Goal: Information Seeking & Learning: Learn about a topic

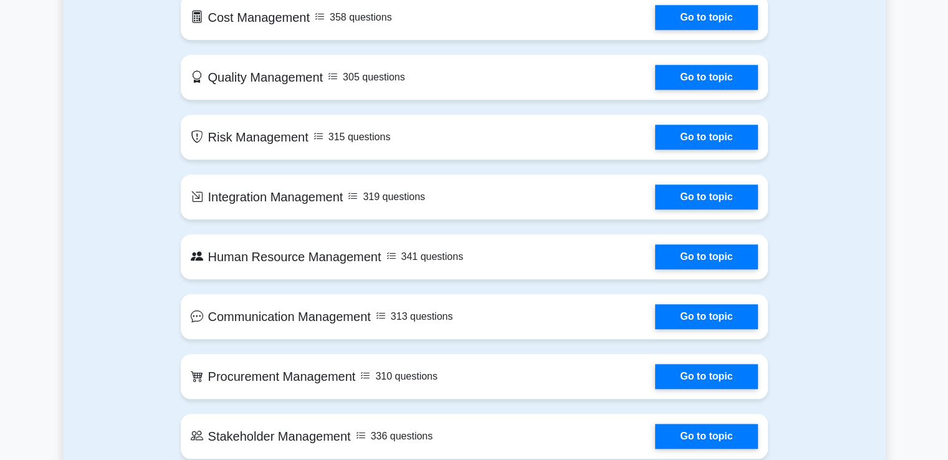
scroll to position [1122, 0]
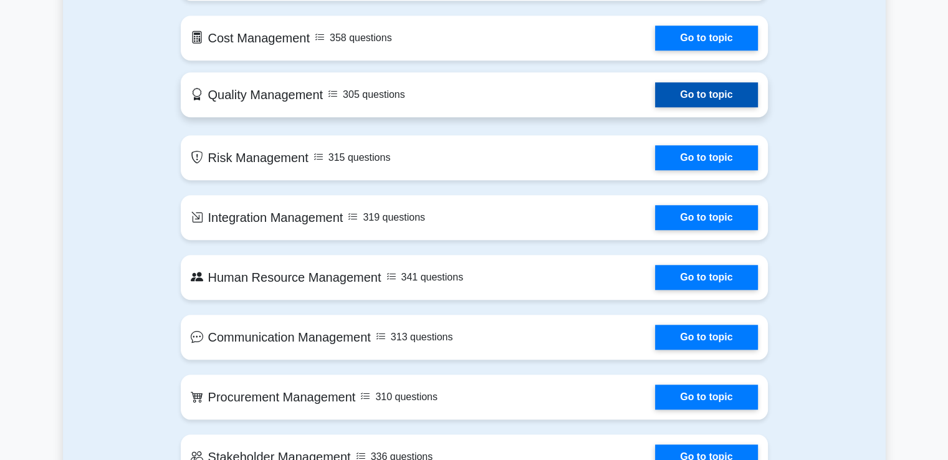
click at [701, 97] on link "Go to topic" at bounding box center [706, 94] width 102 height 25
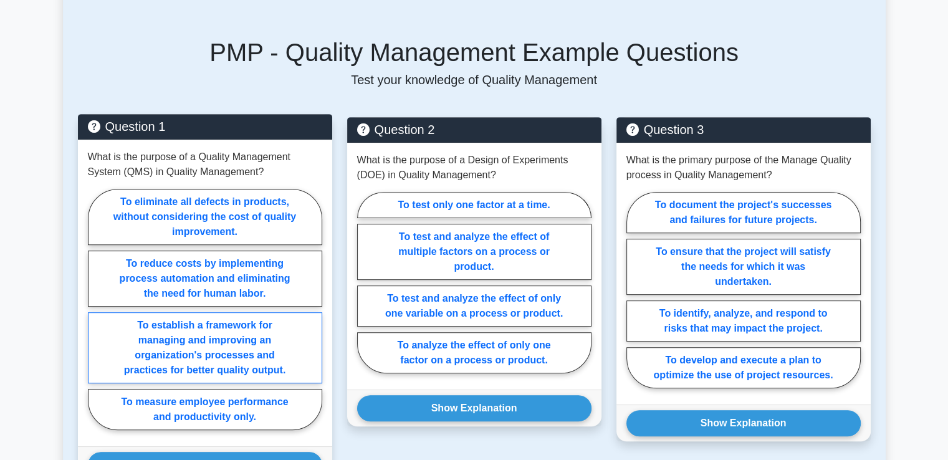
scroll to position [561, 0]
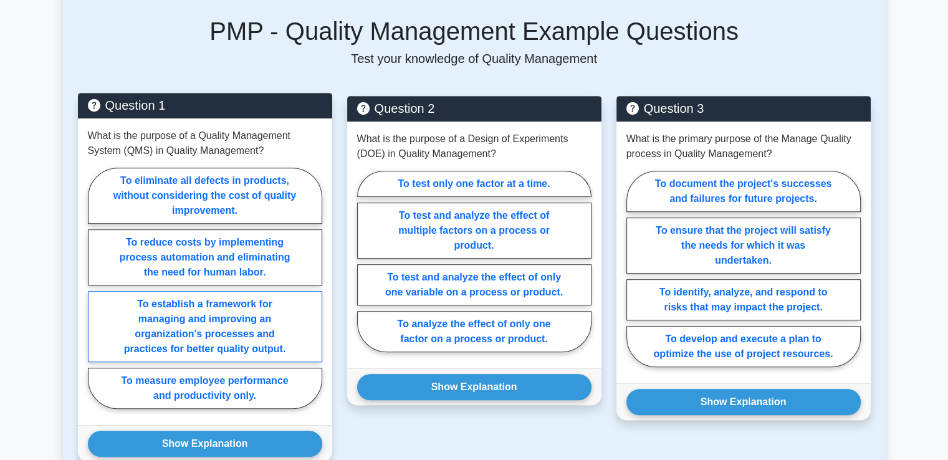
click at [242, 310] on label "To establish a framework for managing and improving an organization's processes…" at bounding box center [205, 326] width 234 height 71
click at [96, 296] on input "To establish a framework for managing and improving an organization's processes…" at bounding box center [92, 292] width 8 height 8
radio input "true"
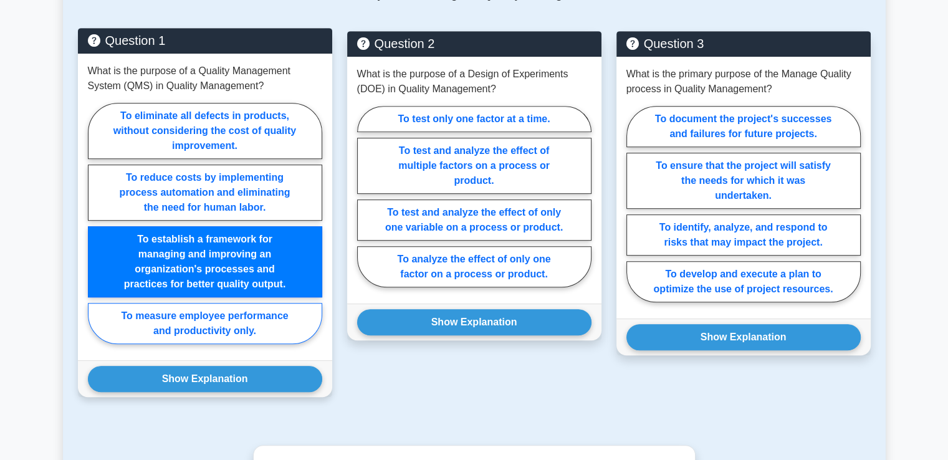
scroll to position [686, 0]
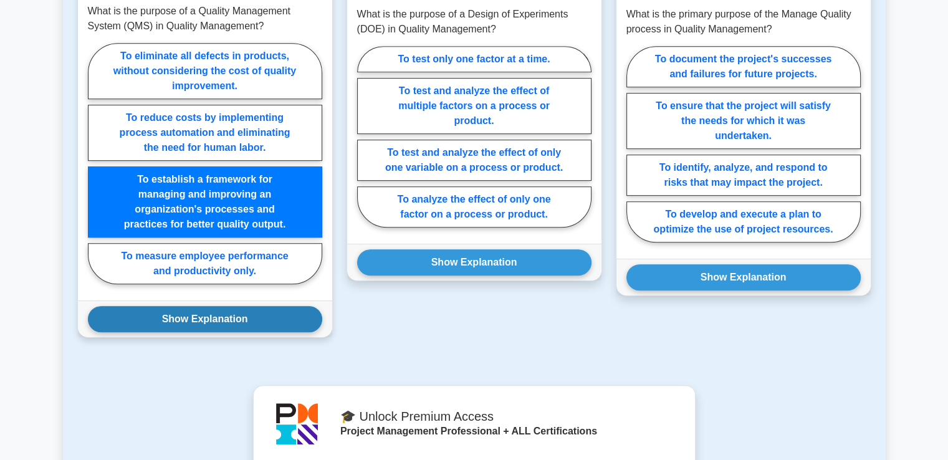
click at [211, 320] on button "Show Explanation" at bounding box center [205, 319] width 234 height 26
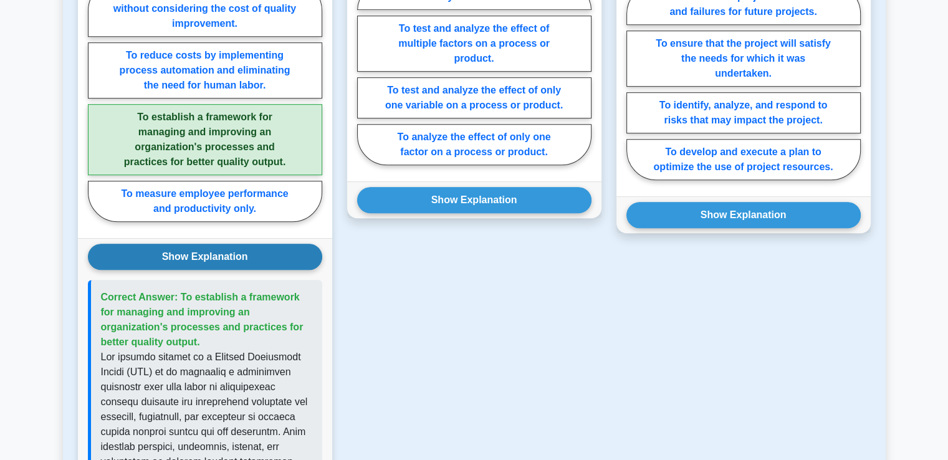
click at [216, 256] on button "Show Explanation" at bounding box center [205, 257] width 234 height 26
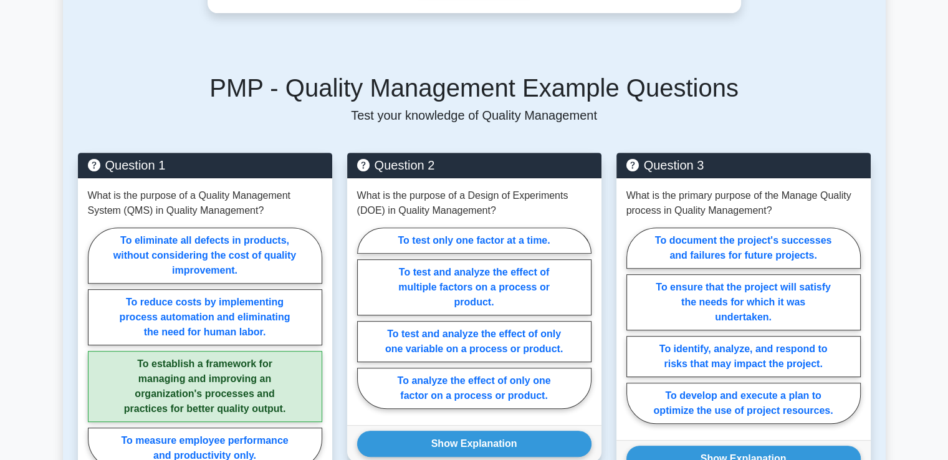
scroll to position [499, 0]
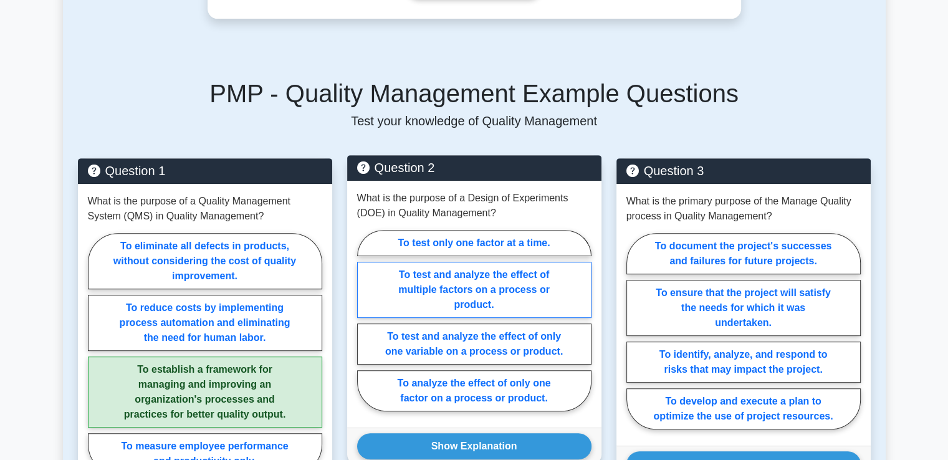
click at [490, 287] on label "To test and analyze the effect of multiple factors on a process or product." at bounding box center [474, 290] width 234 height 56
click at [365, 320] on input "To test and analyze the effect of multiple factors on a process or product." at bounding box center [361, 324] width 8 height 8
radio input "true"
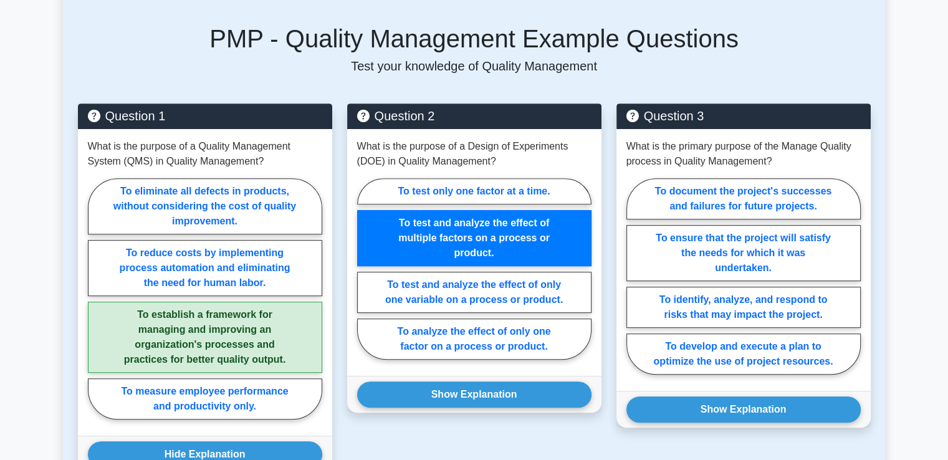
scroll to position [686, 0]
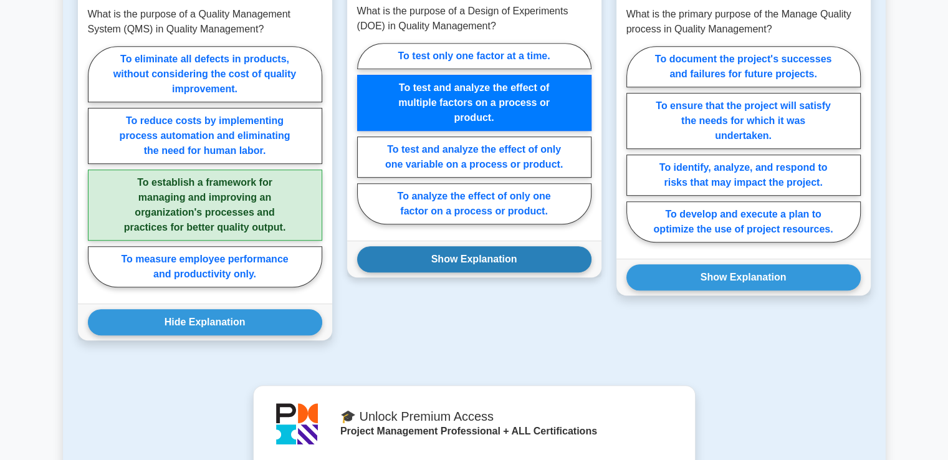
click at [467, 257] on button "Show Explanation" at bounding box center [474, 259] width 234 height 26
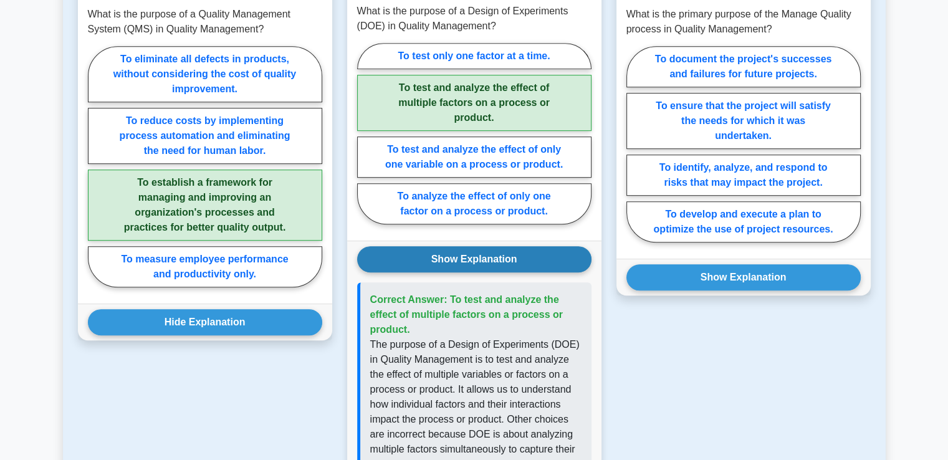
click at [467, 257] on button "Show Explanation" at bounding box center [474, 259] width 234 height 26
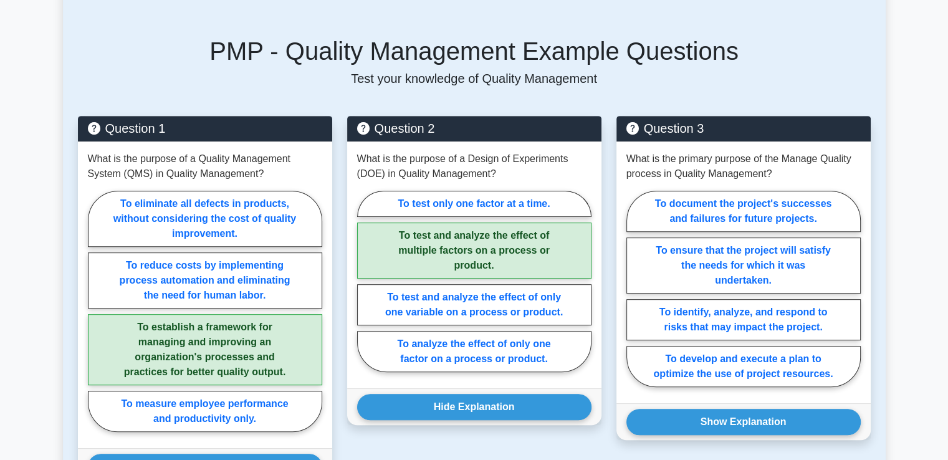
scroll to position [561, 0]
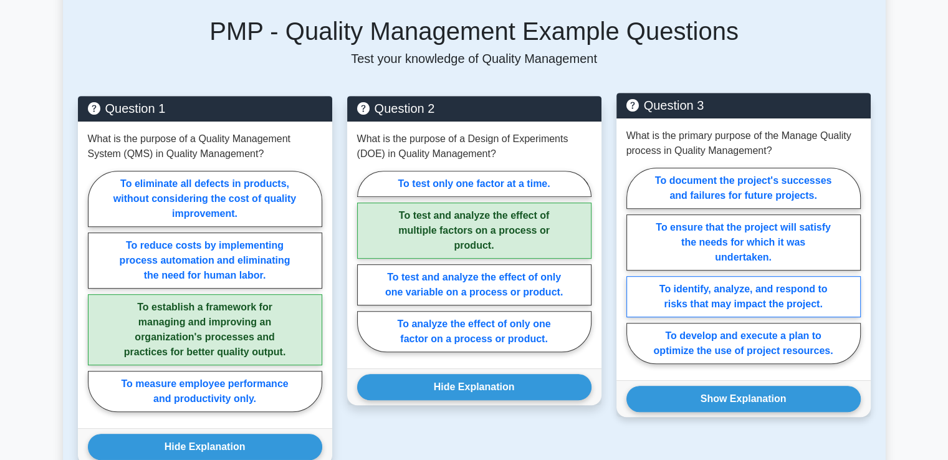
click at [753, 279] on label "To identify, analyze, and respond to risks that may impact the project." at bounding box center [743, 296] width 234 height 41
click at [635, 274] on input "To identify, analyze, and respond to risks that may impact the project." at bounding box center [630, 270] width 8 height 8
radio input "true"
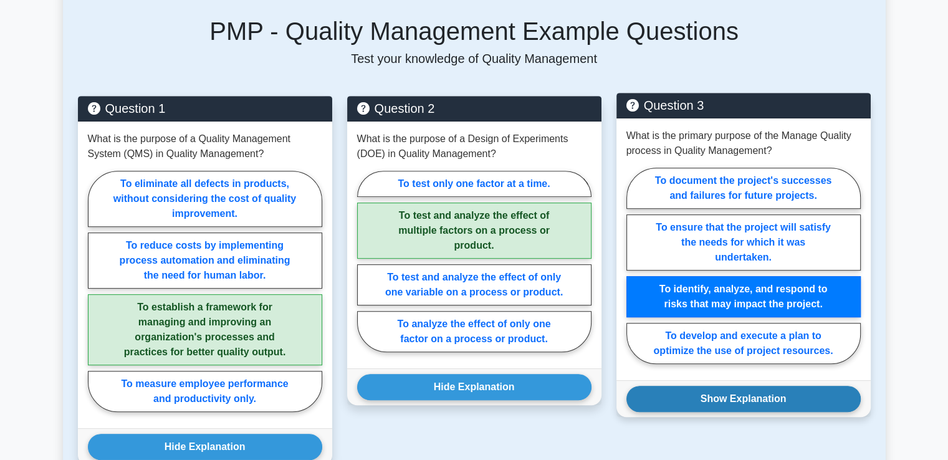
click at [721, 386] on button "Show Explanation" at bounding box center [743, 399] width 234 height 26
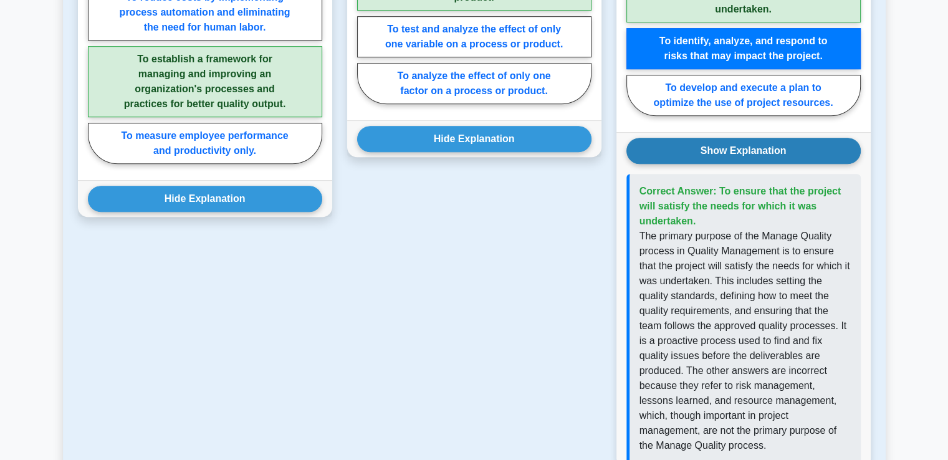
scroll to position [810, 0]
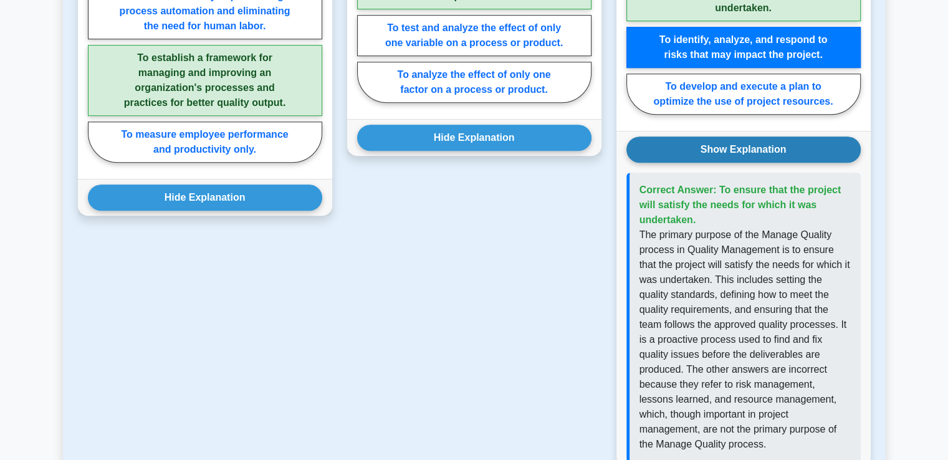
click at [742, 140] on button "Show Explanation" at bounding box center [743, 150] width 234 height 26
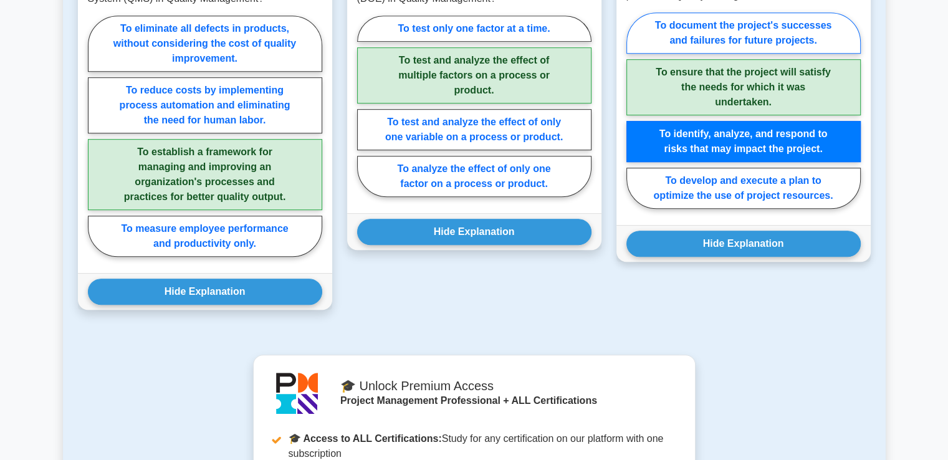
scroll to position [561, 0]
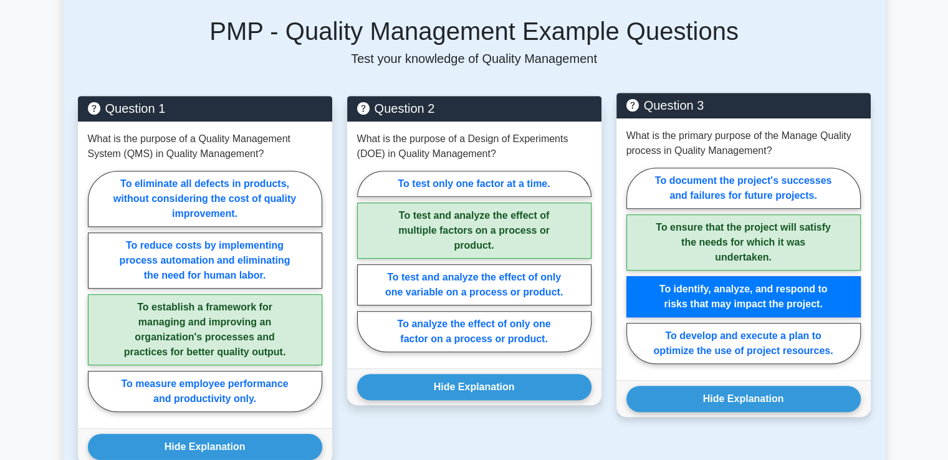
click at [719, 220] on label "To ensure that the project will satisfy the needs for which it was undertaken." at bounding box center [743, 242] width 234 height 56
click at [635, 266] on input "To ensure that the project will satisfy the needs for which it was undertaken." at bounding box center [630, 270] width 8 height 8
radio input "true"
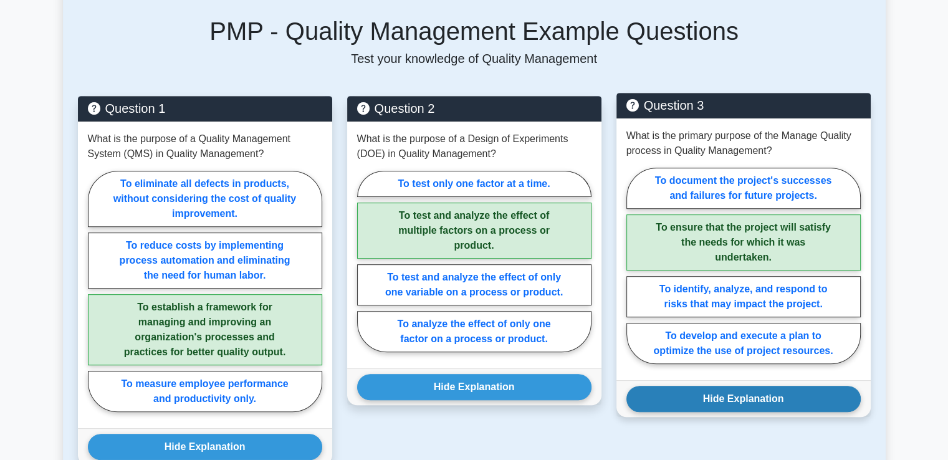
click at [730, 386] on button "Hide Explanation" at bounding box center [743, 399] width 234 height 26
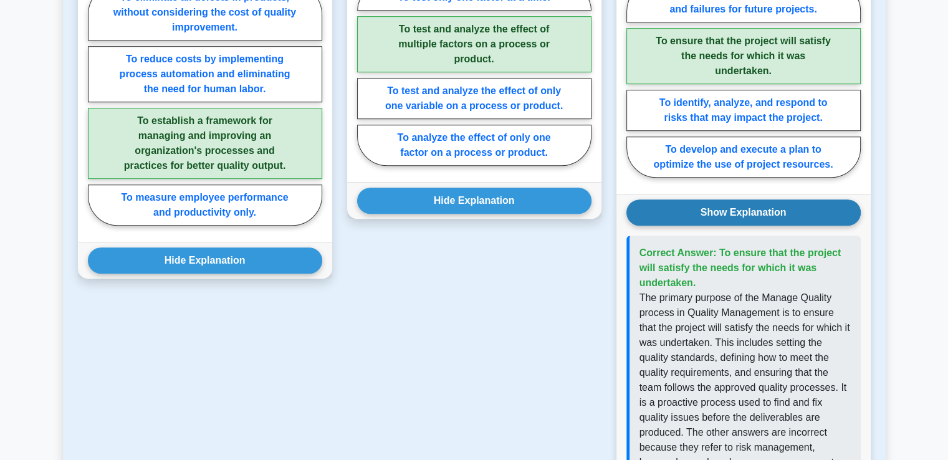
scroll to position [748, 0]
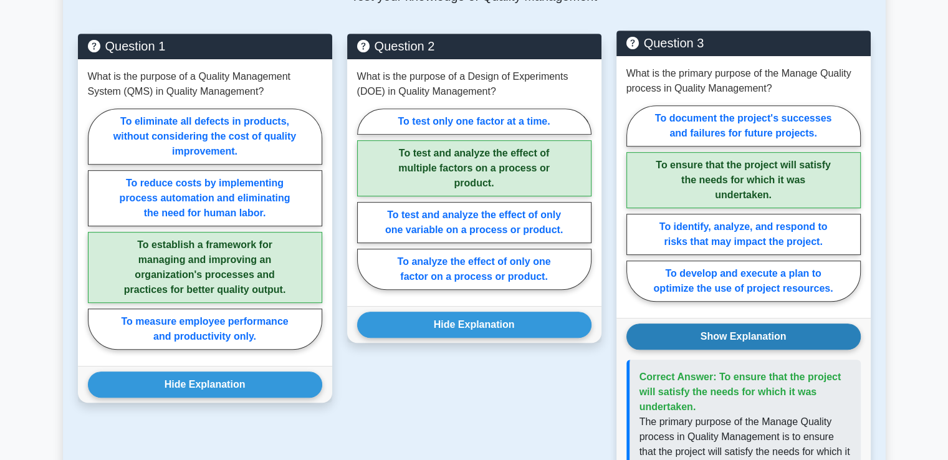
click at [707, 323] on button "Show Explanation" at bounding box center [743, 336] width 234 height 26
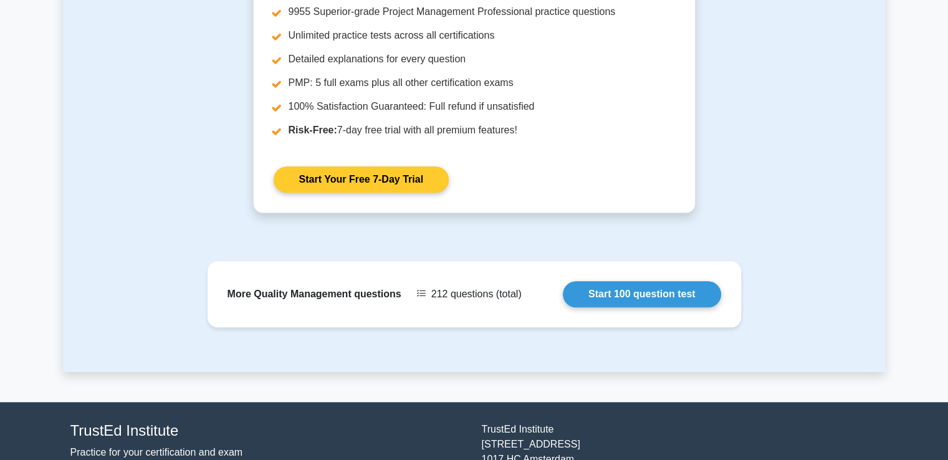
scroll to position [1280, 0]
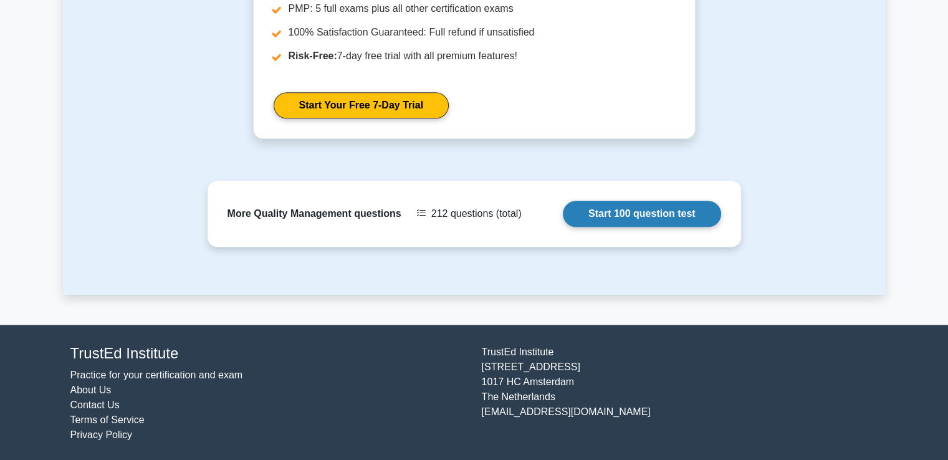
click at [655, 211] on link "Start 100 question test" at bounding box center [642, 214] width 158 height 26
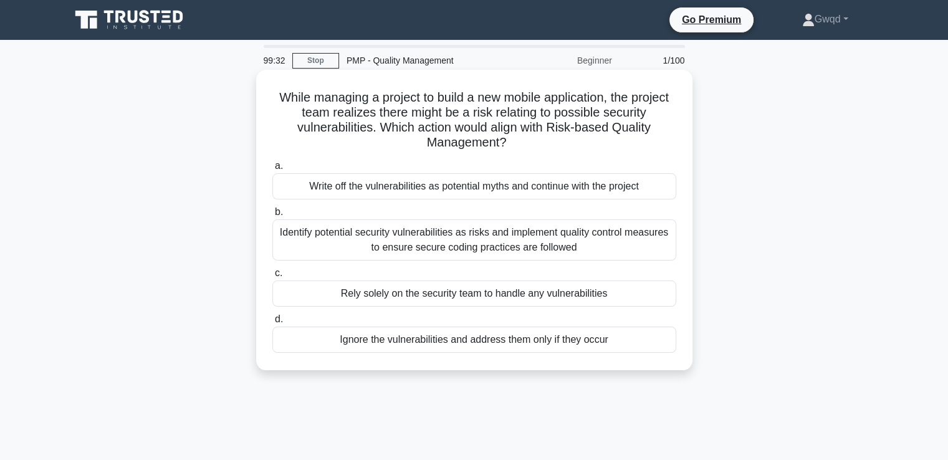
click at [457, 240] on div "Identify potential security vulnerabilities as risks and implement quality cont…" at bounding box center [474, 239] width 404 height 41
click at [272, 216] on input "b. Identify potential security vulnerabilities as risks and implement quality c…" at bounding box center [272, 212] width 0 height 8
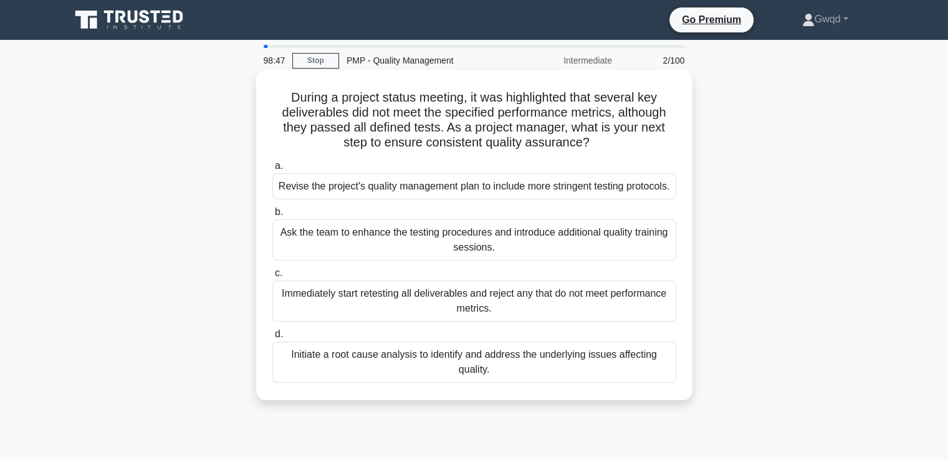
click at [489, 383] on div "Initiate a root cause analysis to identify and address the underlying issues af…" at bounding box center [474, 362] width 404 height 41
click at [272, 338] on input "d. Initiate a root cause analysis to identify and address the underlying issues…" at bounding box center [272, 334] width 0 height 8
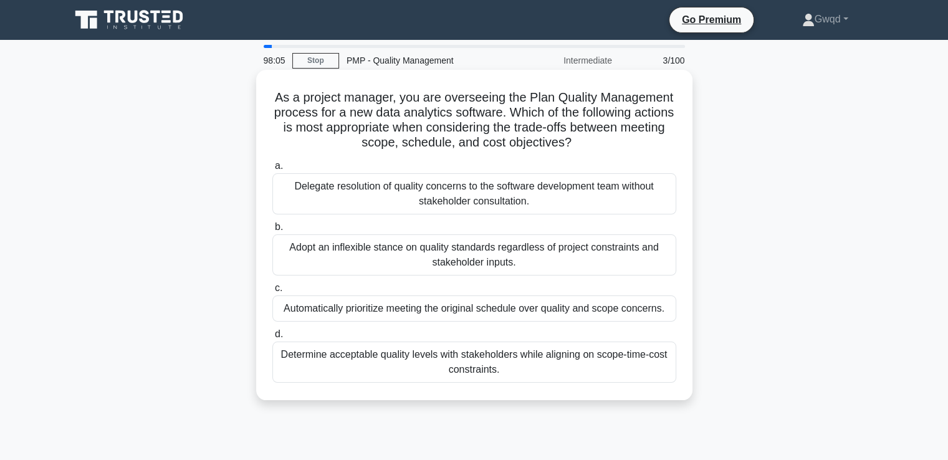
click at [474, 363] on div "Determine acceptable quality levels with stakeholders while aligning on scope-t…" at bounding box center [474, 362] width 404 height 41
click at [272, 338] on input "d. Determine acceptable quality levels with stakeholders while aligning on scop…" at bounding box center [272, 334] width 0 height 8
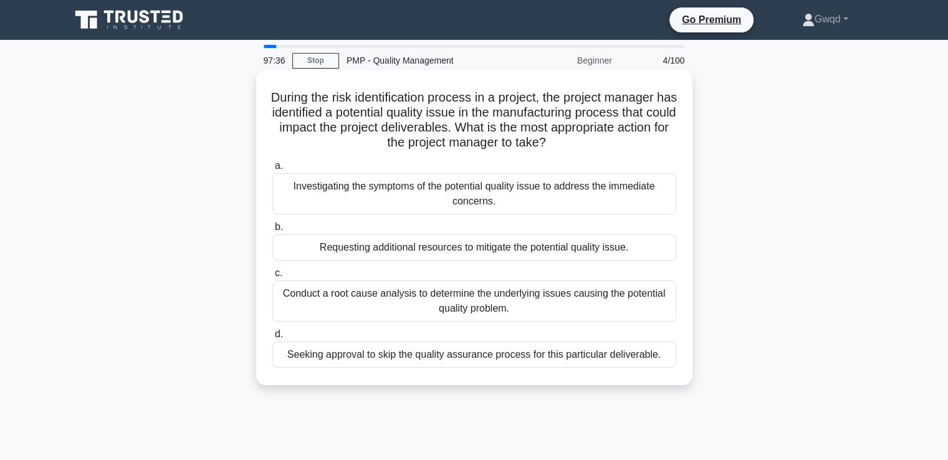
click at [454, 307] on div "Conduct a root cause analysis to determine the underlying issues causing the po…" at bounding box center [474, 300] width 404 height 41
click at [272, 277] on input "c. Conduct a root cause analysis to determine the underlying issues causing the…" at bounding box center [272, 273] width 0 height 8
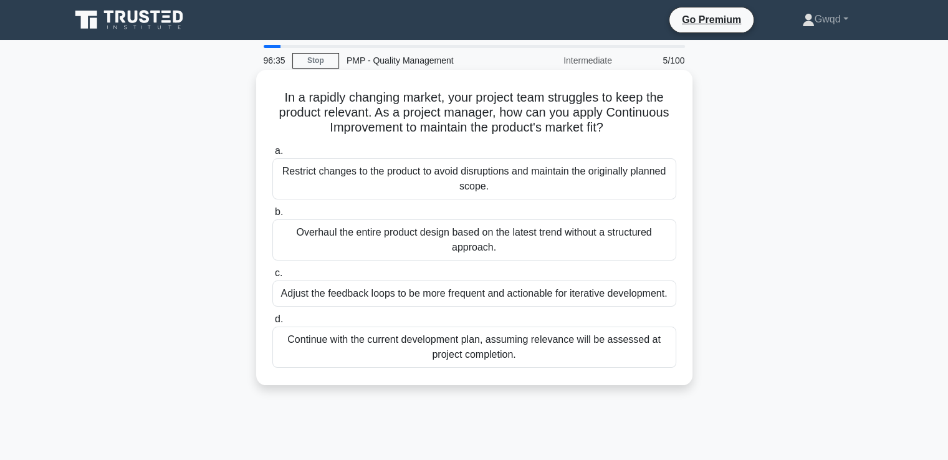
click at [469, 292] on div "Adjust the feedback loops to be more frequent and actionable for iterative deve…" at bounding box center [474, 293] width 404 height 26
click at [272, 277] on input "c. Adjust the feedback loops to be more frequent and actionable for iterative d…" at bounding box center [272, 273] width 0 height 8
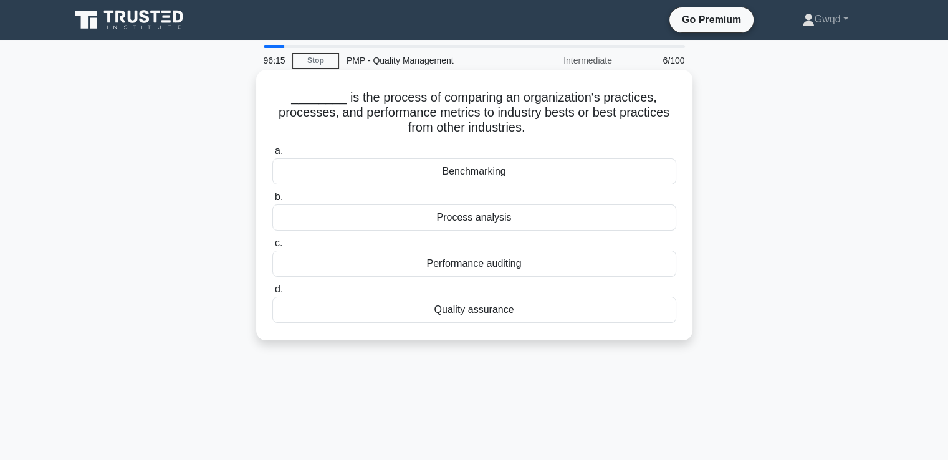
click at [499, 178] on div "Benchmarking" at bounding box center [474, 171] width 404 height 26
click at [272, 155] on input "a. Benchmarking" at bounding box center [272, 151] width 0 height 8
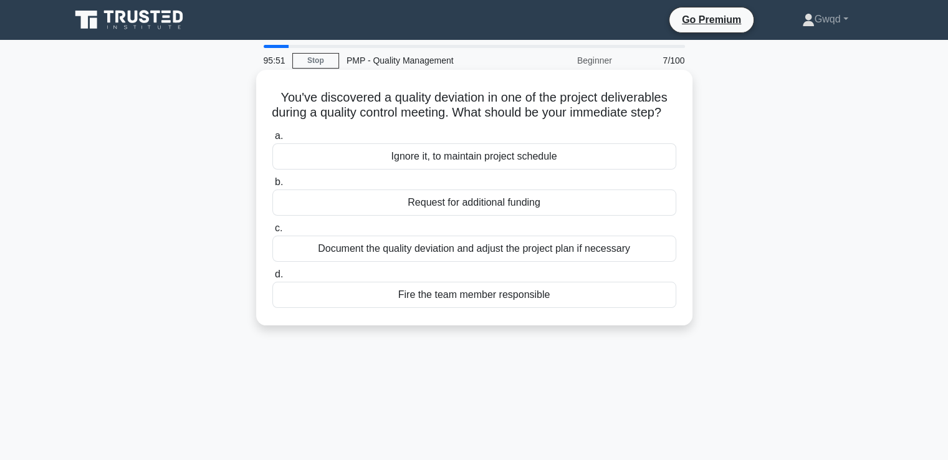
click at [457, 258] on div "Document the quality deviation and adjust the project plan if necessary" at bounding box center [474, 249] width 404 height 26
click at [272, 232] on input "c. Document the quality deviation and adjust the project plan if necessary" at bounding box center [272, 228] width 0 height 8
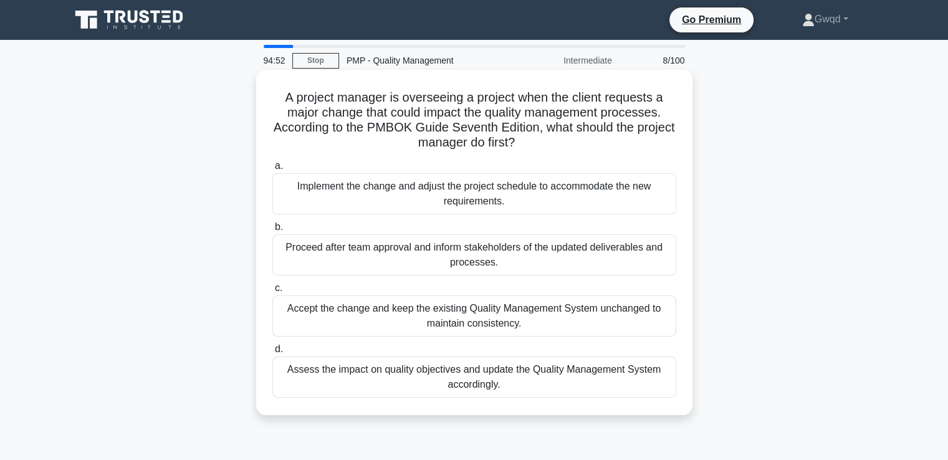
click at [446, 379] on div "Assess the impact on quality objectives and update the Quality Management Syste…" at bounding box center [474, 377] width 404 height 41
click at [272, 353] on input "d. Assess the impact on quality objectives and update the Quality Management Sy…" at bounding box center [272, 349] width 0 height 8
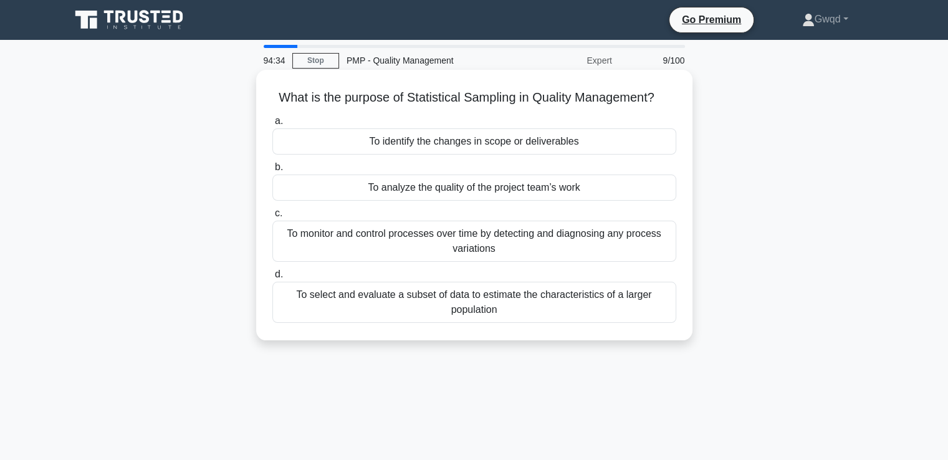
click at [459, 301] on div "To select and evaluate a subset of data to estimate the characteristics of a la…" at bounding box center [474, 302] width 404 height 41
click at [272, 279] on input "d. To select and evaluate a subset of data to estimate the characteristics of a…" at bounding box center [272, 275] width 0 height 8
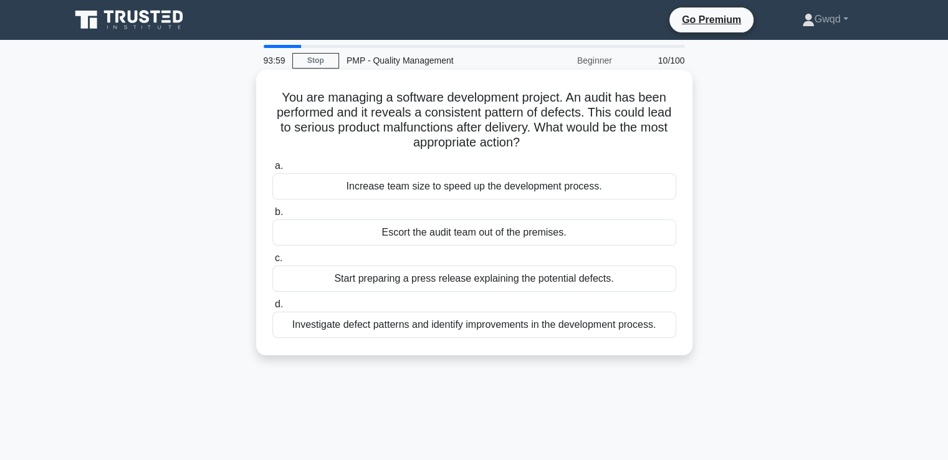
click at [441, 320] on div "Investigate defect patterns and identify improvements in the development proces…" at bounding box center [474, 325] width 404 height 26
click at [272, 309] on input "d. Investigate defect patterns and identify improvements in the development pro…" at bounding box center [272, 304] width 0 height 8
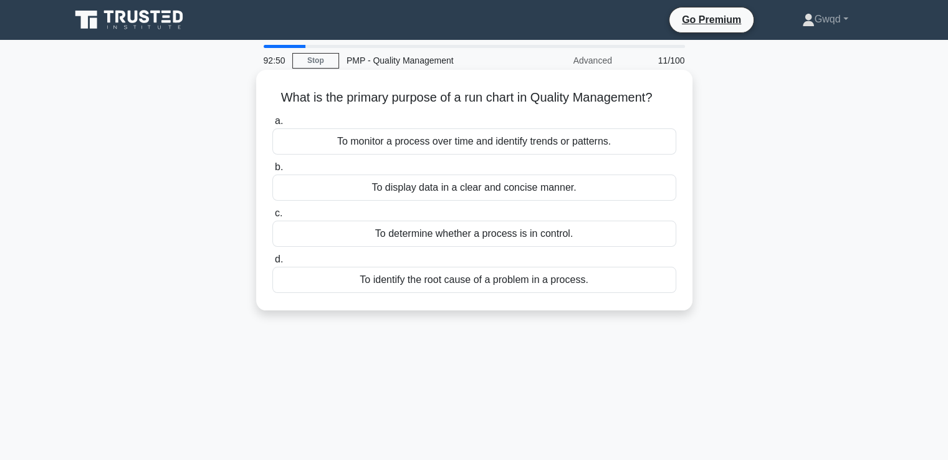
click at [501, 150] on div "To monitor a process over time and identify trends or patterns." at bounding box center [474, 141] width 404 height 26
click at [272, 125] on input "a. To monitor a process over time and identify trends or patterns." at bounding box center [272, 121] width 0 height 8
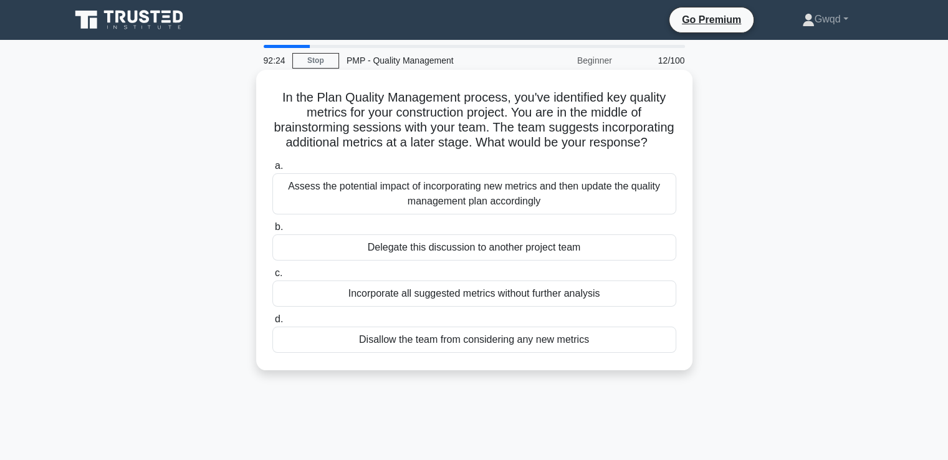
click at [436, 208] on div "Assess the potential impact of incorporating new metrics and then update the qu…" at bounding box center [474, 193] width 404 height 41
click at [272, 170] on input "a. Assess the potential impact of incorporating new metrics and then update the…" at bounding box center [272, 166] width 0 height 8
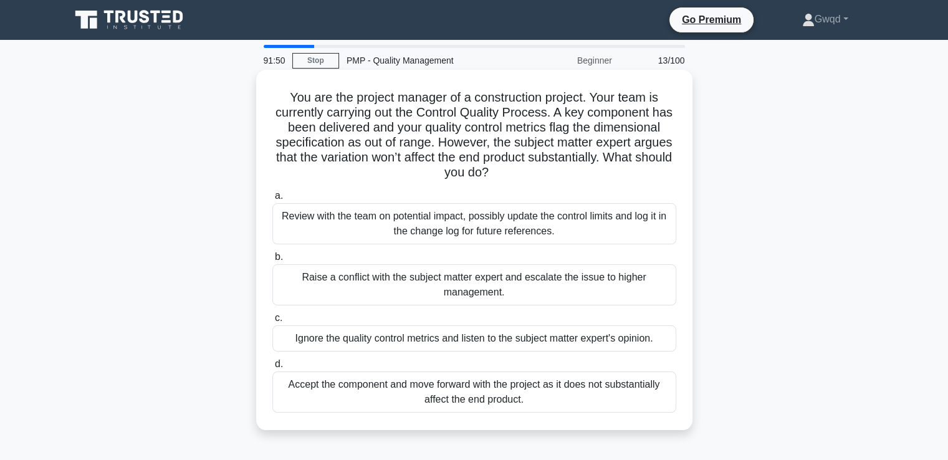
click at [478, 237] on div "Review with the team on potential impact, possibly update the control limits an…" at bounding box center [474, 223] width 404 height 41
click at [272, 200] on input "a. Review with the team on potential impact, possibly update the control limits…" at bounding box center [272, 196] width 0 height 8
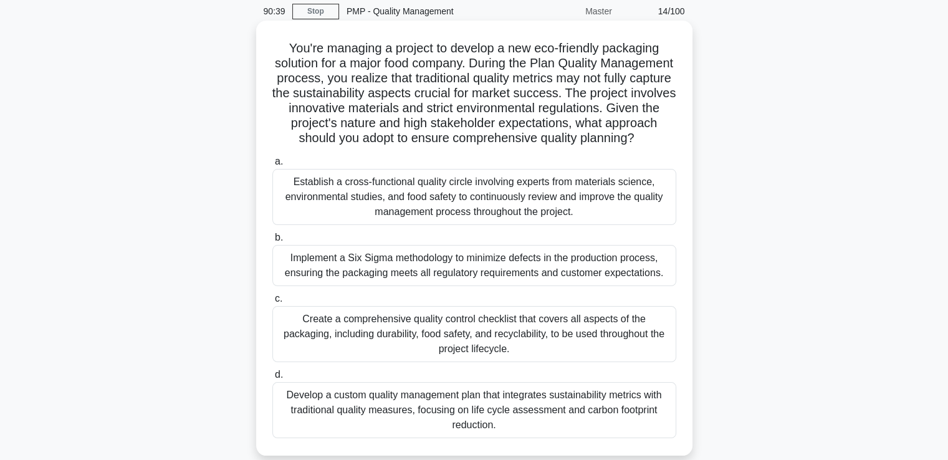
scroll to position [125, 0]
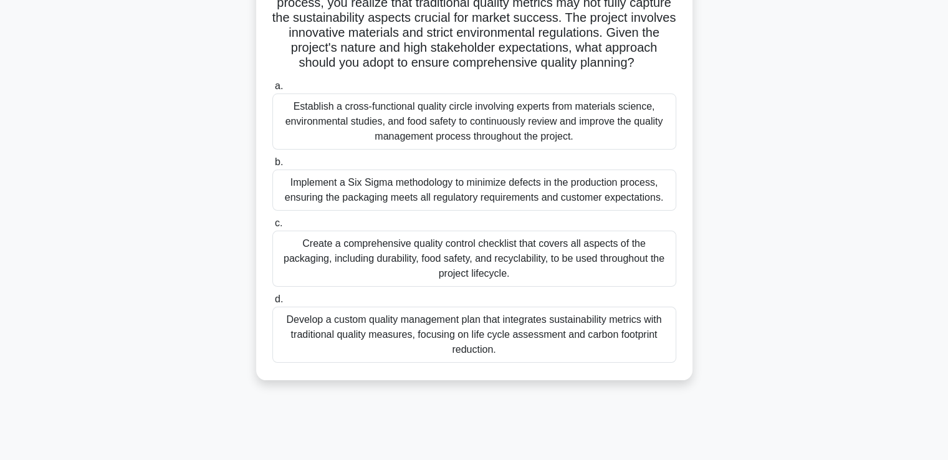
click at [399, 350] on div "Develop a custom quality management plan that integrates sustainability metrics…" at bounding box center [474, 335] width 404 height 56
click at [272, 304] on input "d. Develop a custom quality management plan that integrates sustainability metr…" at bounding box center [272, 299] width 0 height 8
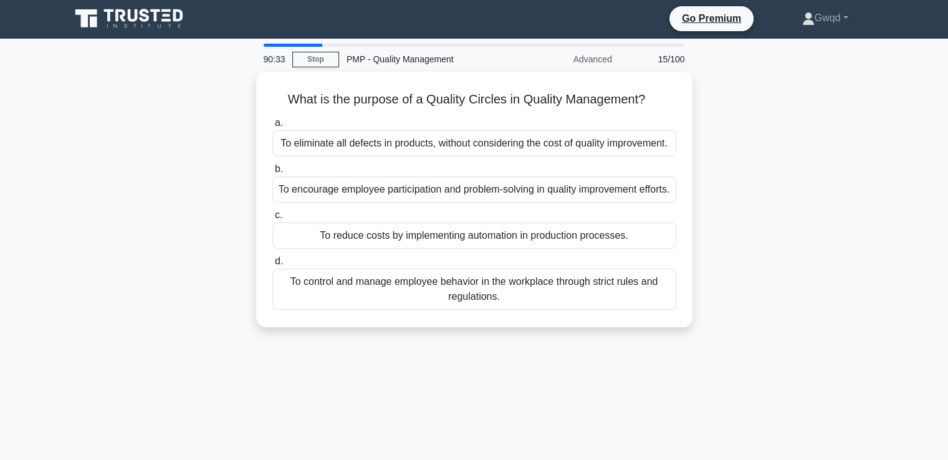
scroll to position [0, 0]
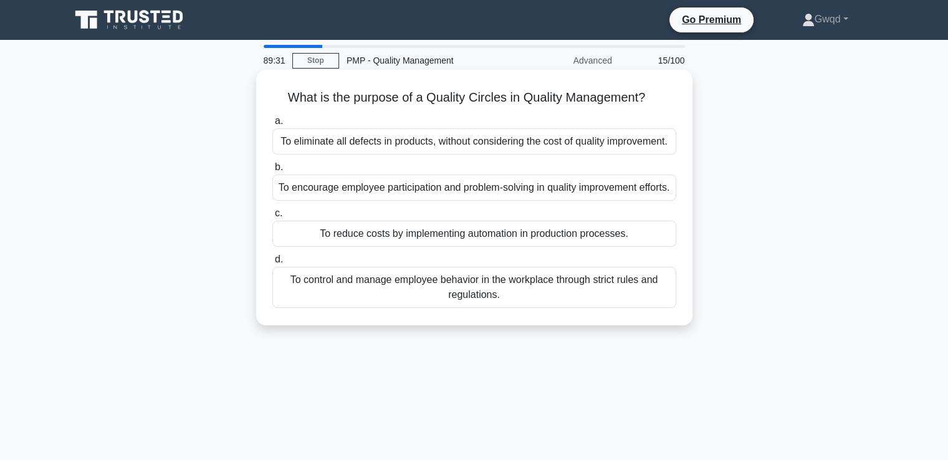
click at [414, 200] on div "To encourage employee participation and problem-solving in quality improvement …" at bounding box center [474, 188] width 404 height 26
click at [272, 171] on input "b. To encourage employee participation and problem-solving in quality improveme…" at bounding box center [272, 167] width 0 height 8
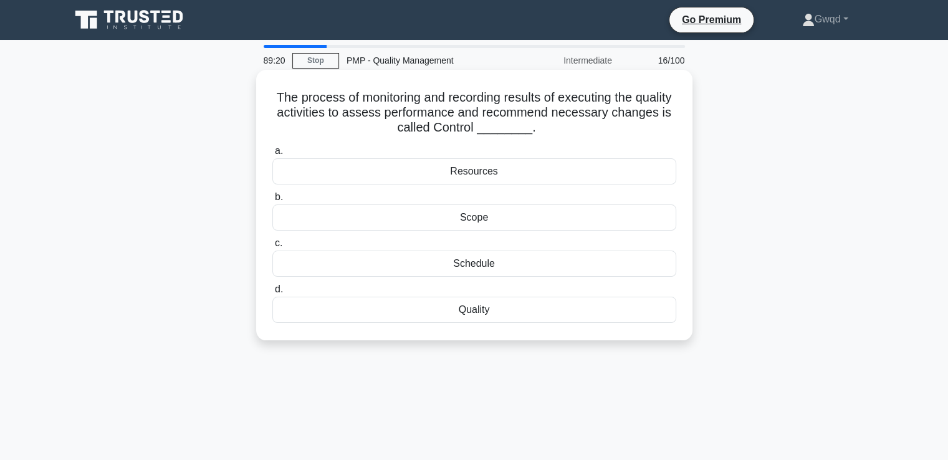
click at [486, 309] on div "Quality" at bounding box center [474, 310] width 404 height 26
click at [272, 294] on input "d. Quality" at bounding box center [272, 289] width 0 height 8
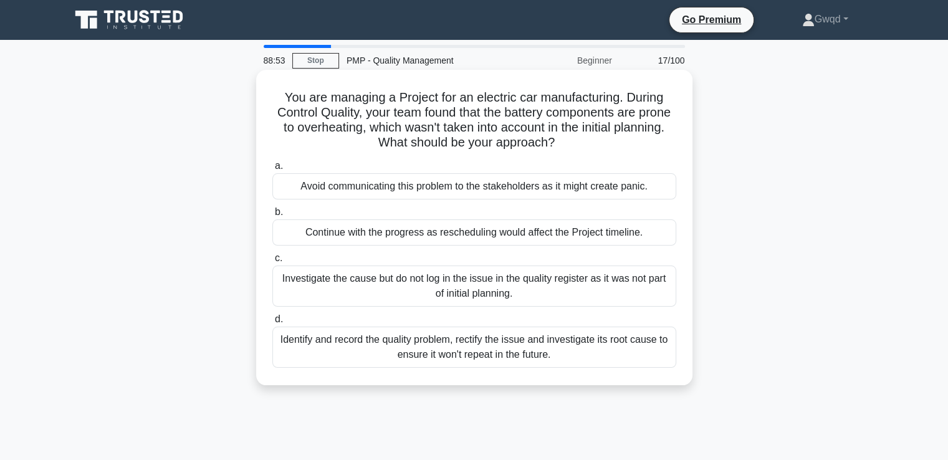
click at [525, 347] on div "Identify and record the quality problem, rectify the issue and investigate its …" at bounding box center [474, 347] width 404 height 41
click at [272, 323] on input "d. Identify and record the quality problem, rectify the issue and investigate i…" at bounding box center [272, 319] width 0 height 8
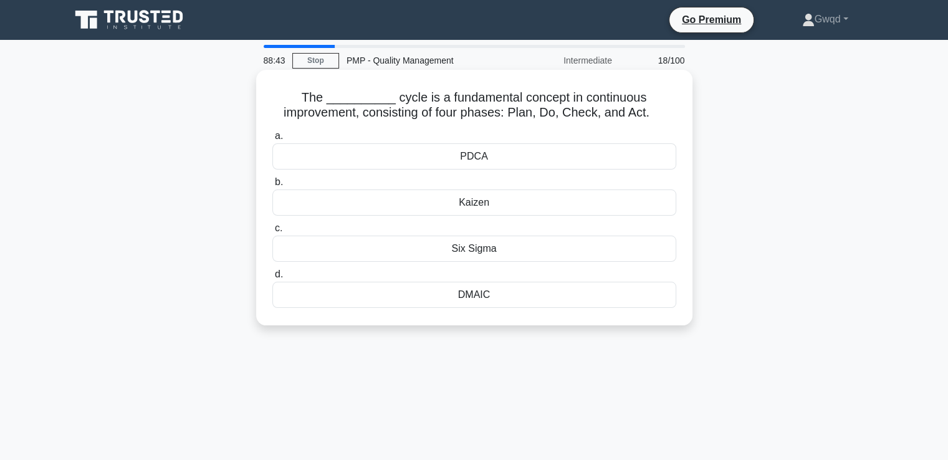
click at [479, 158] on div "PDCA" at bounding box center [474, 156] width 404 height 26
click at [272, 140] on input "a. PDCA" at bounding box center [272, 136] width 0 height 8
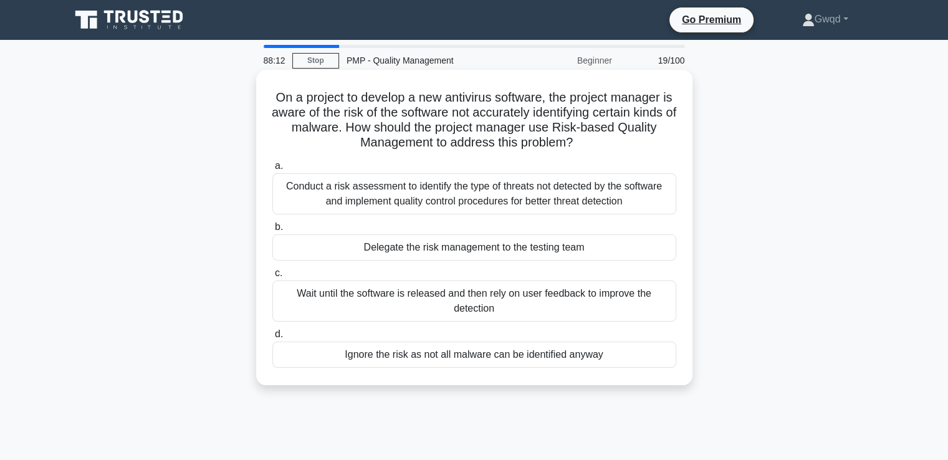
click at [369, 200] on div "Conduct a risk assessment to identify the type of threats not detected by the s…" at bounding box center [474, 193] width 404 height 41
click at [272, 170] on input "a. Conduct a risk assessment to identify the type of threats not detected by th…" at bounding box center [272, 166] width 0 height 8
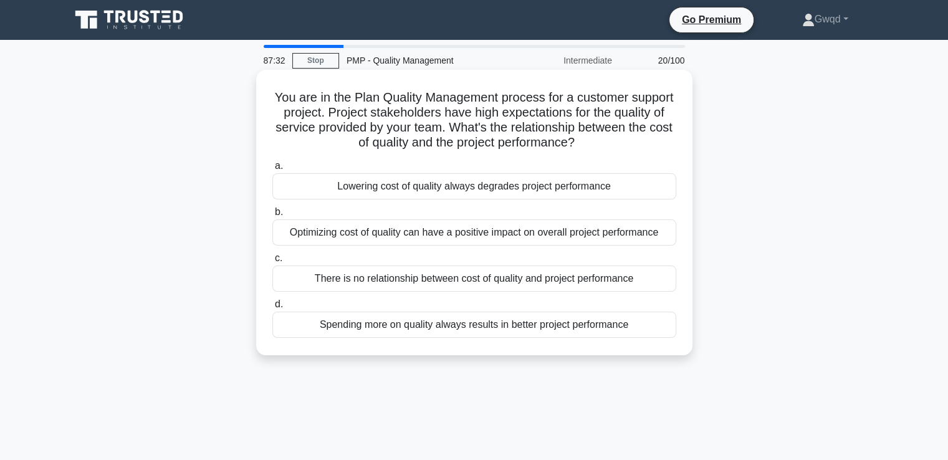
click at [400, 240] on div "Optimizing cost of quality can have a positive impact on overall project perfor…" at bounding box center [474, 232] width 404 height 26
click at [272, 216] on input "b. Optimizing cost of quality can have a positive impact on overall project per…" at bounding box center [272, 212] width 0 height 8
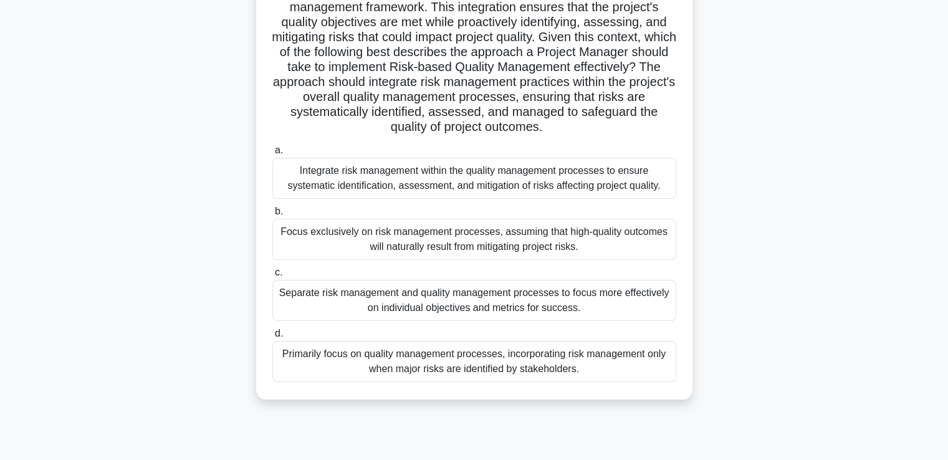
scroll to position [187, 0]
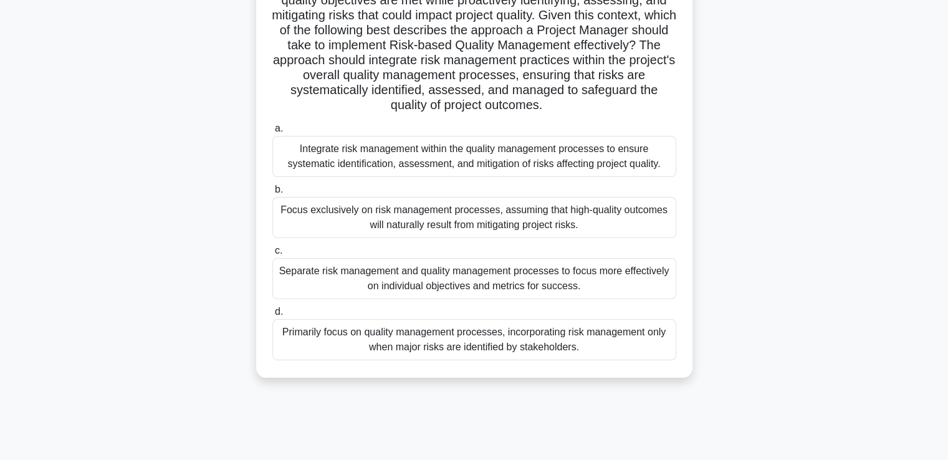
click at [360, 163] on div "Integrate risk management within the quality management processes to ensure sys…" at bounding box center [474, 156] width 404 height 41
click at [272, 133] on input "a. Integrate risk management within the quality management processes to ensure …" at bounding box center [272, 129] width 0 height 8
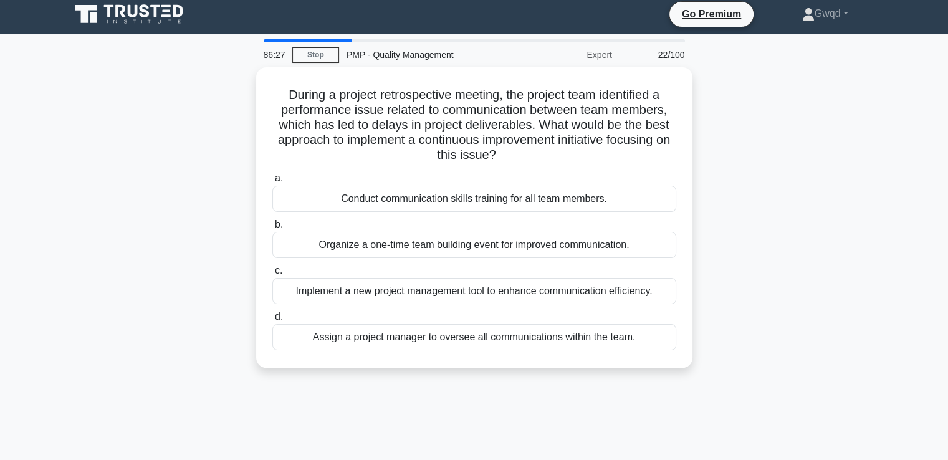
scroll to position [0, 0]
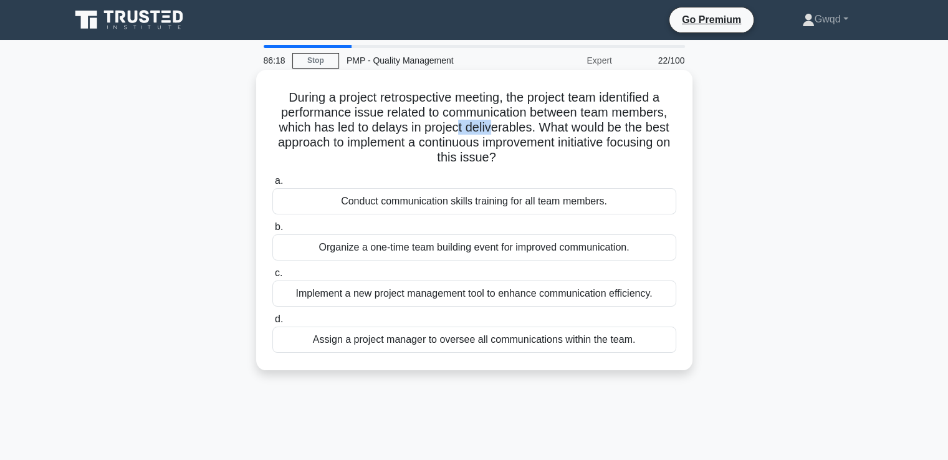
drag, startPoint x: 454, startPoint y: 131, endPoint x: 491, endPoint y: 131, distance: 37.4
click at [491, 131] on h5 "During a project retrospective meeting, the project team identified a performan…" at bounding box center [474, 128] width 406 height 76
click at [390, 133] on h5 "During a project retrospective meeting, the project team identified a performan…" at bounding box center [474, 128] width 406 height 76
click at [423, 203] on div "Conduct communication skills training for all team members." at bounding box center [474, 201] width 404 height 26
click at [272, 185] on input "a. Conduct communication skills training for all team members." at bounding box center [272, 181] width 0 height 8
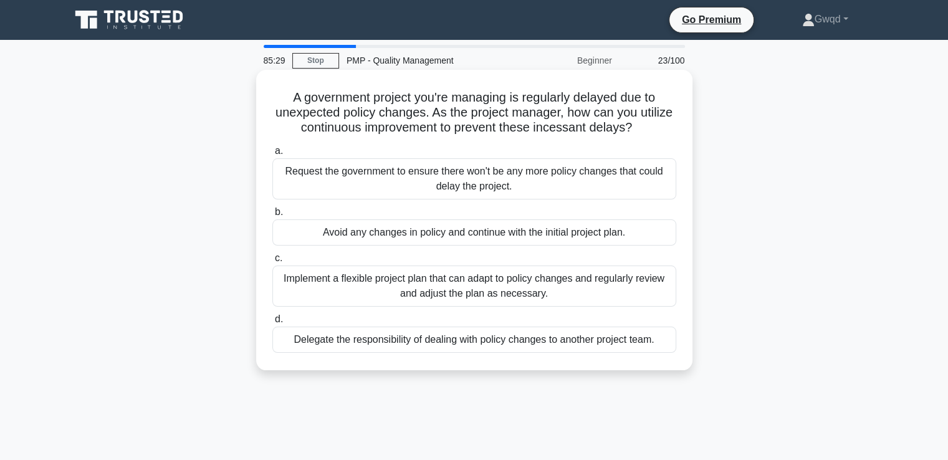
click at [344, 290] on div "Implement a flexible project plan that can adapt to policy changes and regularl…" at bounding box center [474, 286] width 404 height 41
click at [272, 262] on input "c. Implement a flexible project plan that can adapt to policy changes and regul…" at bounding box center [272, 258] width 0 height 8
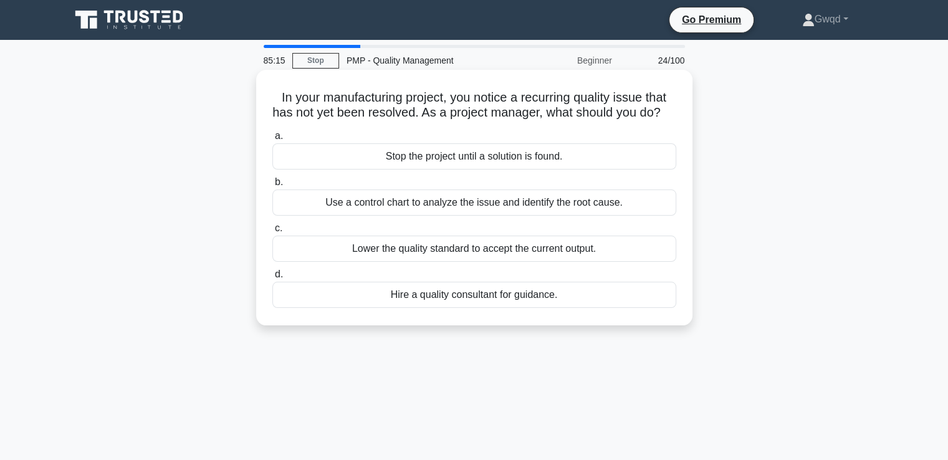
click at [400, 216] on div "Use a control chart to analyze the issue and identify the root cause." at bounding box center [474, 202] width 404 height 26
click at [272, 186] on input "b. Use a control chart to analyze the issue and identify the root cause." at bounding box center [272, 182] width 0 height 8
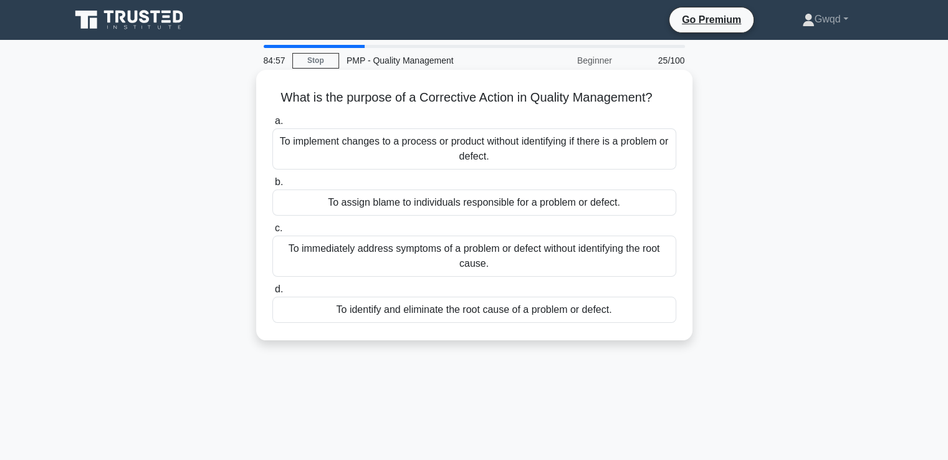
click at [415, 313] on div "To identify and eliminate the root cause of a problem or defect." at bounding box center [474, 310] width 404 height 26
click at [272, 294] on input "d. To identify and eliminate the root cause of a problem or defect." at bounding box center [272, 289] width 0 height 8
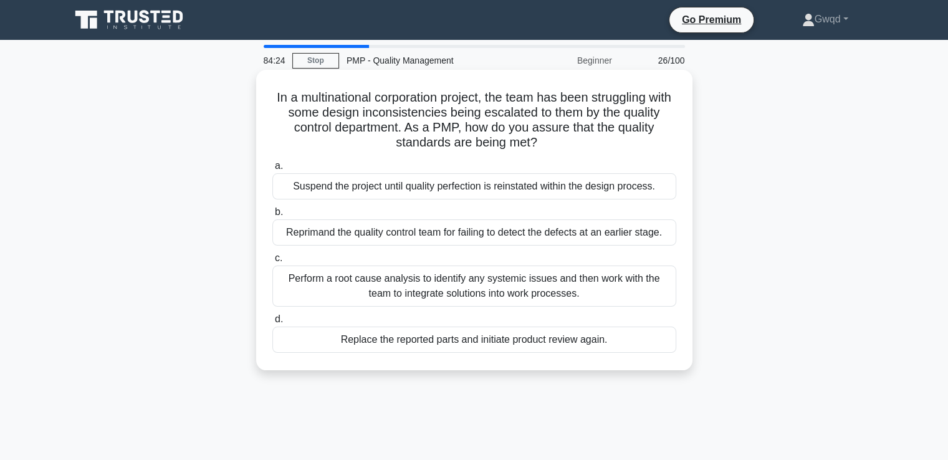
click at [426, 295] on div "Perform a root cause analysis to identify any systemic issues and then work wit…" at bounding box center [474, 286] width 404 height 41
click at [272, 262] on input "c. Perform a root cause analysis to identify any systemic issues and then work …" at bounding box center [272, 258] width 0 height 8
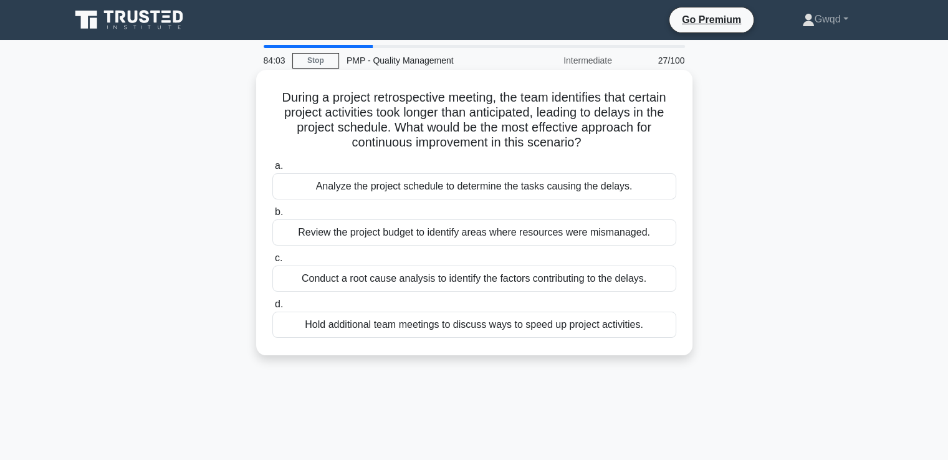
click at [425, 283] on div "Conduct a root cause analysis to identify the factors contributing to the delay…" at bounding box center [474, 279] width 404 height 26
click at [272, 262] on input "c. Conduct a root cause analysis to identify the factors contributing to the de…" at bounding box center [272, 258] width 0 height 8
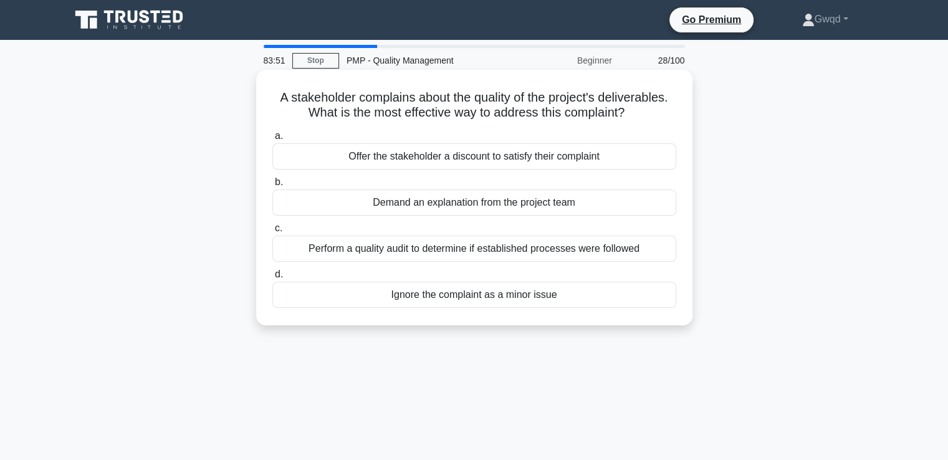
click at [431, 251] on div "Perform a quality audit to determine if established processes were followed" at bounding box center [474, 249] width 404 height 26
click at [272, 232] on input "c. Perform a quality audit to determine if established processes were followed" at bounding box center [272, 228] width 0 height 8
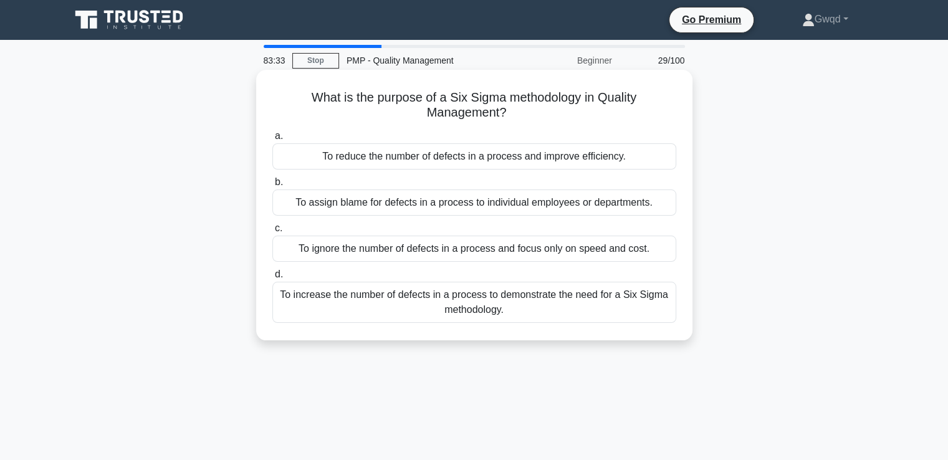
click at [444, 155] on div "To reduce the number of defects in a process and improve efficiency." at bounding box center [474, 156] width 404 height 26
click at [272, 140] on input "a. To reduce the number of defects in a process and improve efficiency." at bounding box center [272, 136] width 0 height 8
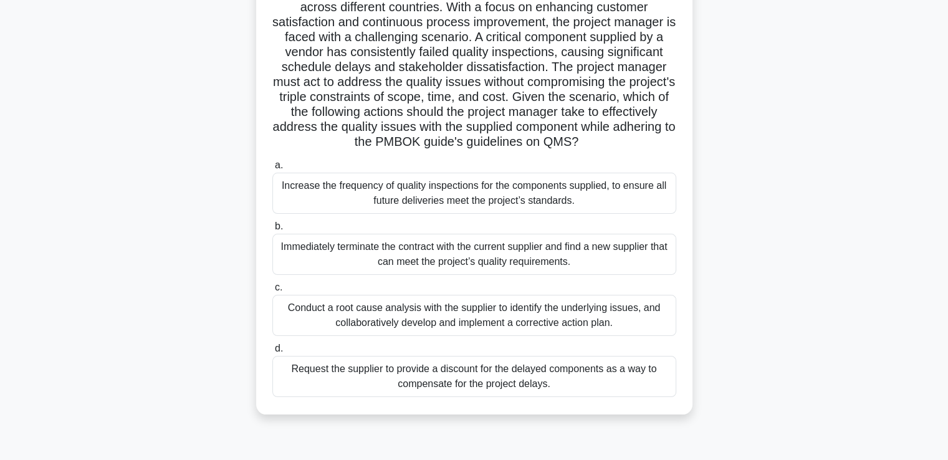
scroll to position [187, 0]
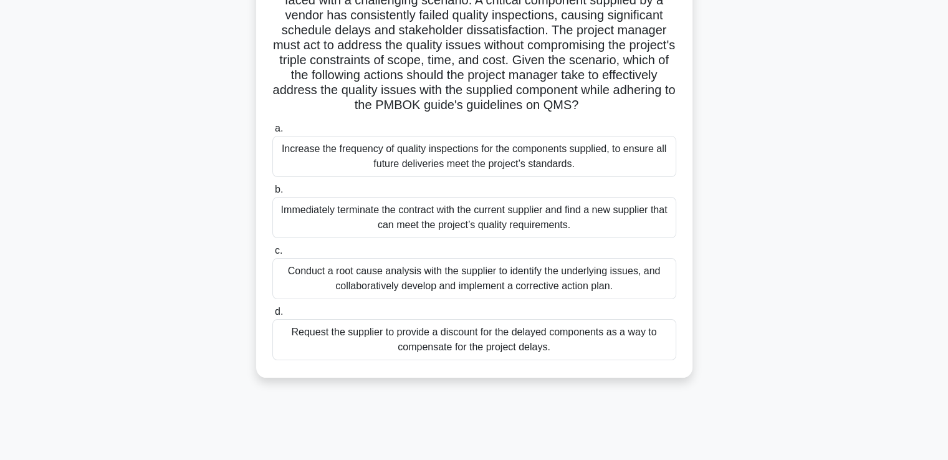
click at [458, 299] on div "Conduct a root cause analysis with the supplier to identify the underlying issu…" at bounding box center [474, 278] width 404 height 41
click at [272, 255] on input "c. Conduct a root cause analysis with the supplier to identify the underlying i…" at bounding box center [272, 251] width 0 height 8
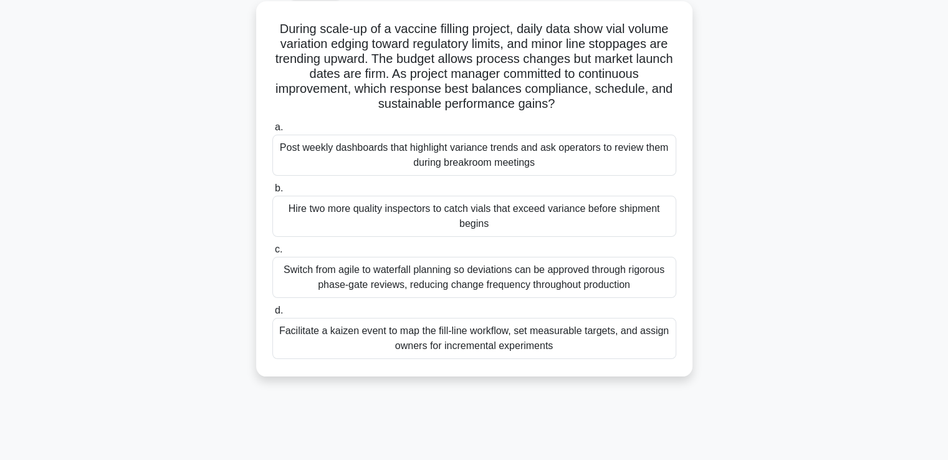
scroll to position [62, 0]
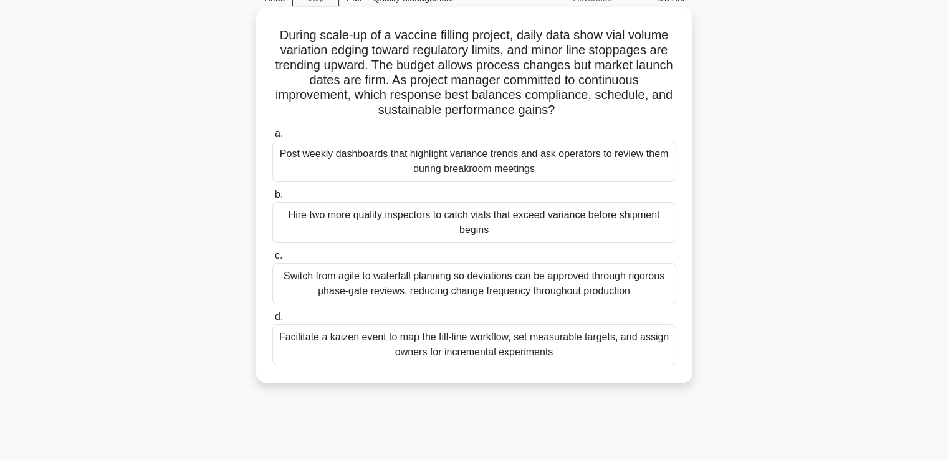
click at [502, 341] on div "Facilitate a kaizen event to map the fill-line workflow, set measurable targets…" at bounding box center [474, 344] width 404 height 41
click at [272, 321] on input "d. Facilitate a kaizen event to map the fill-line workflow, set measurable targ…" at bounding box center [272, 317] width 0 height 8
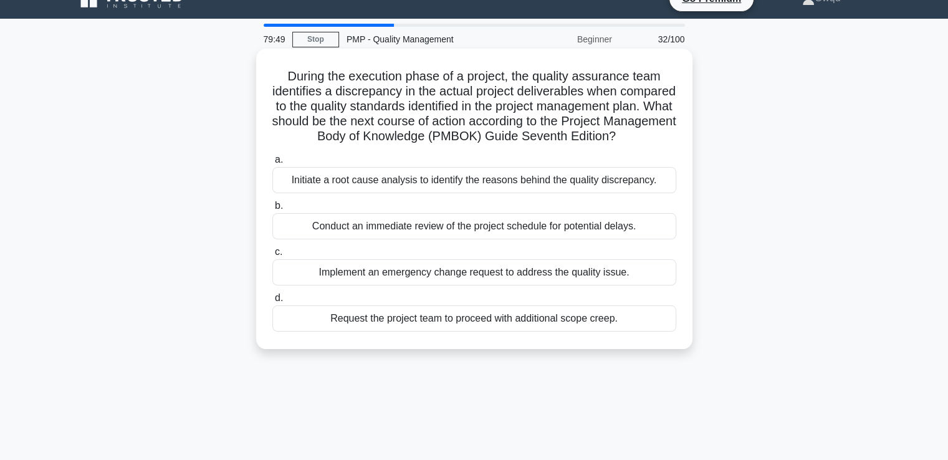
scroll to position [0, 0]
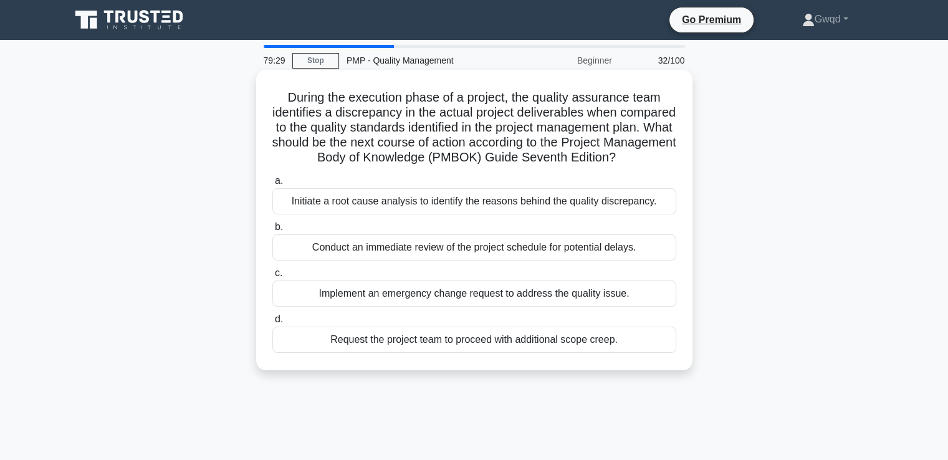
click at [355, 214] on div "Initiate a root cause analysis to identify the reasons behind the quality discr…" at bounding box center [474, 201] width 404 height 26
click at [272, 185] on input "a. Initiate a root cause analysis to identify the reasons behind the quality di…" at bounding box center [272, 181] width 0 height 8
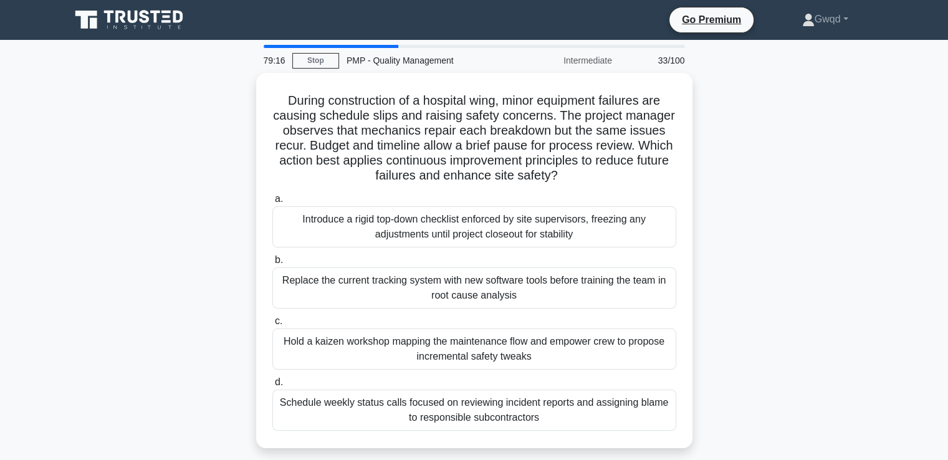
click at [117, 282] on div "During construction of a hospital wing, minor equipment failures are causing sc…" at bounding box center [474, 268] width 823 height 390
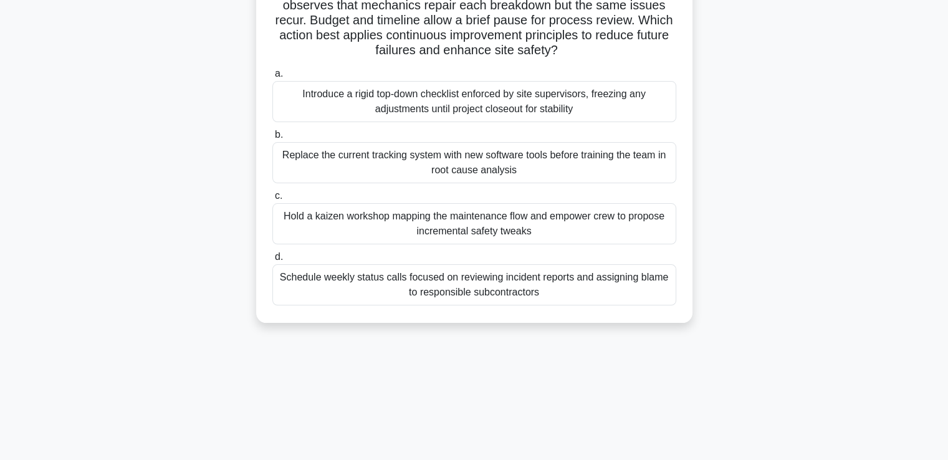
scroll to position [125, 0]
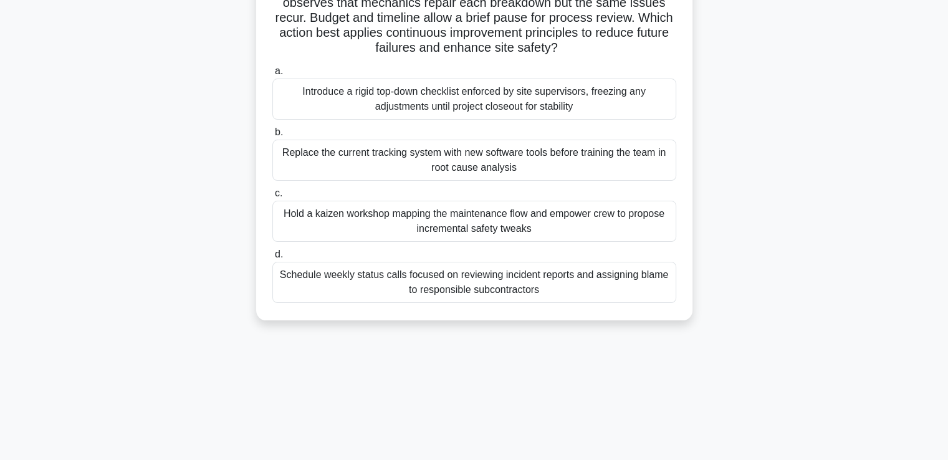
click at [529, 225] on div "Hold a kaizen workshop mapping the maintenance flow and empower crew to propose…" at bounding box center [474, 221] width 404 height 41
click at [272, 198] on input "c. Hold a kaizen workshop mapping the maintenance flow and empower crew to prop…" at bounding box center [272, 193] width 0 height 8
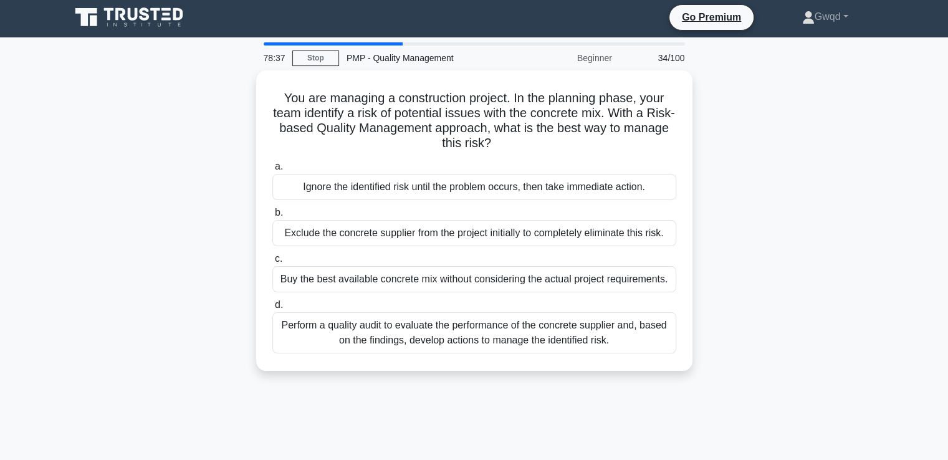
scroll to position [0, 0]
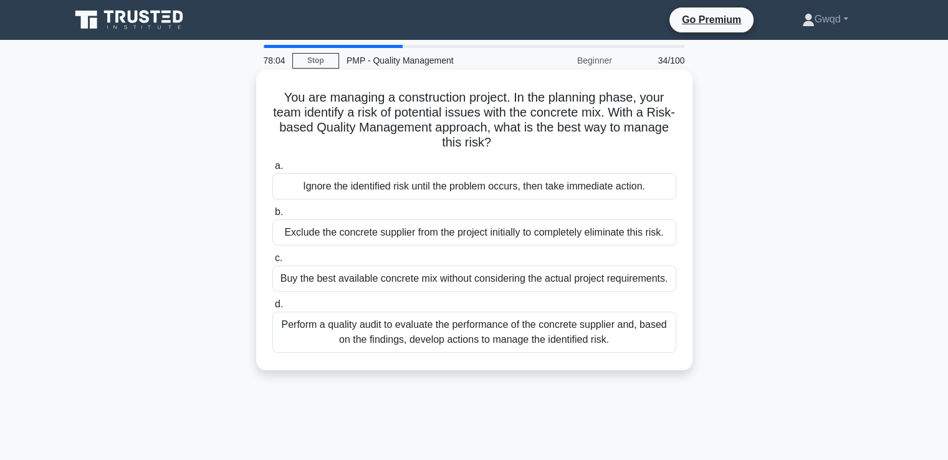
click at [500, 332] on div "Perform a quality audit to evaluate the performance of the concrete supplier an…" at bounding box center [474, 332] width 404 height 41
click at [272, 309] on input "d. Perform a quality audit to evaluate the performance of the concrete supplier…" at bounding box center [272, 304] width 0 height 8
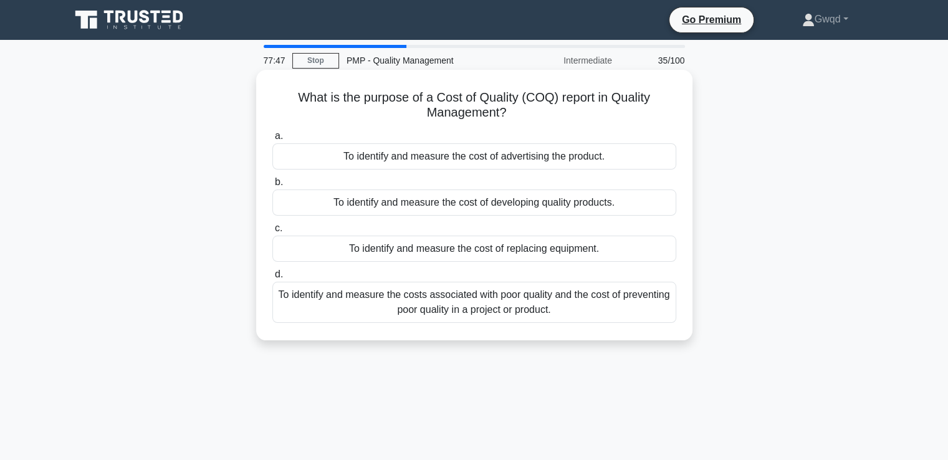
click at [493, 303] on div "To identify and measure the costs associated with poor quality and the cost of …" at bounding box center [474, 302] width 404 height 41
click at [272, 279] on input "d. To identify and measure the costs associated with poor quality and the cost …" at bounding box center [272, 275] width 0 height 8
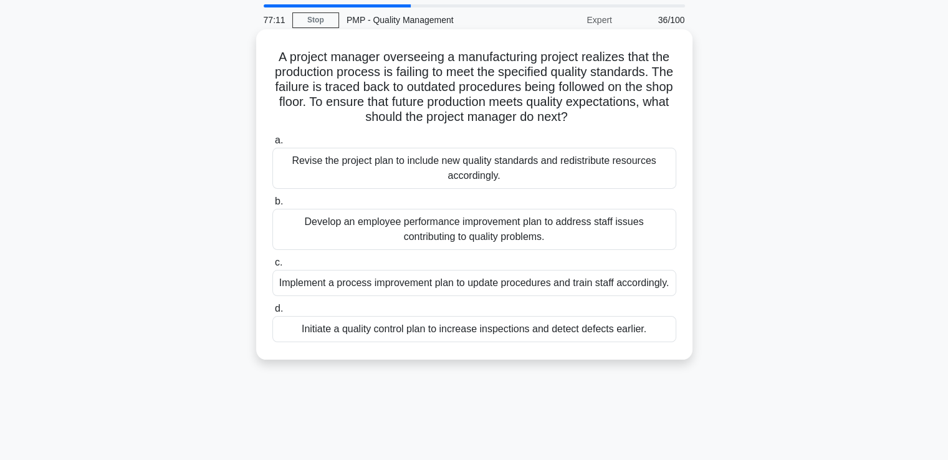
scroll to position [62, 0]
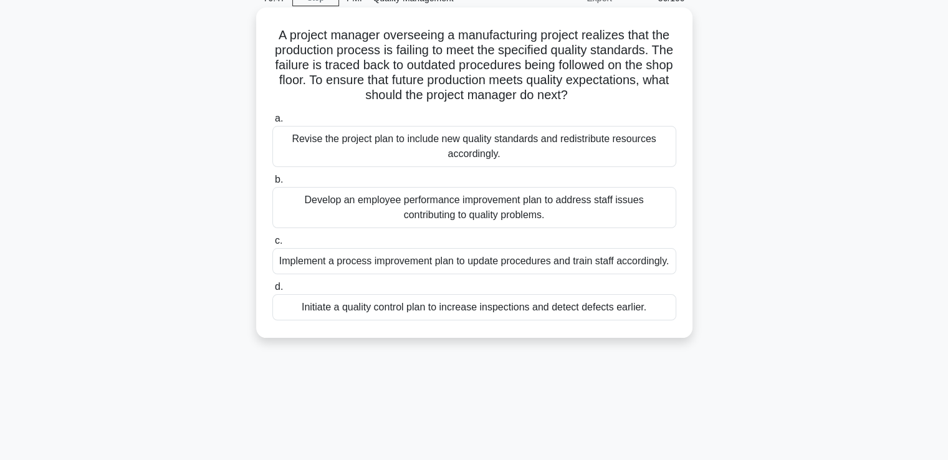
click at [395, 268] on div "Implement a process improvement plan to update procedures and train staff accor…" at bounding box center [474, 261] width 404 height 26
click at [272, 245] on input "c. Implement a process improvement plan to update procedures and train staff ac…" at bounding box center [272, 241] width 0 height 8
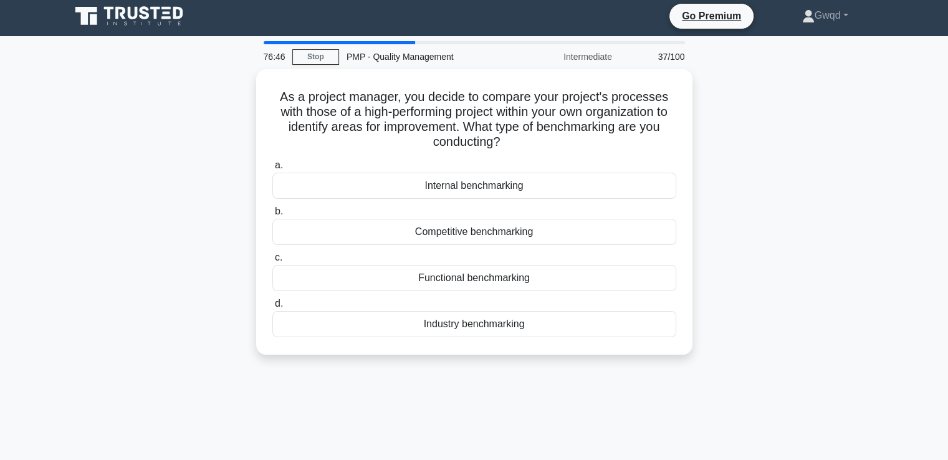
scroll to position [0, 0]
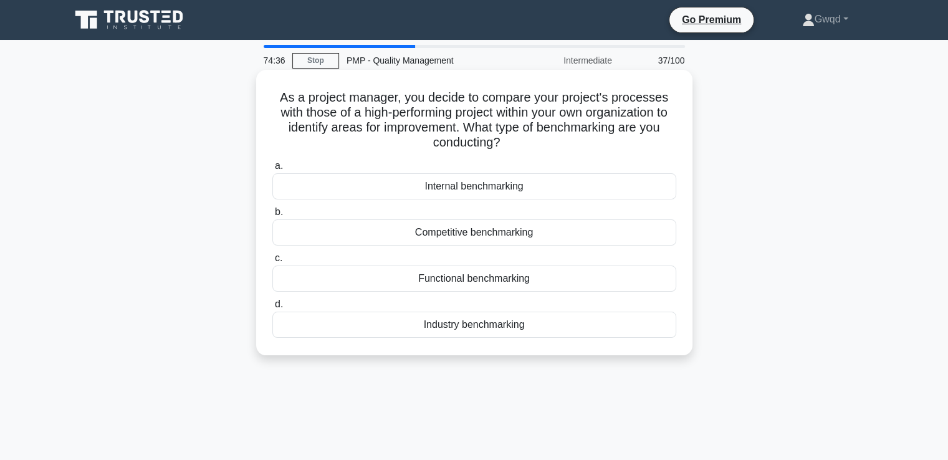
click at [481, 189] on div "Internal benchmarking" at bounding box center [474, 186] width 404 height 26
click at [272, 170] on input "a. Internal benchmarking" at bounding box center [272, 166] width 0 height 8
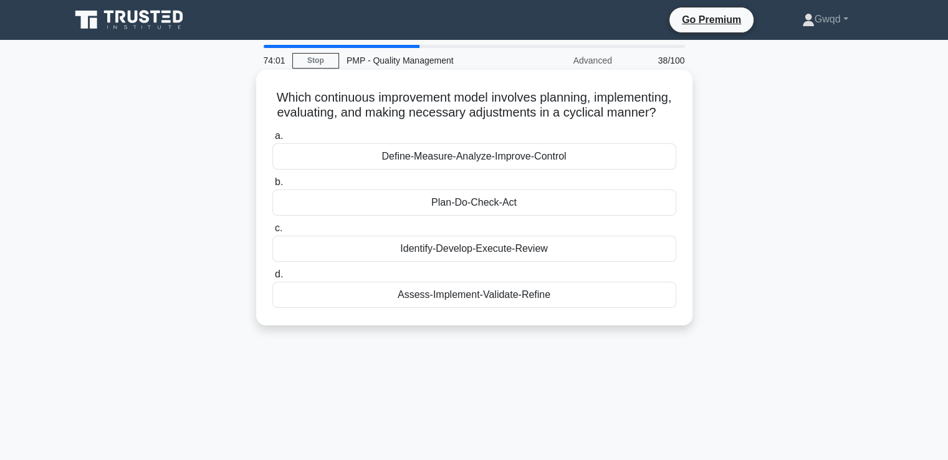
drag, startPoint x: 353, startPoint y: 102, endPoint x: 519, endPoint y: 131, distance: 168.9
click at [519, 121] on h5 "Which continuous improvement model involves planning, implementing, evaluating,…" at bounding box center [474, 105] width 406 height 31
copy h5 "ontinuous improvement model involves planning, implementing, evaluating, and ma…"
drag, startPoint x: 568, startPoint y: 170, endPoint x: 378, endPoint y: 166, distance: 190.2
click at [378, 166] on div "Define-Measure-Analyze-Improve-Control" at bounding box center [474, 156] width 404 height 26
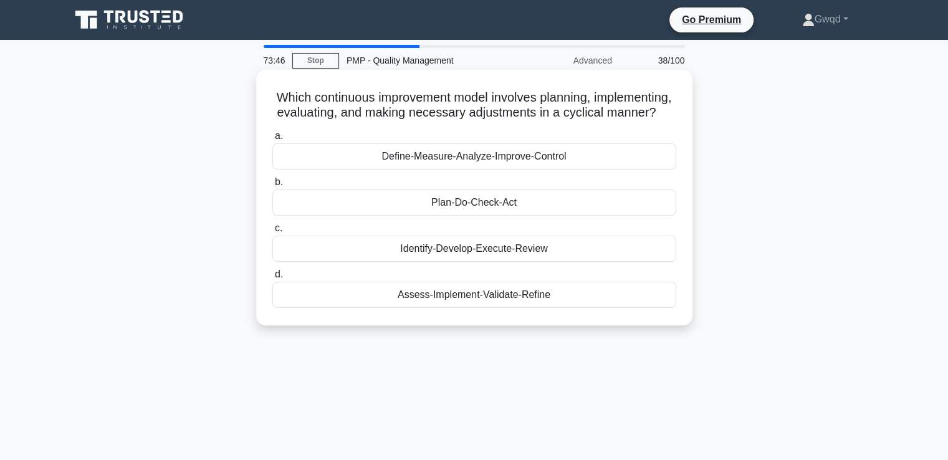
copy div "Define-Measure-Analyze-Improve-Control"
click at [496, 216] on div "Plan-Do-Check-Act" at bounding box center [474, 202] width 404 height 26
click at [272, 186] on input "b. Plan-Do-Check-Act" at bounding box center [272, 182] width 0 height 8
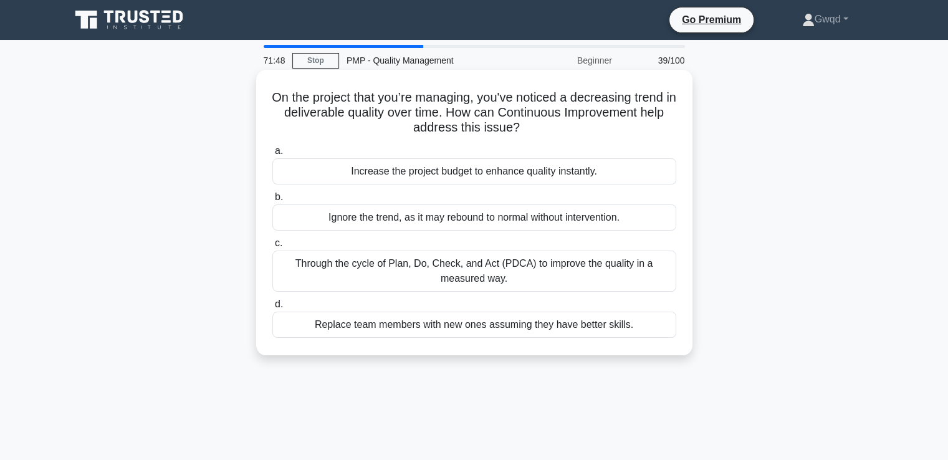
click at [396, 275] on div "Through the cycle of Plan, Do, Check, and Act (PDCA) to improve the quality in …" at bounding box center [474, 271] width 404 height 41
click at [272, 247] on input "c. Through the cycle of Plan, Do, Check, and Act (PDCA) to improve the quality …" at bounding box center [272, 243] width 0 height 8
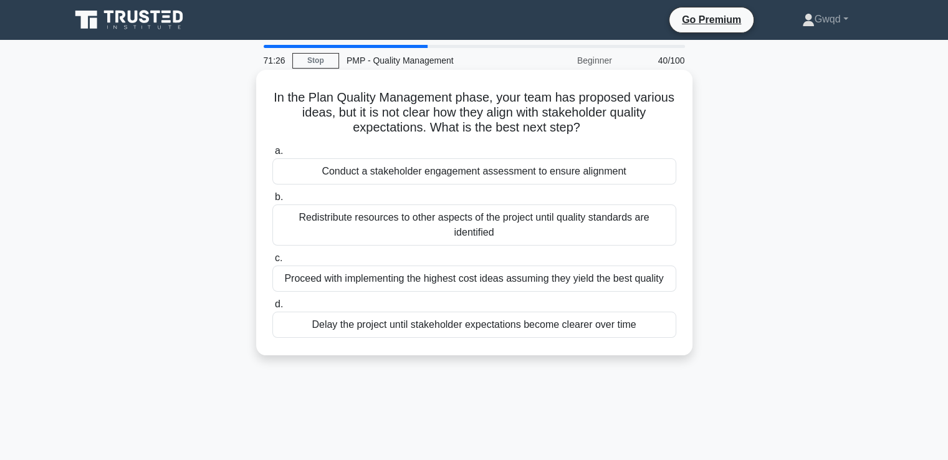
click at [354, 178] on div "Conduct a stakeholder engagement assessment to ensure alignment" at bounding box center [474, 171] width 404 height 26
click at [272, 155] on input "a. Conduct a stakeholder engagement assessment to ensure alignment" at bounding box center [272, 151] width 0 height 8
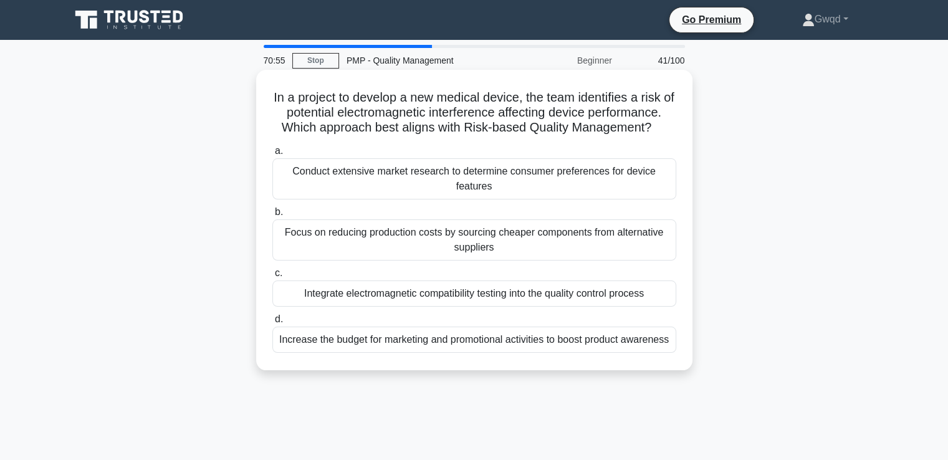
click at [409, 295] on div "Integrate electromagnetic compatibility testing into the quality control process" at bounding box center [474, 293] width 404 height 26
click at [272, 277] on input "c. Integrate electromagnetic compatibility testing into the quality control pro…" at bounding box center [272, 273] width 0 height 8
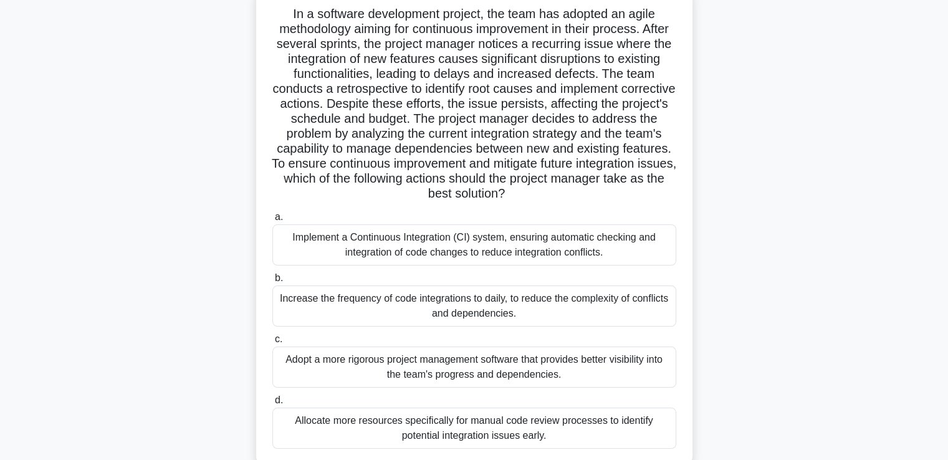
scroll to position [62, 0]
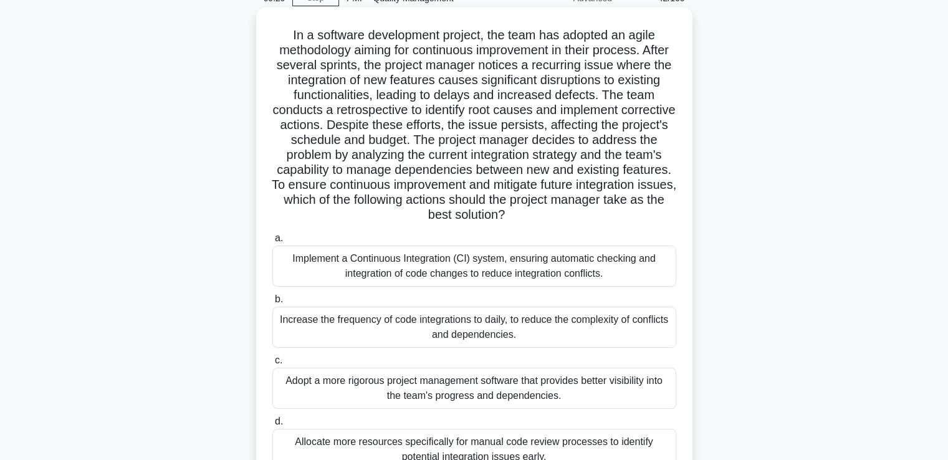
click at [484, 277] on div "Implement a Continuous Integration (CI) system, ensuring automatic checking and…" at bounding box center [474, 266] width 404 height 41
click at [272, 242] on input "a. Implement a Continuous Integration (CI) system, ensuring automatic checking …" at bounding box center [272, 238] width 0 height 8
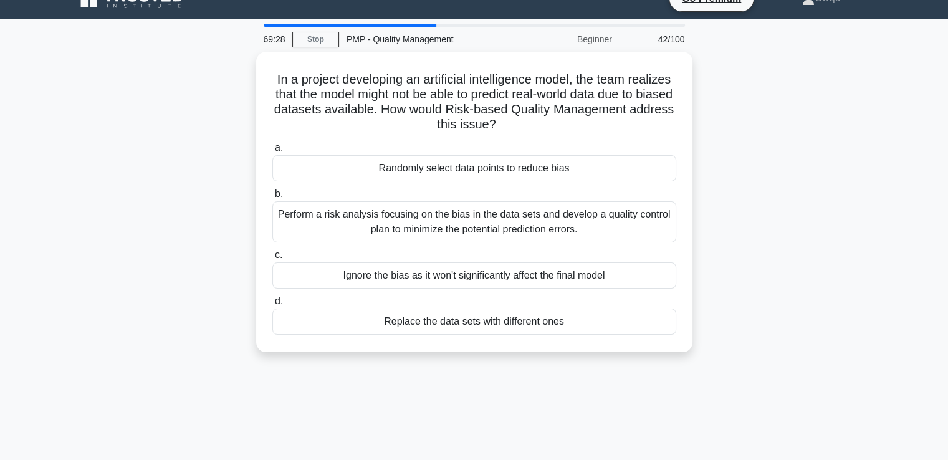
scroll to position [0, 0]
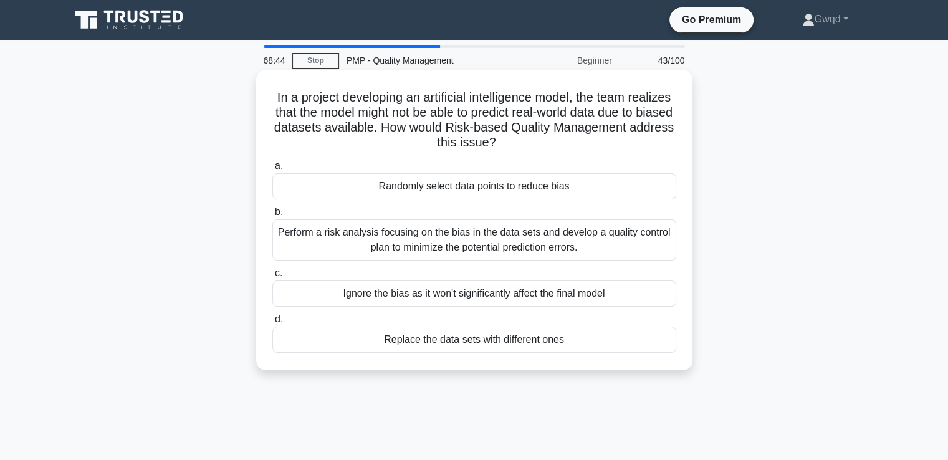
click at [403, 241] on div "Perform a risk analysis focusing on the bias in the data sets and develop a qua…" at bounding box center [474, 239] width 404 height 41
click at [272, 216] on input "b. Perform a risk analysis focusing on the bias in the data sets and develop a …" at bounding box center [272, 212] width 0 height 8
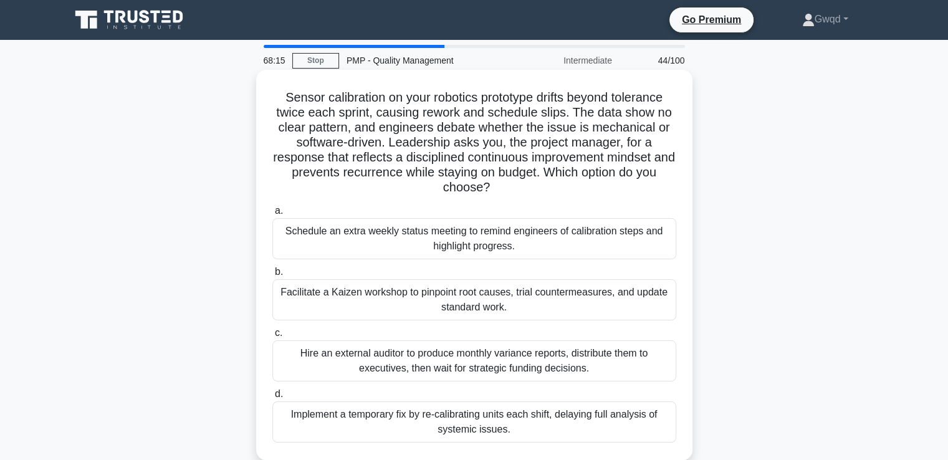
scroll to position [62, 0]
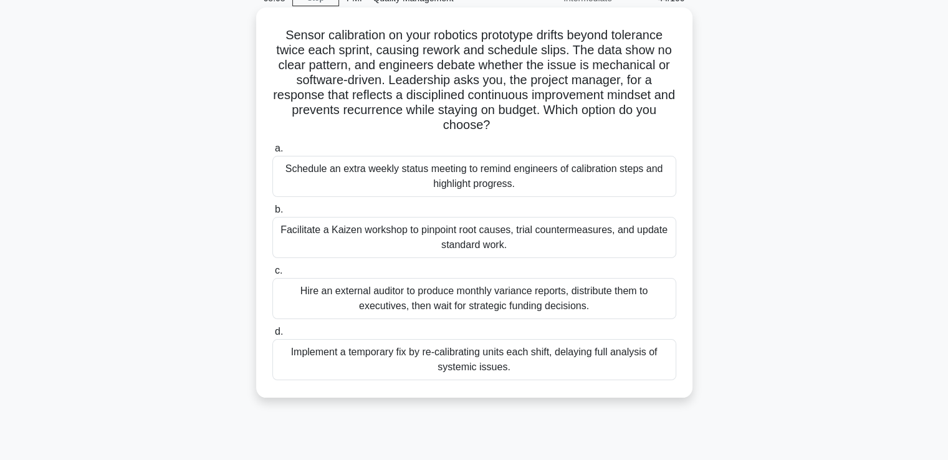
click at [381, 241] on div "Facilitate a Kaizen workshop to pinpoint root causes, trial countermeasures, an…" at bounding box center [474, 237] width 404 height 41
click at [272, 214] on input "b. Facilitate a Kaizen workshop to pinpoint root causes, trial countermeasures,…" at bounding box center [272, 210] width 0 height 8
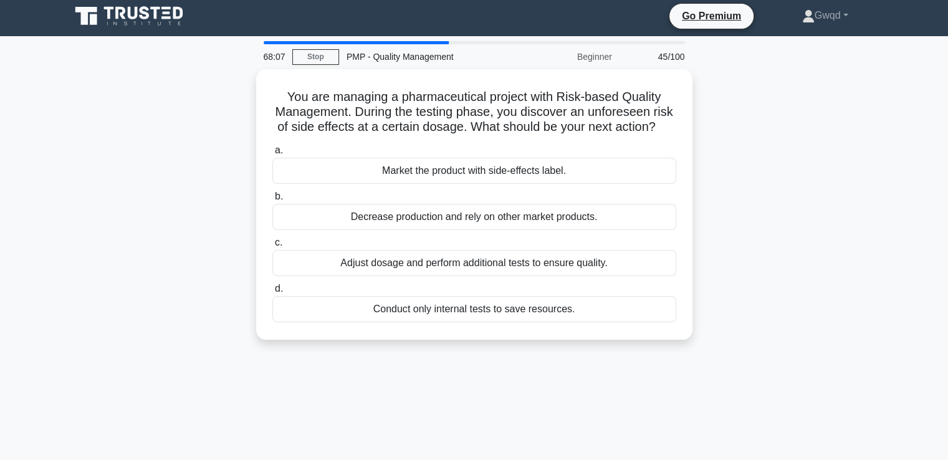
scroll to position [0, 0]
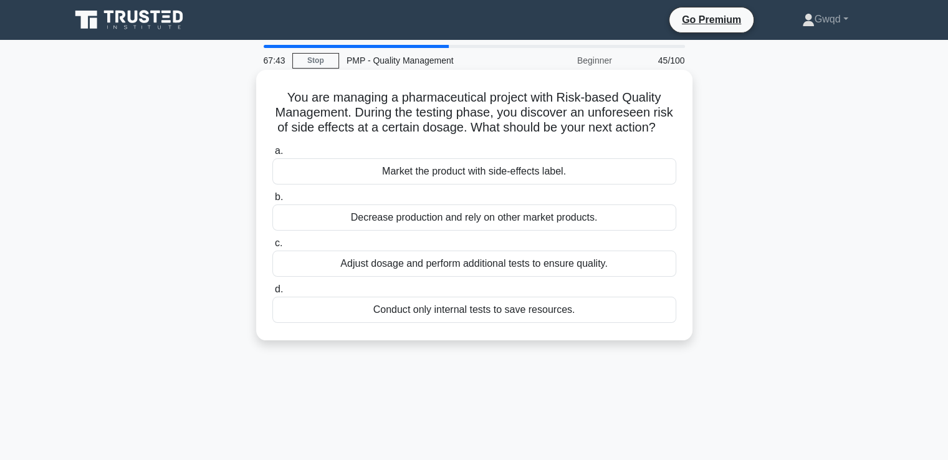
click at [424, 277] on div "Adjust dosage and perform additional tests to ensure quality." at bounding box center [474, 264] width 404 height 26
click at [272, 247] on input "c. Adjust dosage and perform additional tests to ensure quality." at bounding box center [272, 243] width 0 height 8
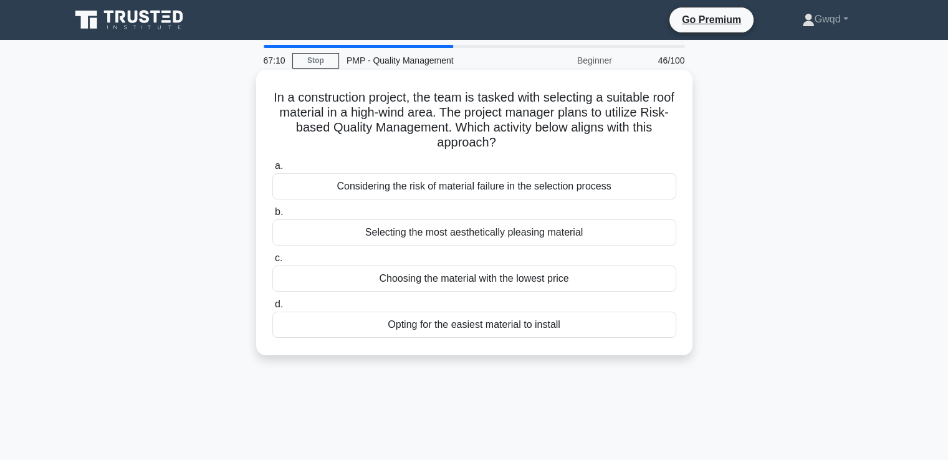
click at [469, 186] on div "Considering the risk of material failure in the selection process" at bounding box center [474, 186] width 404 height 26
click at [272, 170] on input "a. Considering the risk of material failure in the selection process" at bounding box center [272, 166] width 0 height 8
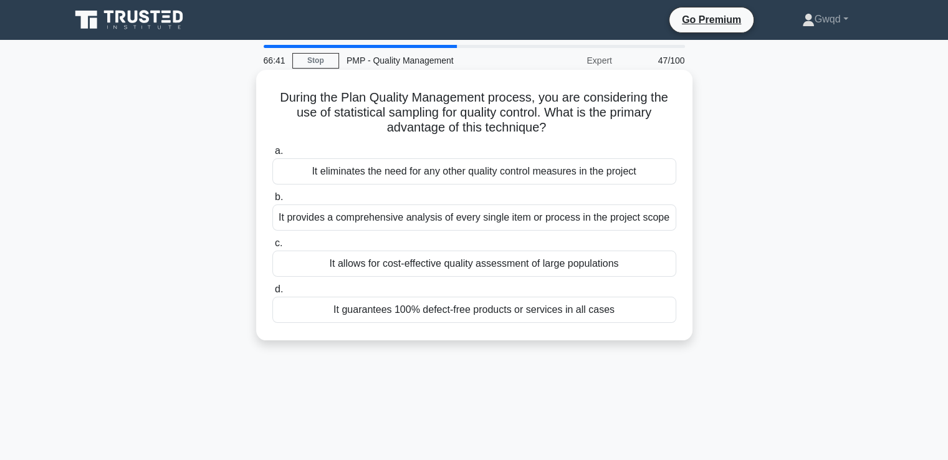
click at [557, 265] on div "It allows for cost-effective quality assessment of large populations" at bounding box center [474, 264] width 404 height 26
click at [272, 247] on input "c. It allows for cost-effective quality assessment of large populations" at bounding box center [272, 243] width 0 height 8
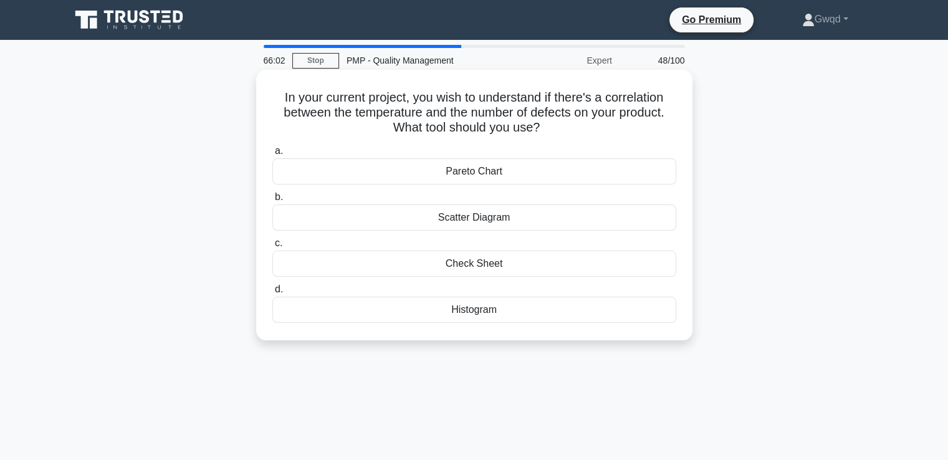
click at [479, 218] on div "Scatter Diagram" at bounding box center [474, 217] width 404 height 26
click at [272, 201] on input "b. Scatter Diagram" at bounding box center [272, 197] width 0 height 8
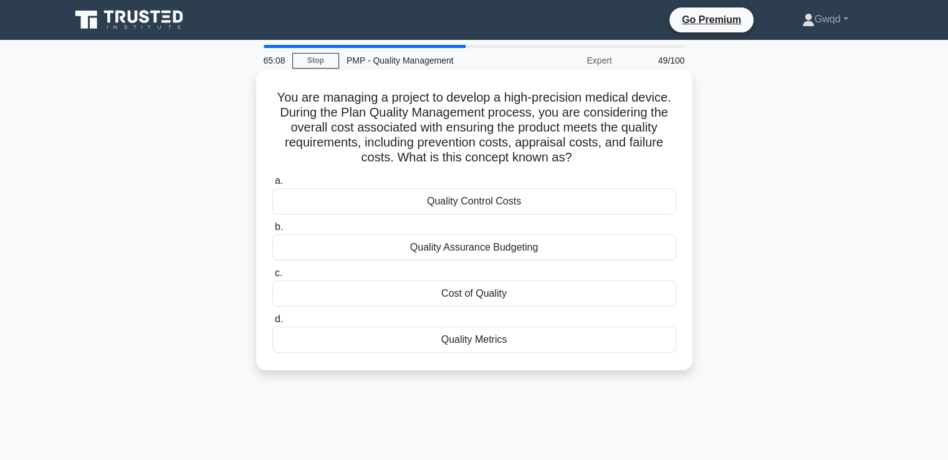
click at [490, 296] on div "Cost of Quality" at bounding box center [474, 293] width 404 height 26
click at [272, 277] on input "c. Cost of Quality" at bounding box center [272, 273] width 0 height 8
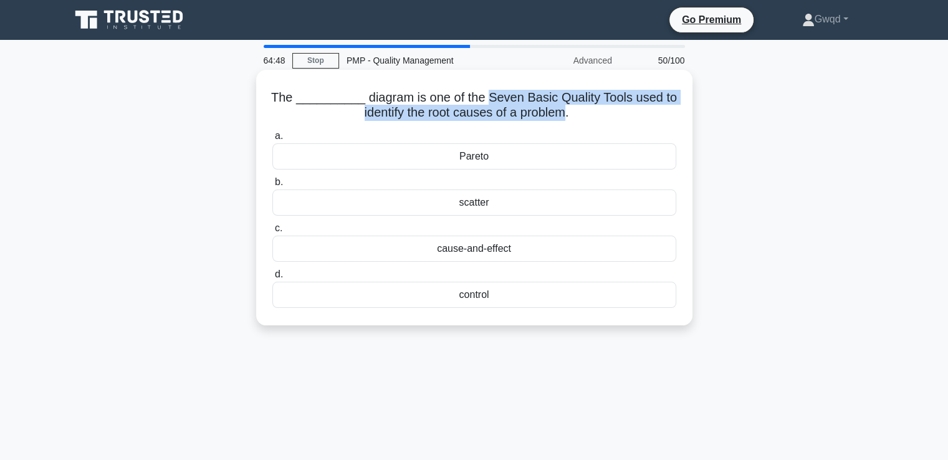
drag, startPoint x: 481, startPoint y: 98, endPoint x: 568, endPoint y: 115, distance: 88.9
click at [568, 115] on h5 "The __________ diagram is one of the Seven Basic Quality Tools used to identify…" at bounding box center [474, 105] width 406 height 31
copy h5 "Seven Basic Quality Tools used to identify the root causes of a problem"
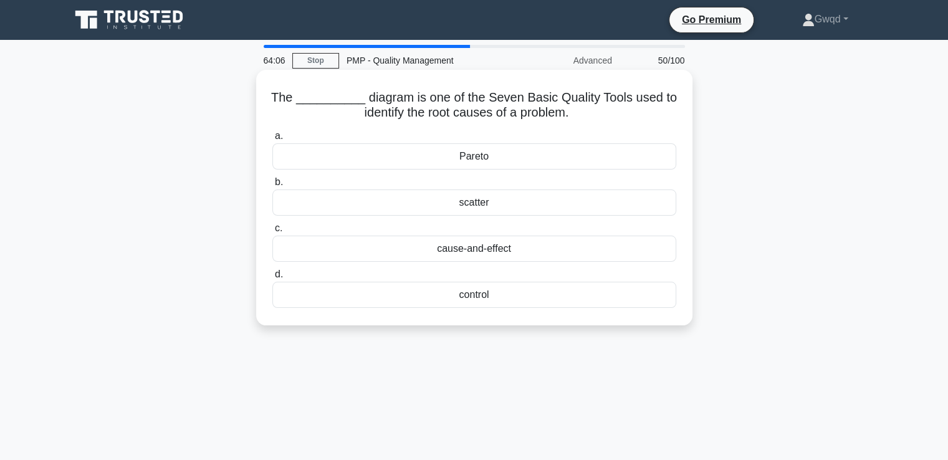
click at [496, 256] on div "cause-and-effect" at bounding box center [474, 249] width 404 height 26
click at [272, 232] on input "c. cause-and-effect" at bounding box center [272, 228] width 0 height 8
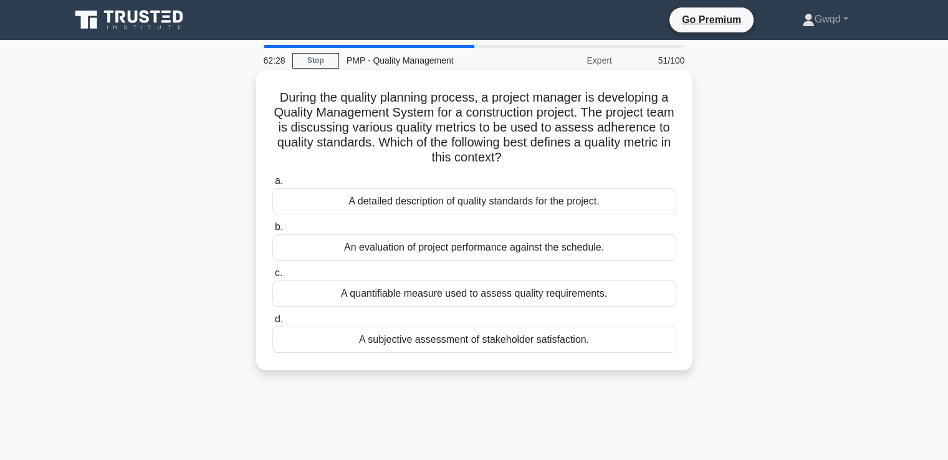
click at [419, 299] on div "A quantifiable measure used to assess quality requirements." at bounding box center [474, 293] width 404 height 26
click at [272, 277] on input "c. A quantifiable measure used to assess quality requirements." at bounding box center [272, 273] width 0 height 8
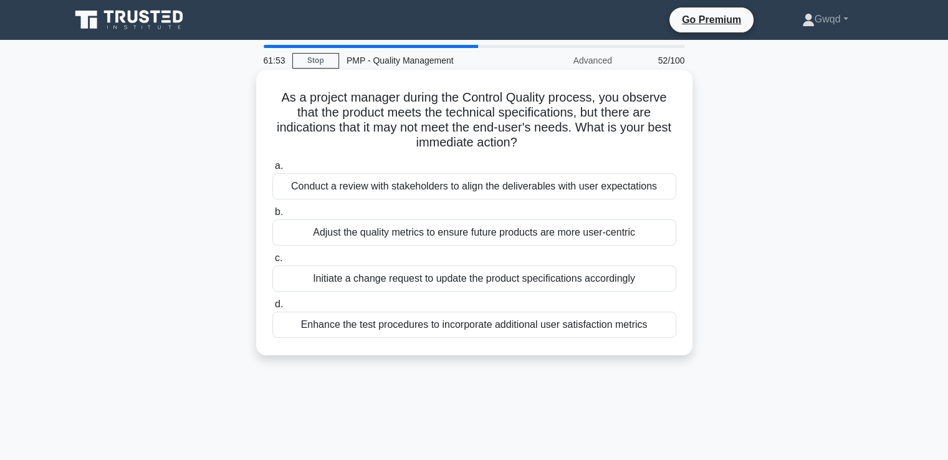
click at [391, 194] on div "Conduct a review with stakeholders to align the deliverables with user expectat…" at bounding box center [474, 186] width 404 height 26
click at [272, 170] on input "a. Conduct a review with stakeholders to align the deliverables with user expec…" at bounding box center [272, 166] width 0 height 8
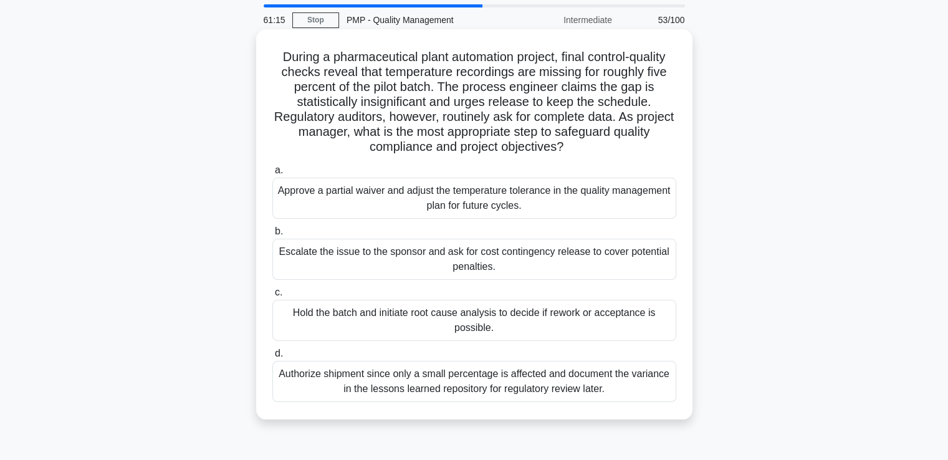
scroll to position [62, 0]
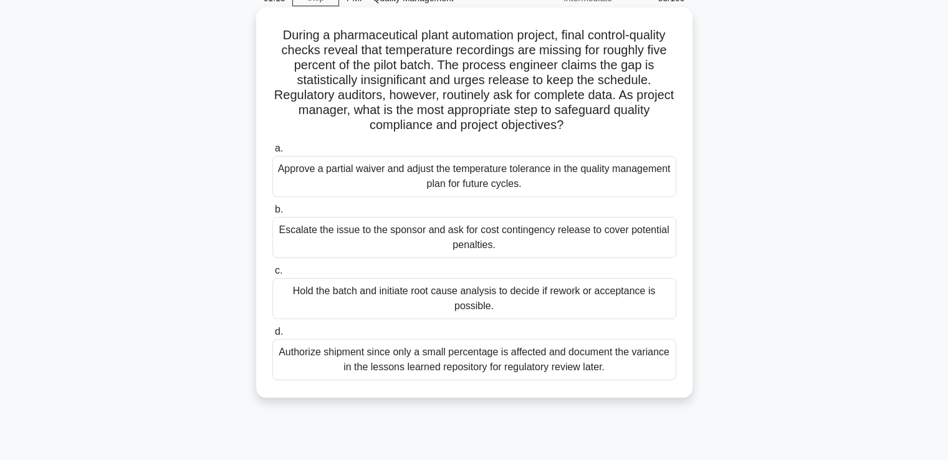
click at [368, 294] on div "Hold the batch and initiate root cause analysis to decide if rework or acceptan…" at bounding box center [474, 298] width 404 height 41
click at [272, 275] on input "c. Hold the batch and initiate root cause analysis to decide if rework or accep…" at bounding box center [272, 271] width 0 height 8
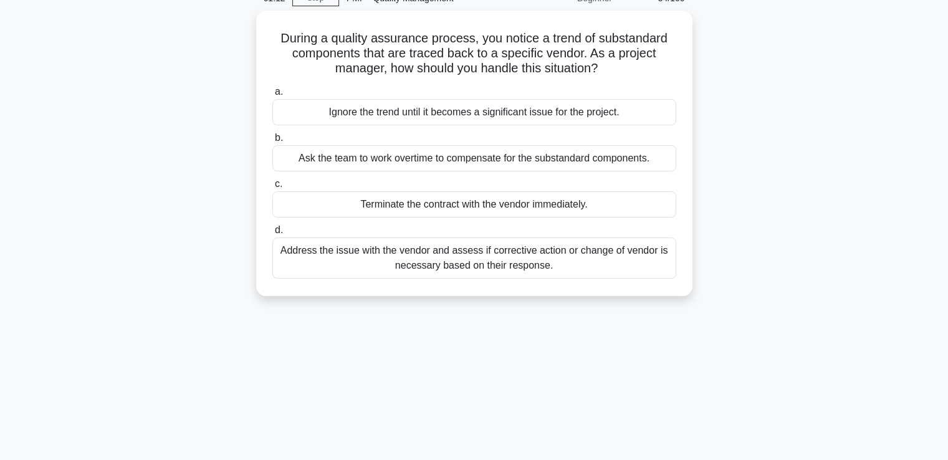
scroll to position [0, 0]
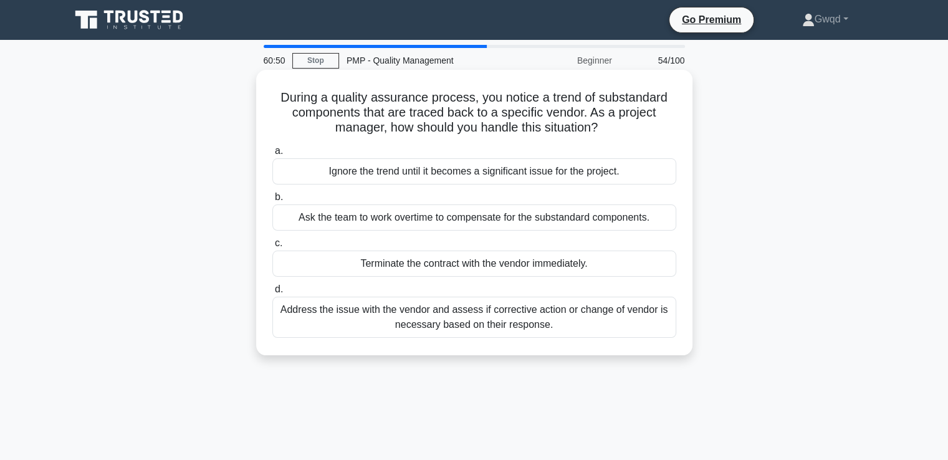
click at [410, 325] on div "Address the issue with the vendor and assess if corrective action or change of …" at bounding box center [474, 317] width 404 height 41
click at [272, 294] on input "d. Address the issue with the vendor and assess if corrective action or change …" at bounding box center [272, 289] width 0 height 8
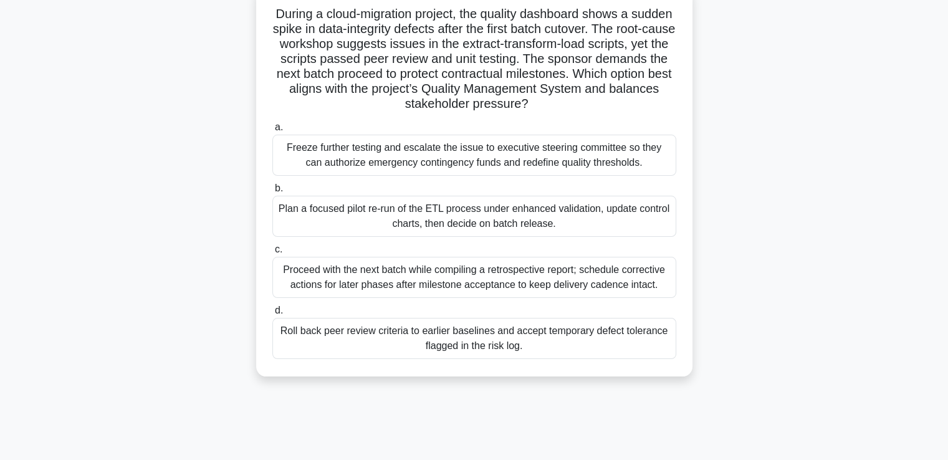
scroll to position [62, 0]
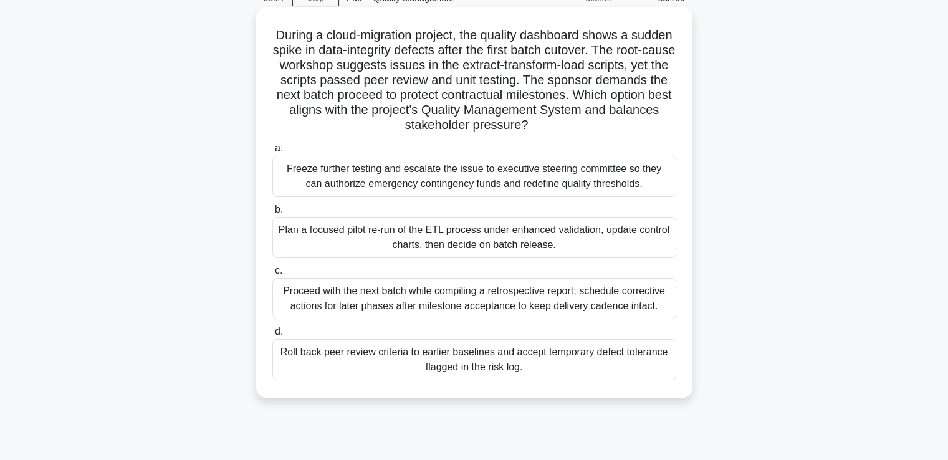
click at [438, 239] on div "Plan a focused pilot re-run of the ETL process under enhanced validation, updat…" at bounding box center [474, 237] width 404 height 41
click at [272, 214] on input "b. Plan a focused pilot re-run of the ETL process under enhanced validation, up…" at bounding box center [272, 210] width 0 height 8
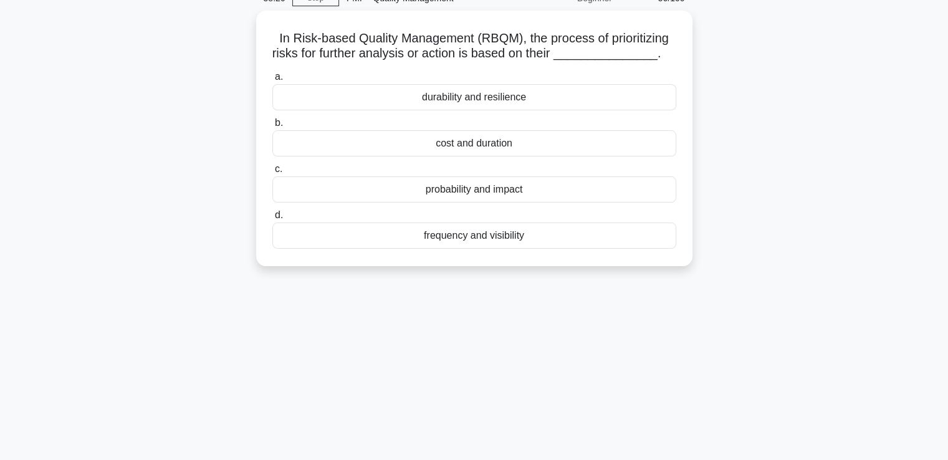
scroll to position [0, 0]
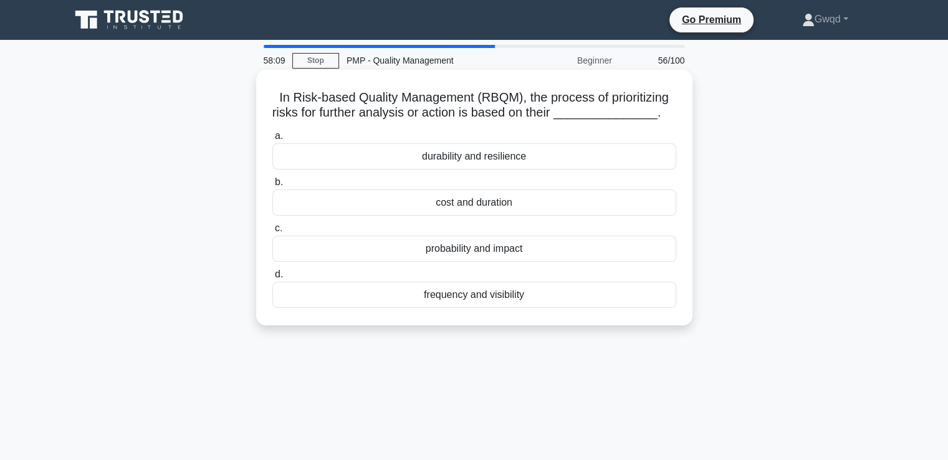
click at [491, 245] on div "probability and impact" at bounding box center [474, 249] width 404 height 26
click at [272, 232] on input "c. probability and impact" at bounding box center [272, 228] width 0 height 8
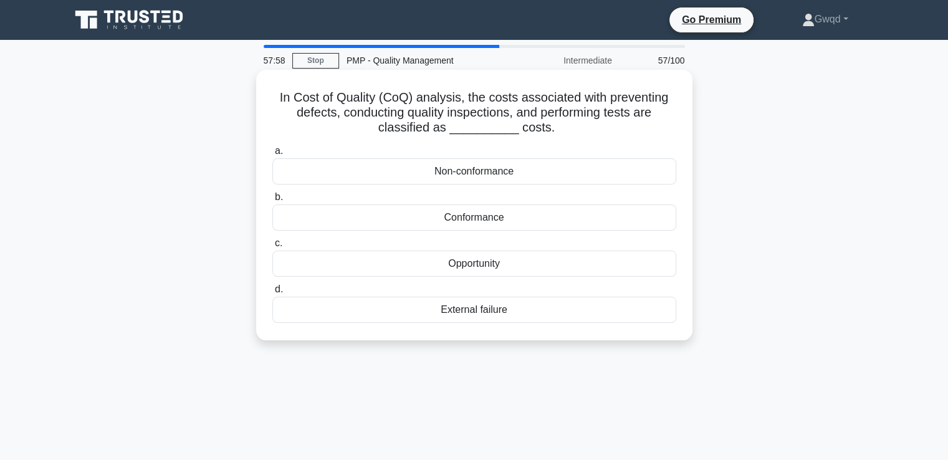
click at [510, 218] on div "Conformance" at bounding box center [474, 217] width 404 height 26
click at [272, 201] on input "b. Conformance" at bounding box center [272, 197] width 0 height 8
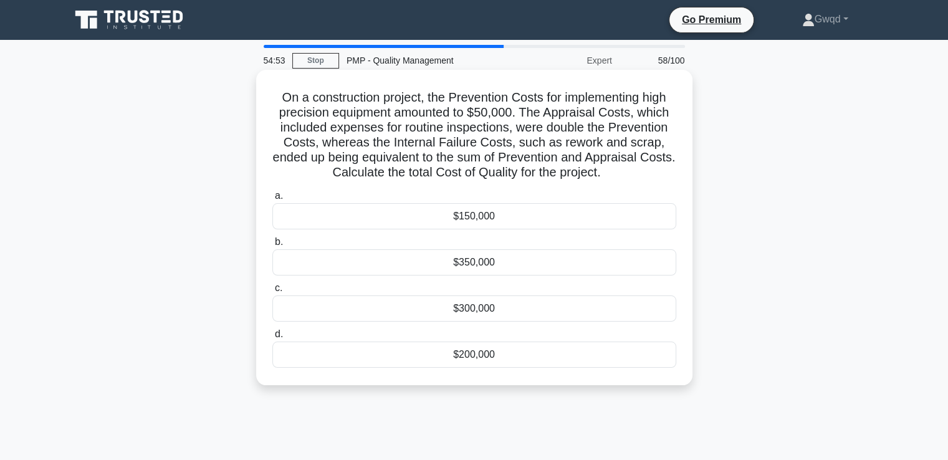
click at [479, 303] on div "$300,000" at bounding box center [474, 308] width 404 height 26
click at [272, 292] on input "c. $300,000" at bounding box center [272, 288] width 0 height 8
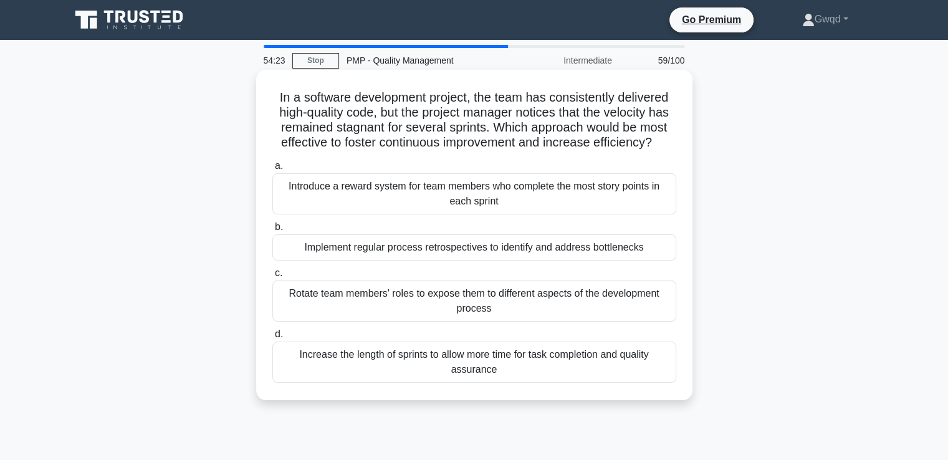
click at [491, 242] on div "Implement regular process retrospectives to identify and address bottlenecks" at bounding box center [474, 247] width 404 height 26
click at [272, 231] on input "b. Implement regular process retrospectives to identify and address bottlenecks" at bounding box center [272, 227] width 0 height 8
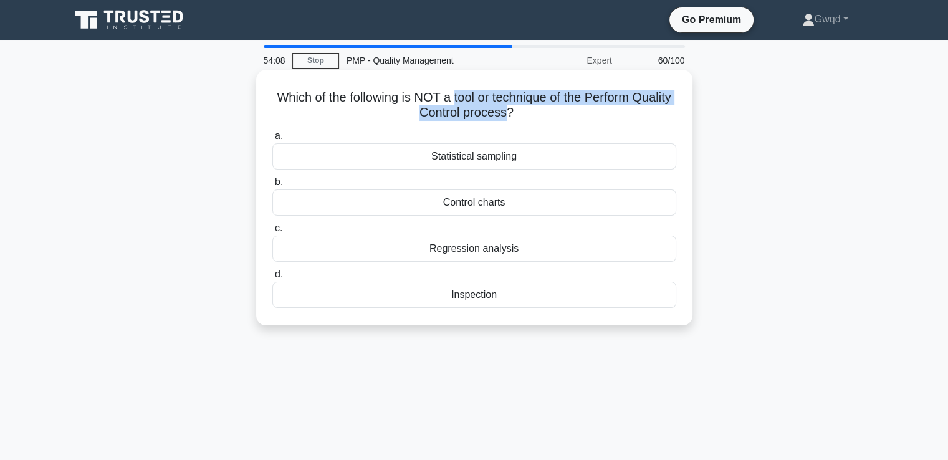
drag, startPoint x: 474, startPoint y: 98, endPoint x: 530, endPoint y: 117, distance: 59.1
click at [530, 117] on h5 "Which of the following is NOT a tool or technique of the Perform Quality Contro…" at bounding box center [474, 105] width 406 height 31
copy h5 "tool or technique of the Perform Quality Control process"
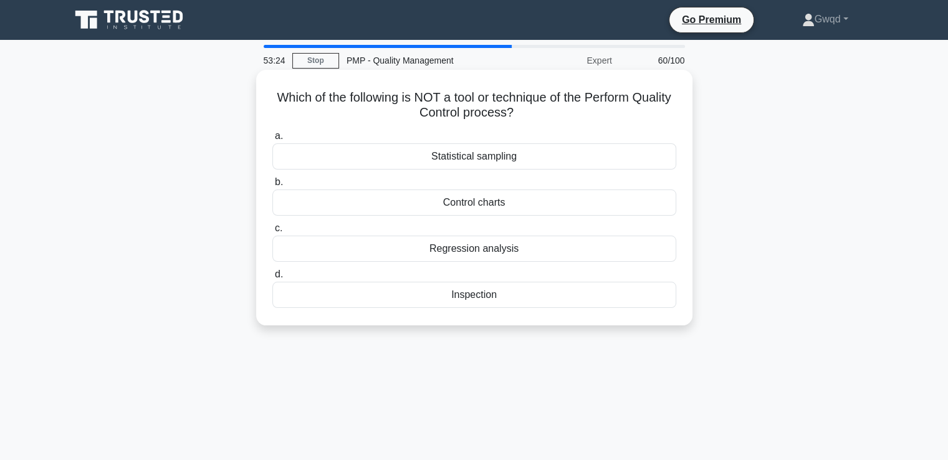
click at [479, 249] on div "Regression analysis" at bounding box center [474, 249] width 404 height 26
click at [272, 232] on input "c. Regression analysis" at bounding box center [272, 228] width 0 height 8
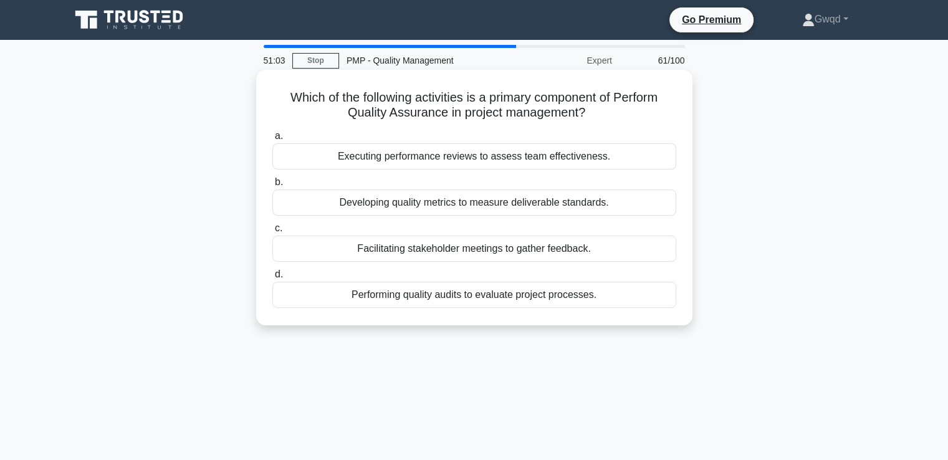
click at [445, 302] on div "Performing quality audits to evaluate project processes." at bounding box center [474, 295] width 404 height 26
click at [272, 279] on input "d. Performing quality audits to evaluate project processes." at bounding box center [272, 275] width 0 height 8
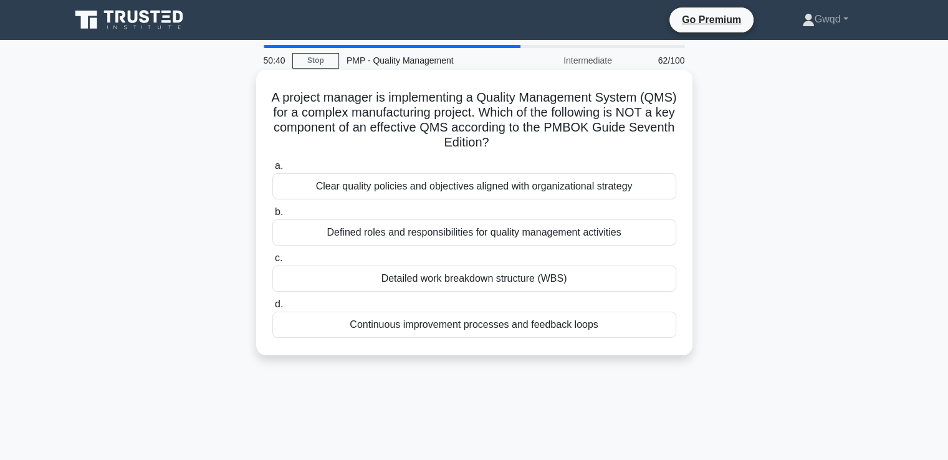
click at [444, 280] on div "Detailed work breakdown structure (WBS)" at bounding box center [474, 279] width 404 height 26
click at [272, 262] on input "c. Detailed work breakdown structure (WBS)" at bounding box center [272, 258] width 0 height 8
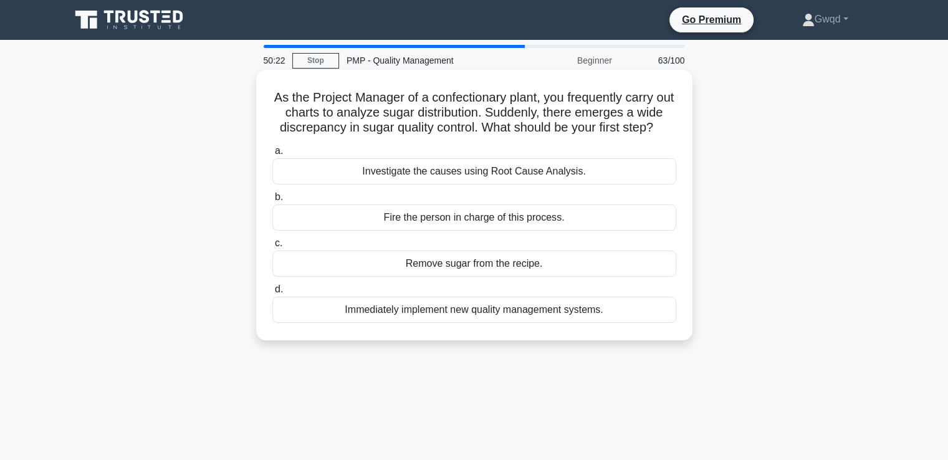
click at [474, 184] on div "Investigate the causes using Root Cause Analysis." at bounding box center [474, 171] width 404 height 26
click at [272, 155] on input "a. Investigate the causes using Root Cause Analysis." at bounding box center [272, 151] width 0 height 8
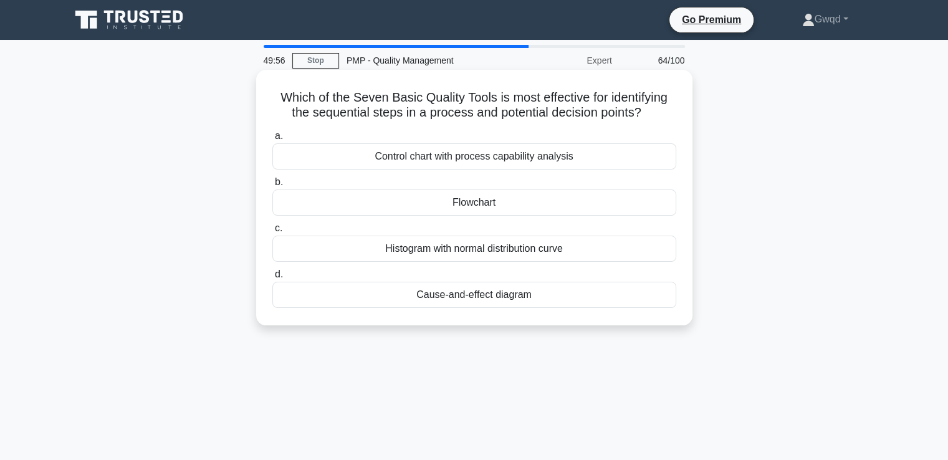
click at [506, 299] on div "Cause-and-effect diagram" at bounding box center [474, 295] width 404 height 26
click at [272, 279] on input "d. Cause-and-effect diagram" at bounding box center [272, 275] width 0 height 8
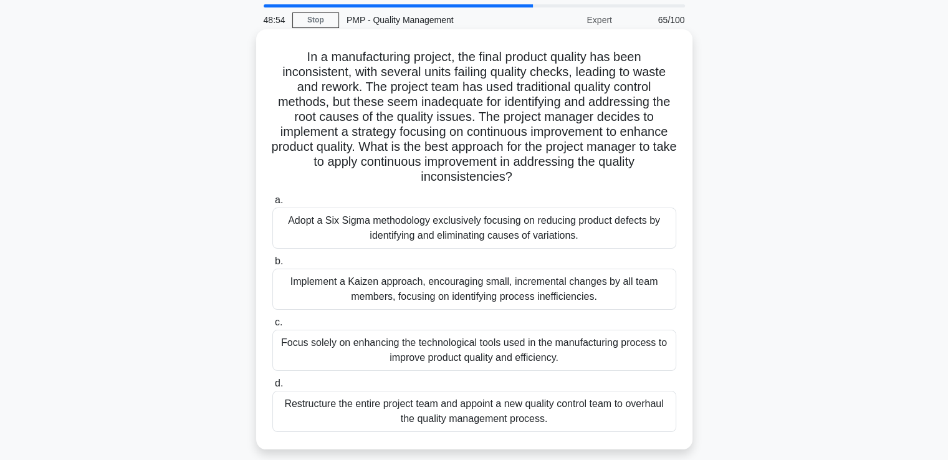
scroll to position [62, 0]
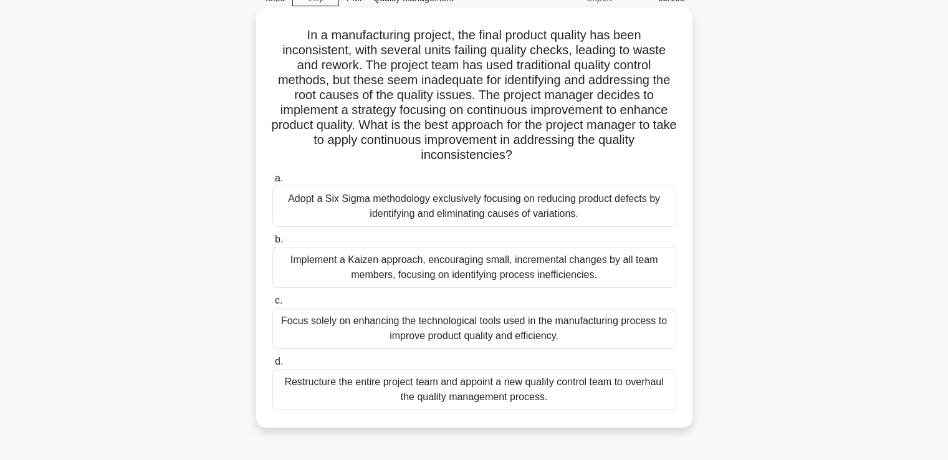
click at [446, 282] on div "Implement a Kaizen approach, encouraging small, incremental changes by all team…" at bounding box center [474, 267] width 404 height 41
click at [272, 244] on input "b. Implement a Kaizen approach, encouraging small, incremental changes by all t…" at bounding box center [272, 240] width 0 height 8
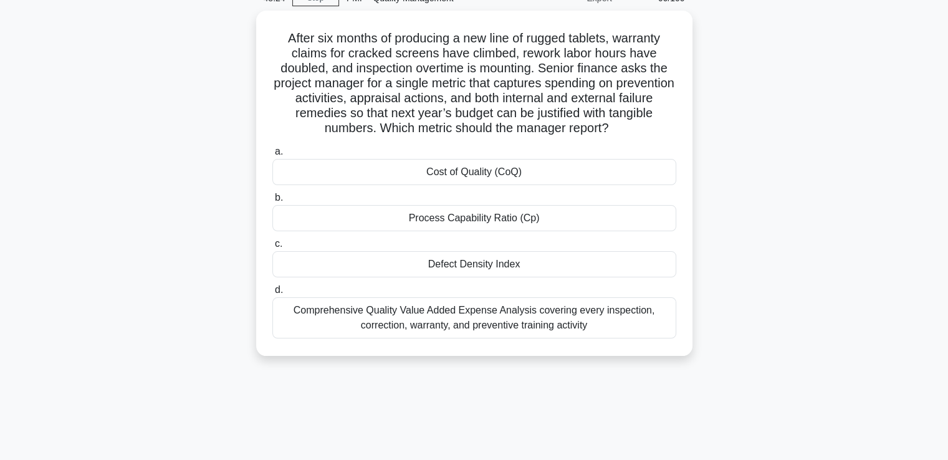
scroll to position [0, 0]
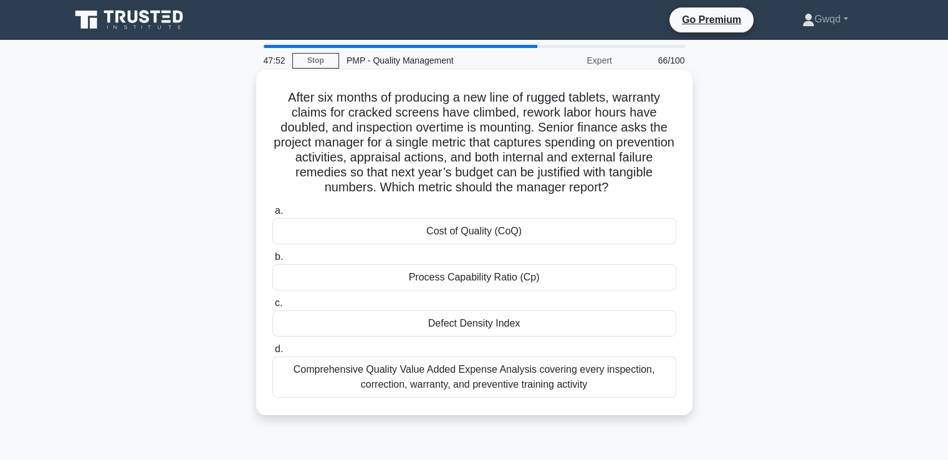
click at [514, 229] on div "Cost of Quality (CoQ)" at bounding box center [474, 231] width 404 height 26
click at [272, 215] on input "a. Cost of Quality (CoQ)" at bounding box center [272, 211] width 0 height 8
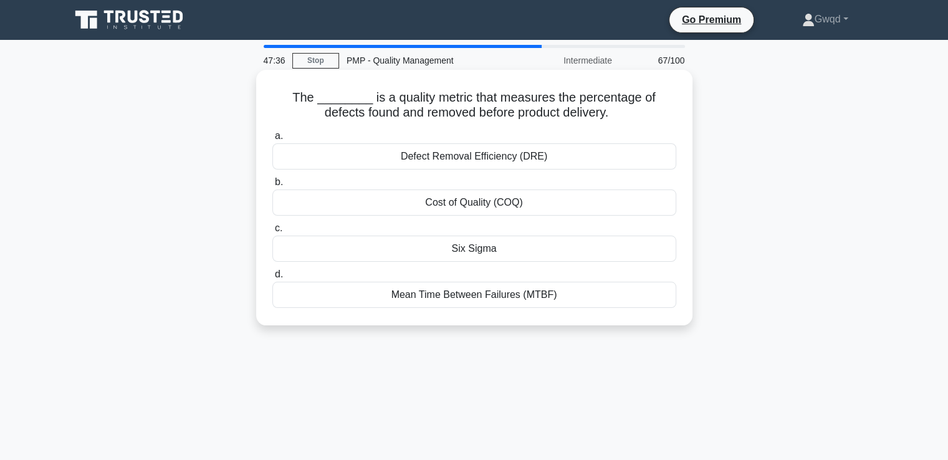
drag, startPoint x: 400, startPoint y: 155, endPoint x: 515, endPoint y: 158, distance: 116.0
click at [515, 158] on div "Defect Removal Efficiency (DRE)" at bounding box center [474, 156] width 404 height 26
copy div "Defect Removal Efficiency"
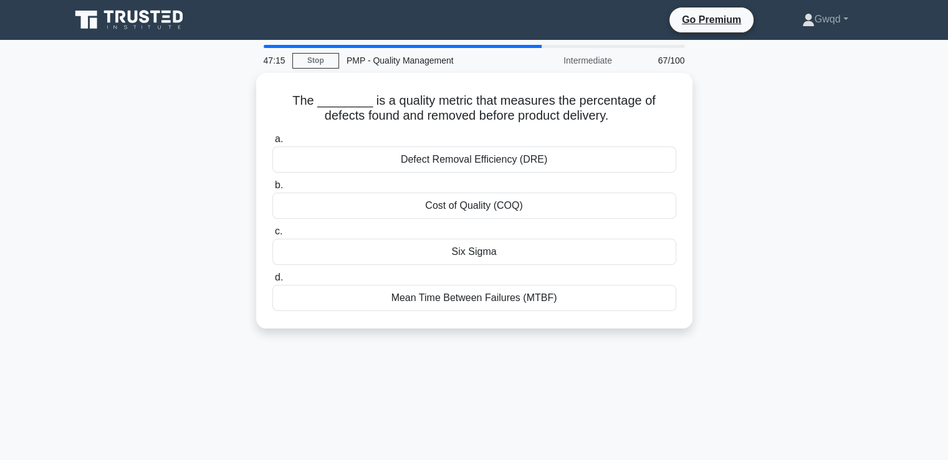
click at [843, 156] on div "The ________ is a quality metric that measures the percentage of defects found …" at bounding box center [474, 208] width 823 height 271
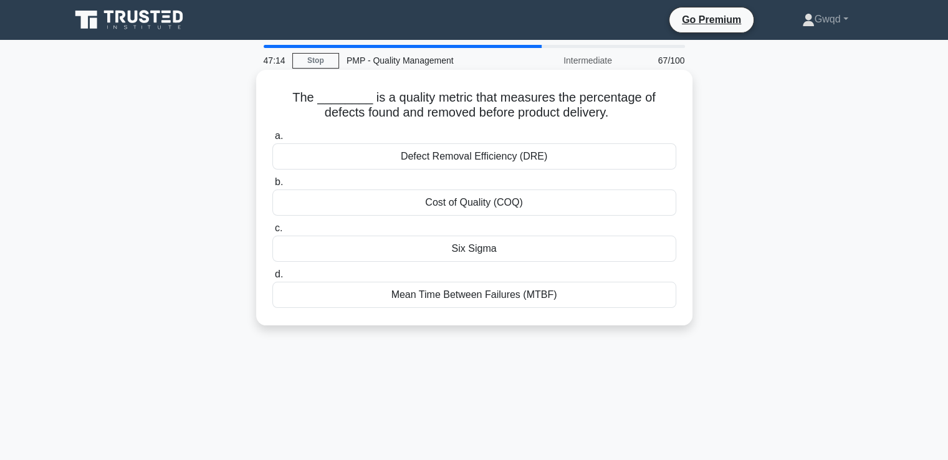
click at [492, 153] on div "Defect Removal Efficiency (DRE)" at bounding box center [474, 156] width 404 height 26
click at [272, 140] on input "a. Defect Removal Efficiency (DRE)" at bounding box center [272, 136] width 0 height 8
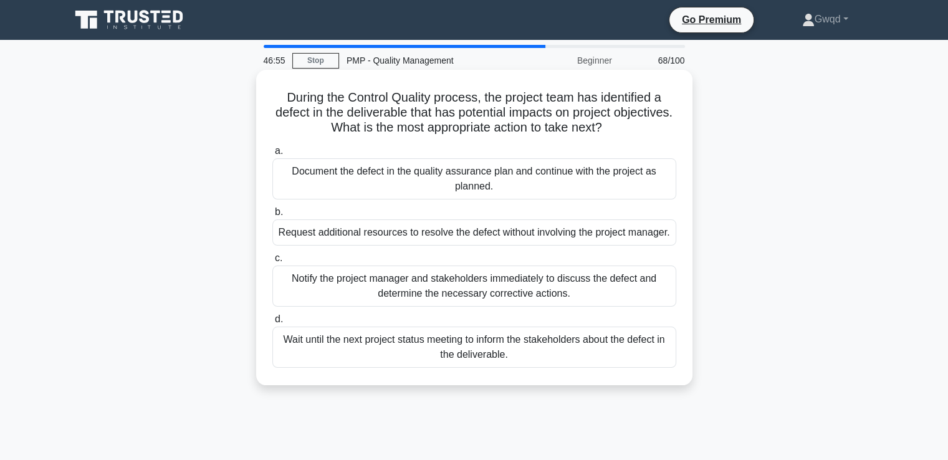
click at [401, 279] on div "Notify the project manager and stakeholders immediately to discuss the defect a…" at bounding box center [474, 286] width 404 height 41
click at [272, 262] on input "c. Notify the project manager and stakeholders immediately to discuss the defec…" at bounding box center [272, 258] width 0 height 8
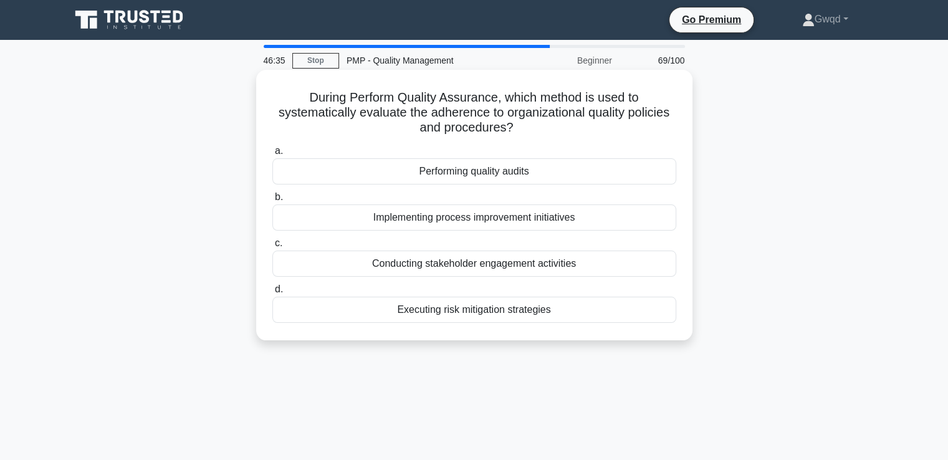
click at [486, 171] on div "Performing quality audits" at bounding box center [474, 171] width 404 height 26
click at [272, 155] on input "a. Performing quality audits" at bounding box center [272, 151] width 0 height 8
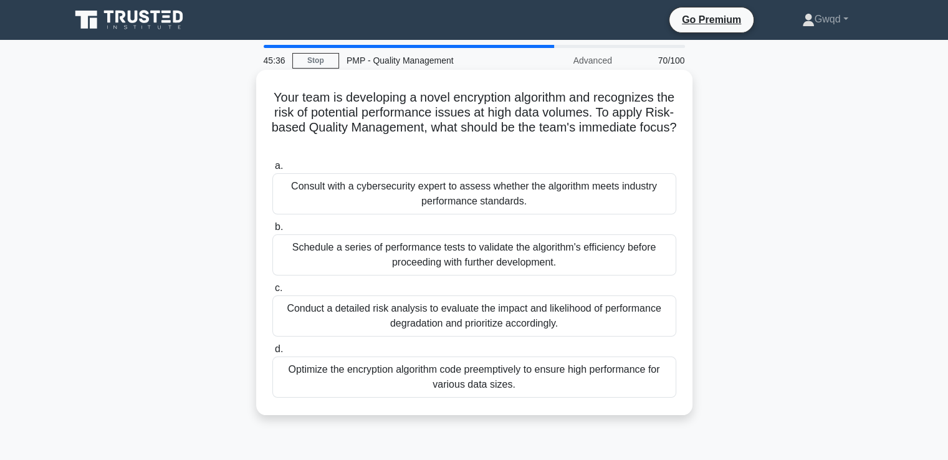
click at [523, 322] on div "Conduct a detailed risk analysis to evaluate the impact and likelihood of perfo…" at bounding box center [474, 315] width 404 height 41
click at [272, 292] on input "c. Conduct a detailed risk analysis to evaluate the impact and likelihood of pe…" at bounding box center [272, 288] width 0 height 8
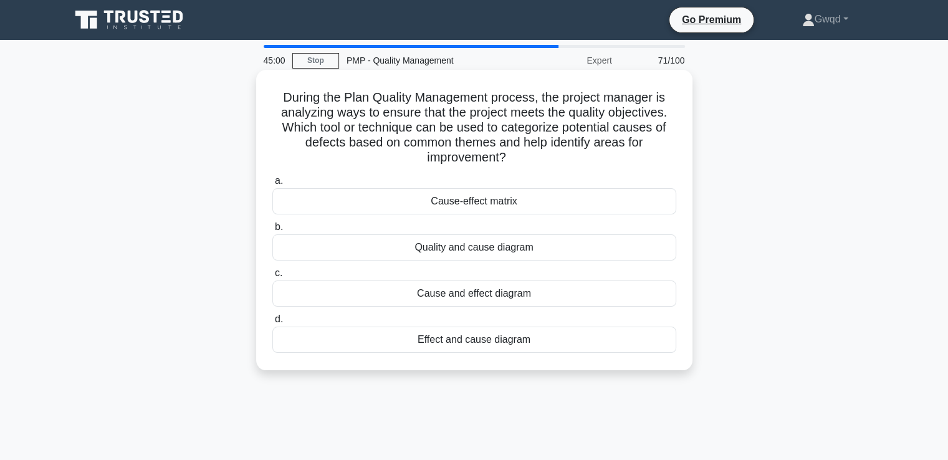
click at [521, 297] on div "Cause and effect diagram" at bounding box center [474, 293] width 404 height 26
click at [272, 277] on input "c. Cause and effect diagram" at bounding box center [272, 273] width 0 height 8
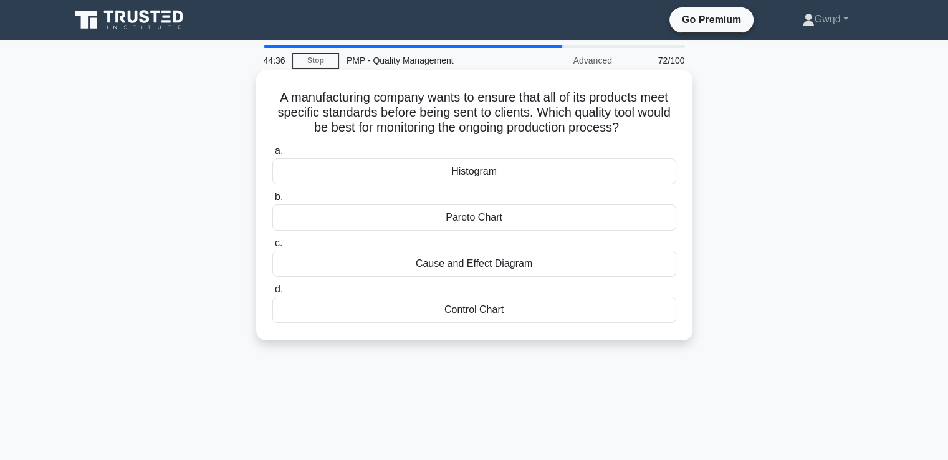
drag, startPoint x: 277, startPoint y: 97, endPoint x: 651, endPoint y: 127, distance: 375.8
click at [651, 127] on h5 "A manufacturing company wants to ensure that all of its products meet specific …" at bounding box center [474, 113] width 406 height 46
drag, startPoint x: 635, startPoint y: 115, endPoint x: 641, endPoint y: 122, distance: 9.3
click at [641, 122] on h5 "A manufacturing company wants to ensure that all of its products meet specific …" at bounding box center [474, 113] width 406 height 46
copy h5 "manufacturing company wants to ensure that all of its products meet specific st…"
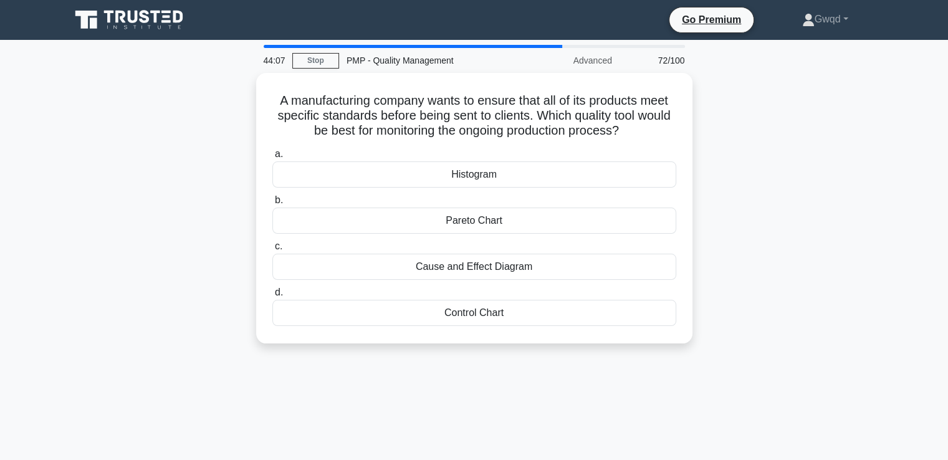
click at [805, 248] on div "A manufacturing company wants to ensure that all of its products meet specific …" at bounding box center [474, 215] width 823 height 285
click at [755, 132] on div "A manufacturing company wants to ensure that all of its products meet specific …" at bounding box center [474, 215] width 823 height 285
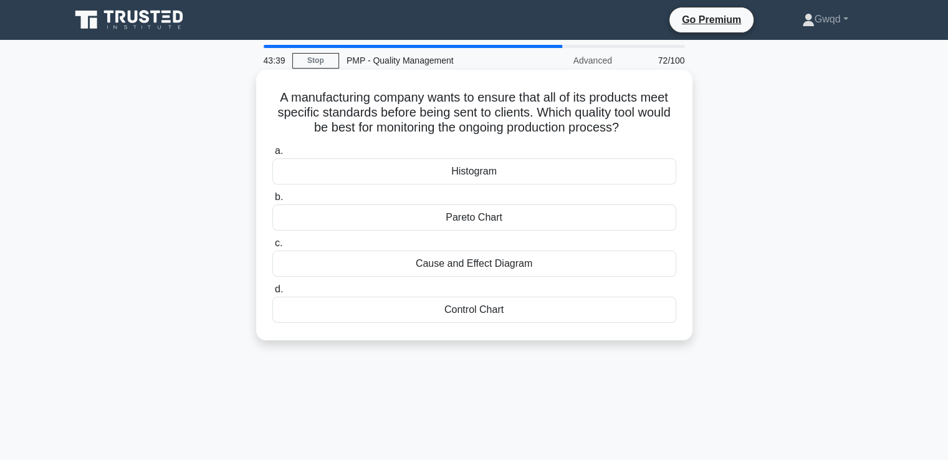
drag, startPoint x: 640, startPoint y: 128, endPoint x: 565, endPoint y: 115, distance: 76.5
click at [565, 115] on h5 "A manufacturing company wants to ensure that all of its products meet specific …" at bounding box center [474, 113] width 406 height 46
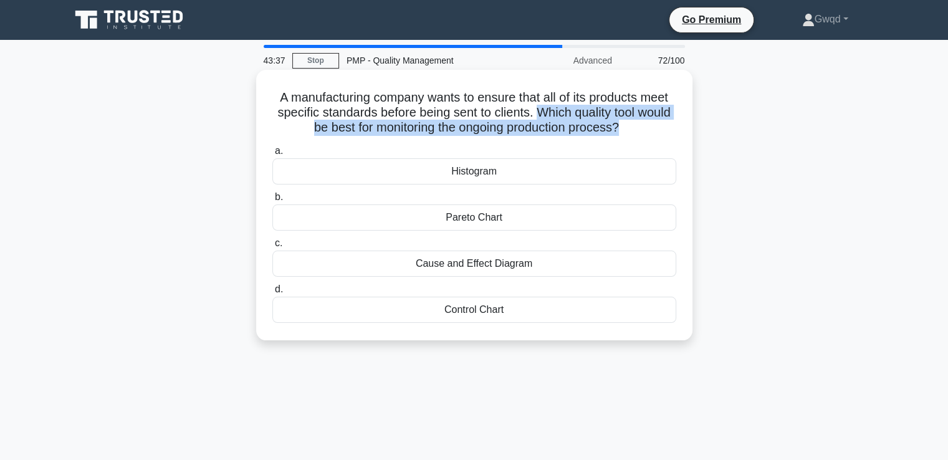
drag, startPoint x: 555, startPoint y: 110, endPoint x: 641, endPoint y: 127, distance: 87.5
click at [641, 127] on h5 "A manufacturing company wants to ensure that all of its products meet specific …" at bounding box center [474, 113] width 406 height 46
copy h5 "Which quality tool would be best for monitoring the ongoing production process?"
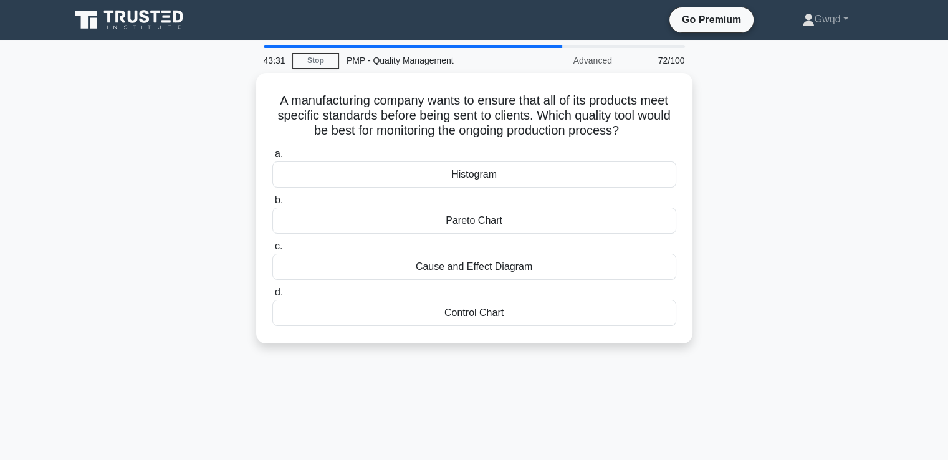
click at [769, 191] on div "A manufacturing company wants to ensure that all of its products meet specific …" at bounding box center [474, 215] width 823 height 285
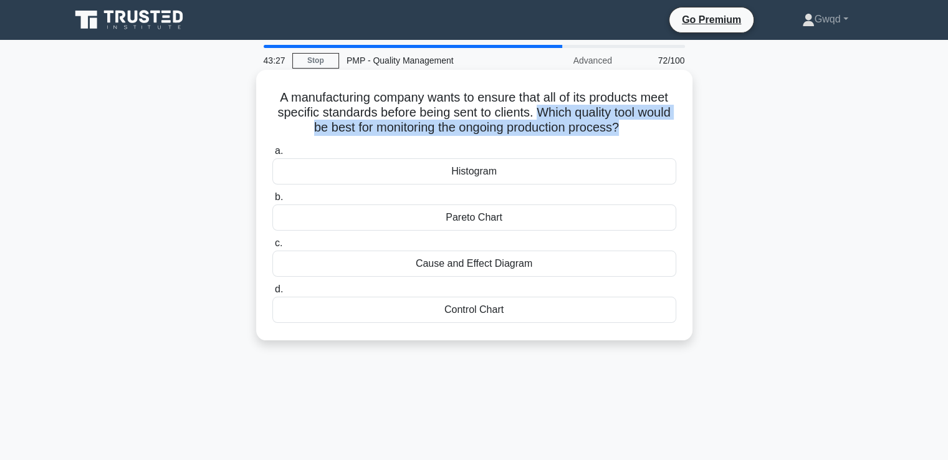
drag, startPoint x: 556, startPoint y: 113, endPoint x: 641, endPoint y: 129, distance: 86.9
click at [641, 129] on h5 "A manufacturing company wants to ensure that all of its products meet specific …" at bounding box center [474, 113] width 406 height 46
click at [638, 129] on h5 "A manufacturing company wants to ensure that all of its products meet specific …" at bounding box center [474, 113] width 406 height 46
drag, startPoint x: 557, startPoint y: 113, endPoint x: 641, endPoint y: 135, distance: 86.9
click at [641, 135] on h5 "A manufacturing company wants to ensure that all of its products meet specific …" at bounding box center [474, 113] width 406 height 46
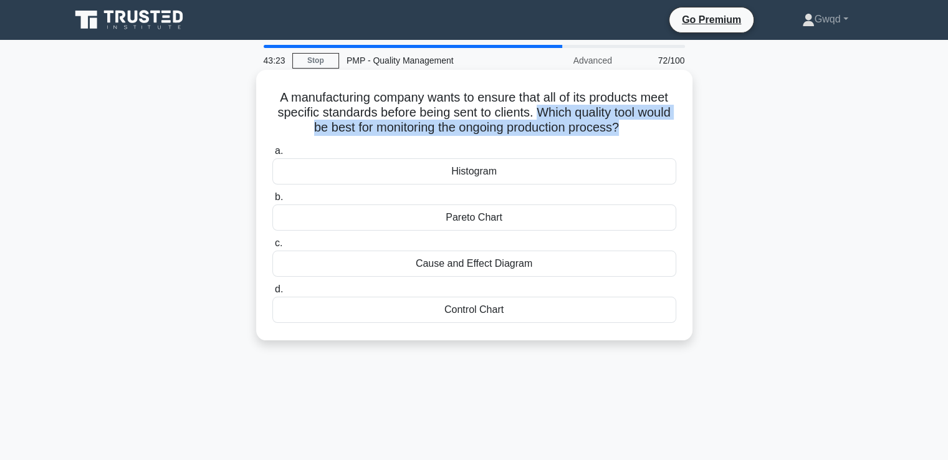
copy h5 "Which quality tool would be best for monitoring the ongoing production process?"
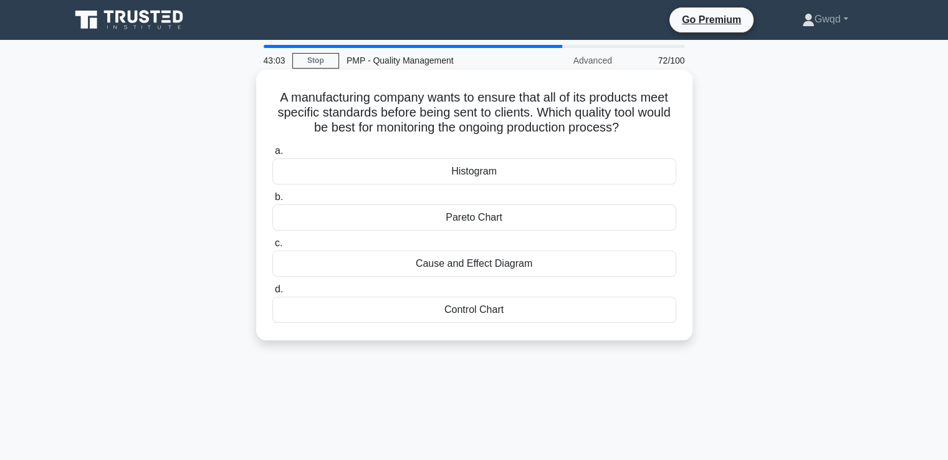
click at [486, 312] on div "Control Chart" at bounding box center [474, 310] width 404 height 26
click at [272, 294] on input "d. Control Chart" at bounding box center [272, 289] width 0 height 8
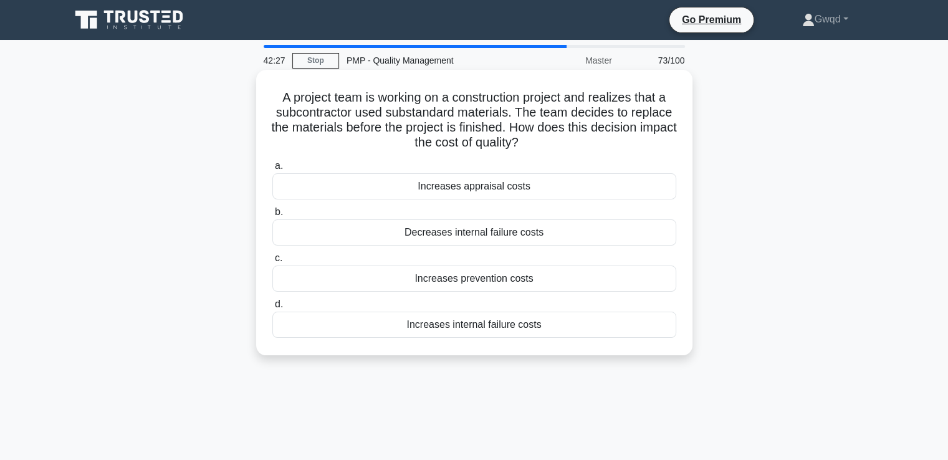
click at [489, 325] on div "Increases internal failure costs" at bounding box center [474, 325] width 404 height 26
click at [272, 309] on input "d. Increases internal failure costs" at bounding box center [272, 304] width 0 height 8
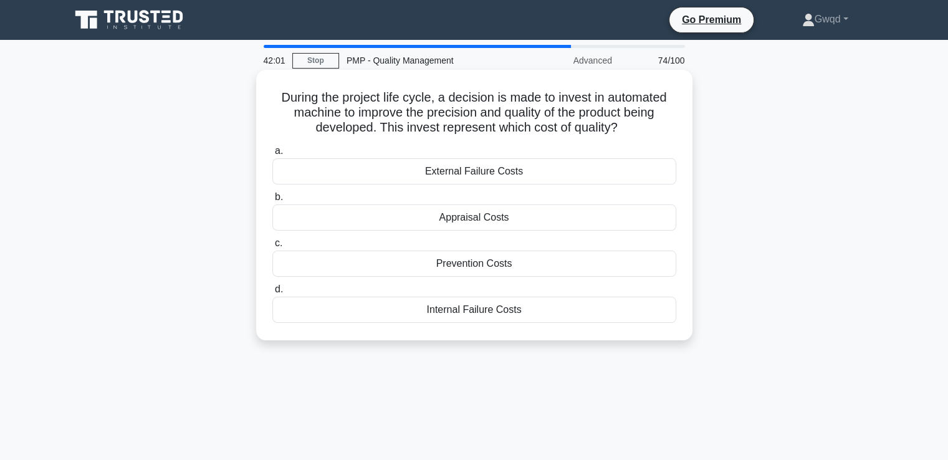
drag, startPoint x: 434, startPoint y: 225, endPoint x: 504, endPoint y: 225, distance: 69.2
click at [504, 225] on div "Appraisal Costs" at bounding box center [474, 217] width 404 height 26
click at [514, 221] on div "Appraisal Costs" at bounding box center [474, 217] width 404 height 26
click at [272, 201] on input "b. Appraisal Costs" at bounding box center [272, 197] width 0 height 8
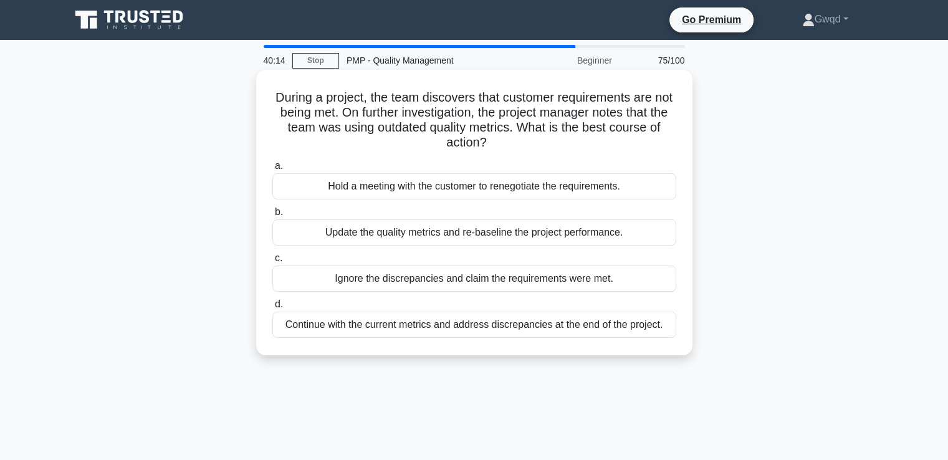
click at [461, 239] on div "Update the quality metrics and re-baseline the project performance." at bounding box center [474, 232] width 404 height 26
click at [272, 216] on input "b. Update the quality metrics and re-baseline the project performance." at bounding box center [272, 212] width 0 height 8
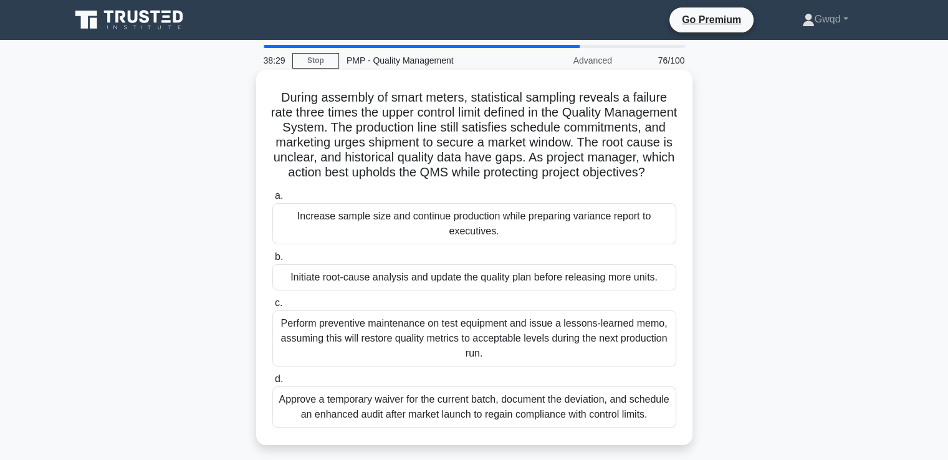
click at [432, 125] on h5 "During assembly of smart meters, statistical sampling reveals a failure rate th…" at bounding box center [474, 135] width 406 height 91
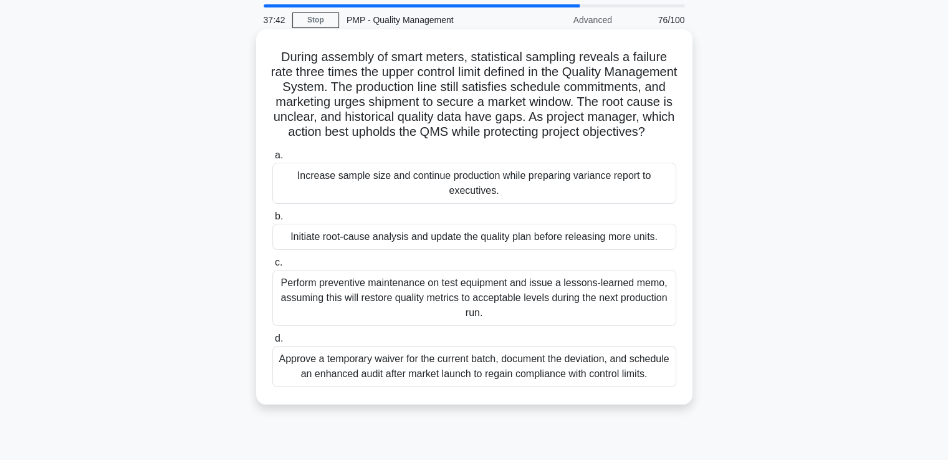
scroll to position [62, 0]
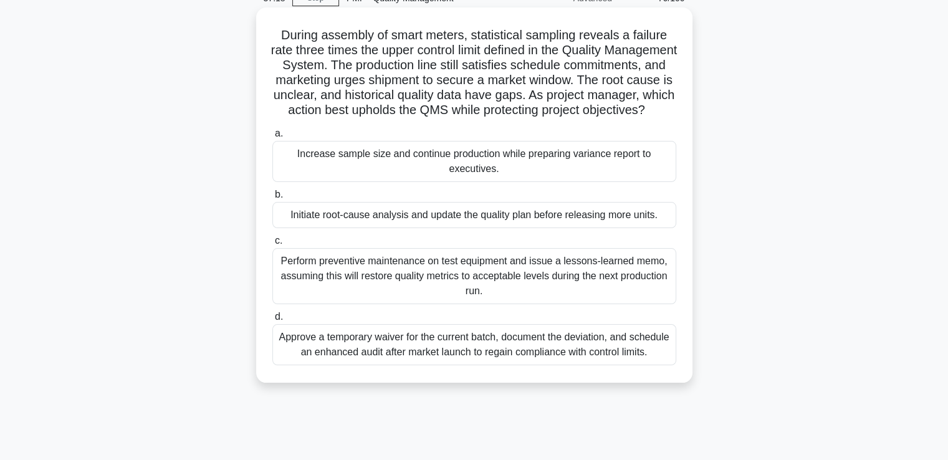
click at [358, 228] on div "Initiate root-cause analysis and update the quality plan before releasing more …" at bounding box center [474, 215] width 404 height 26
click at [272, 199] on input "b. Initiate root-cause analysis and update the quality plan before releasing mo…" at bounding box center [272, 195] width 0 height 8
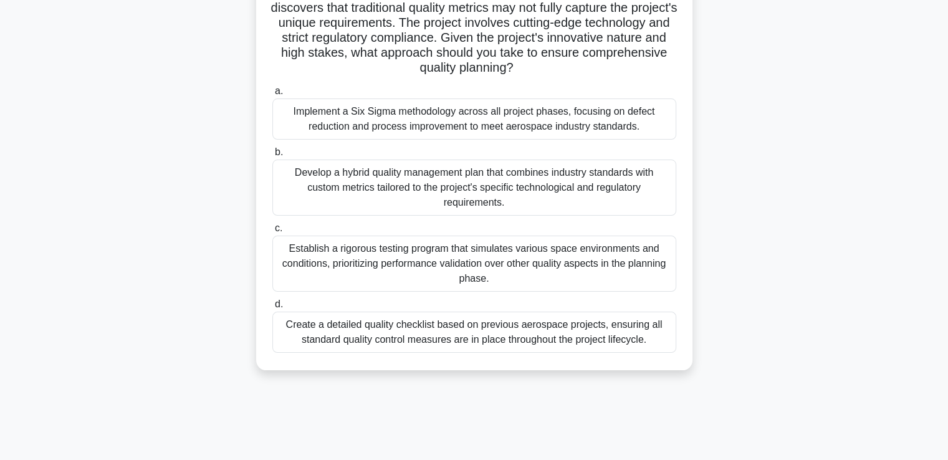
scroll to position [125, 0]
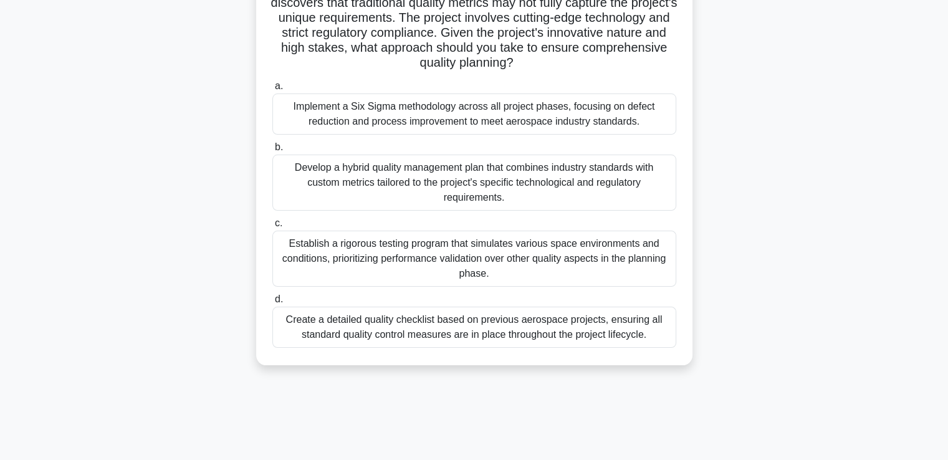
click at [404, 192] on div "Develop a hybrid quality management plan that combines industry standards with …" at bounding box center [474, 183] width 404 height 56
click at [272, 151] on input "b. Develop a hybrid quality management plan that combines industry standards wi…" at bounding box center [272, 147] width 0 height 8
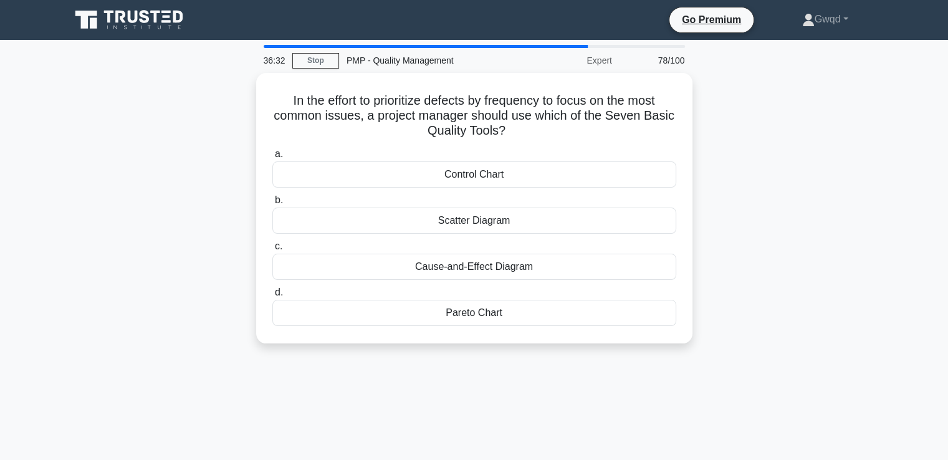
scroll to position [0, 0]
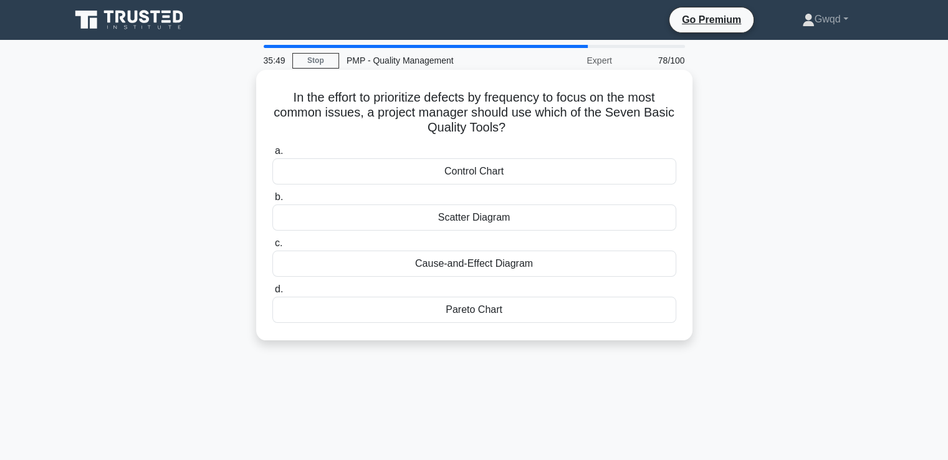
click at [486, 315] on div "Pareto Chart" at bounding box center [474, 310] width 404 height 26
click at [272, 294] on input "d. Pareto Chart" at bounding box center [272, 289] width 0 height 8
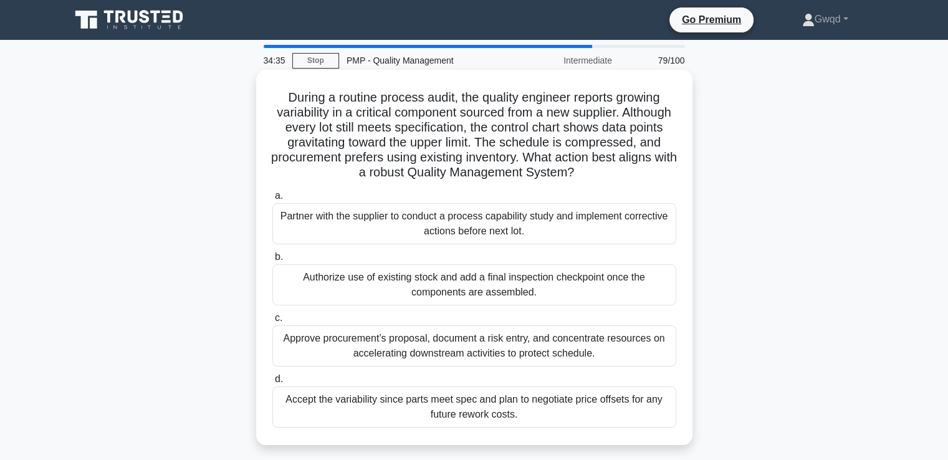
click at [459, 227] on div "Partner with the supplier to conduct a process capability study and implement c…" at bounding box center [474, 223] width 404 height 41
click at [272, 200] on input "a. Partner with the supplier to conduct a process capability study and implemen…" at bounding box center [272, 196] width 0 height 8
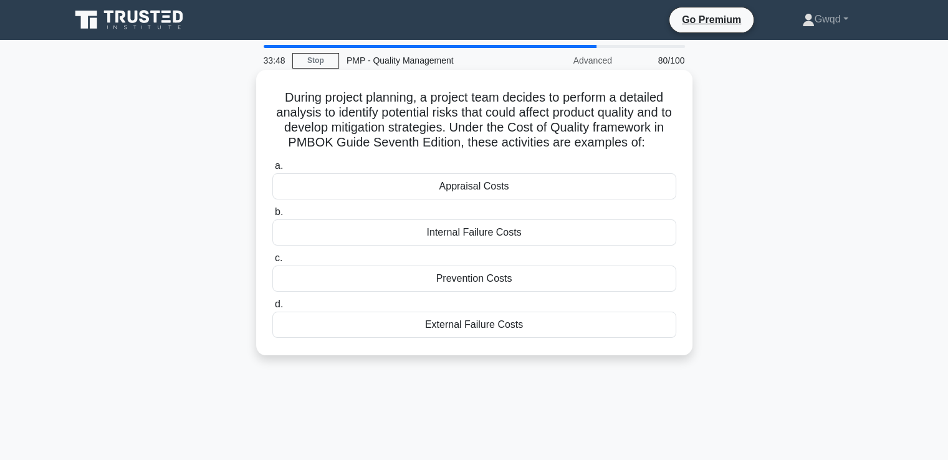
click at [550, 277] on div "Prevention Costs" at bounding box center [474, 279] width 404 height 26
click at [272, 262] on input "c. Prevention Costs" at bounding box center [272, 258] width 0 height 8
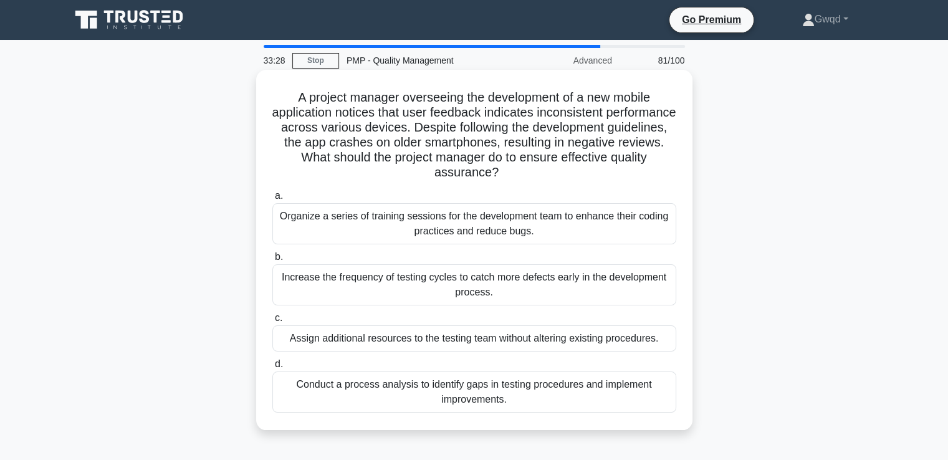
scroll to position [62, 0]
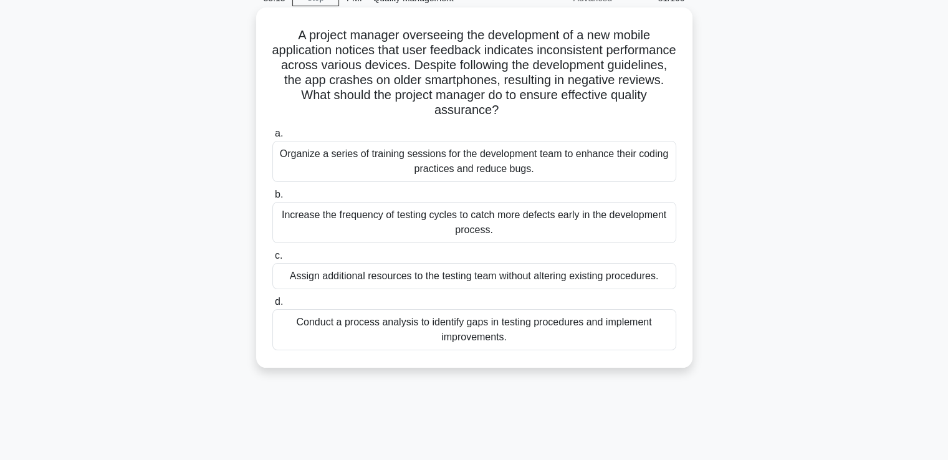
click at [441, 329] on div "Conduct a process analysis to identify gaps in testing procedures and implement…" at bounding box center [474, 329] width 404 height 41
click at [272, 306] on input "d. Conduct a process analysis to identify gaps in testing procedures and implem…" at bounding box center [272, 302] width 0 height 8
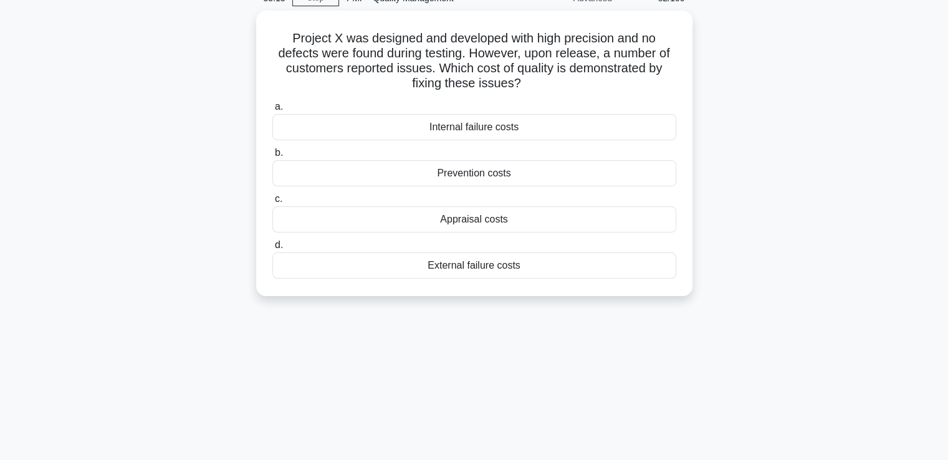
scroll to position [0, 0]
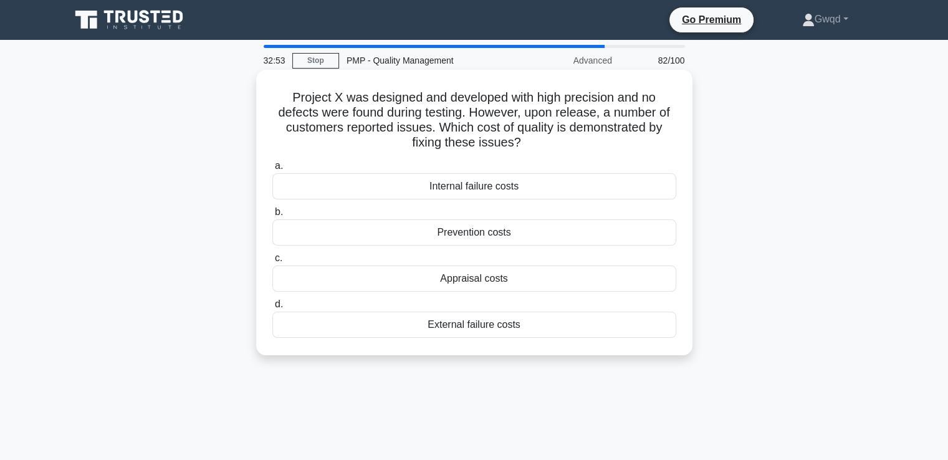
click at [504, 328] on div "External failure costs" at bounding box center [474, 325] width 404 height 26
click at [272, 309] on input "d. External failure costs" at bounding box center [272, 304] width 0 height 8
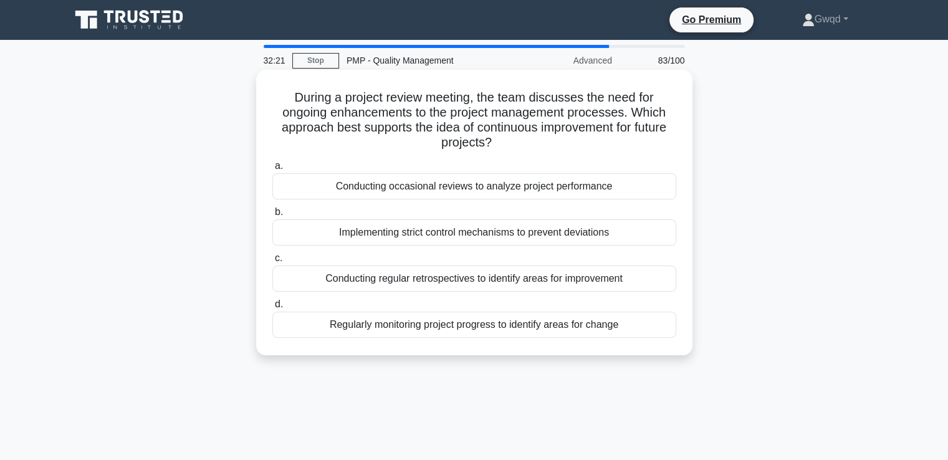
click at [462, 282] on div "Conducting regular retrospectives to identify areas for improvement" at bounding box center [474, 279] width 404 height 26
click at [272, 262] on input "c. Conducting regular retrospectives to identify areas for improvement" at bounding box center [272, 258] width 0 height 8
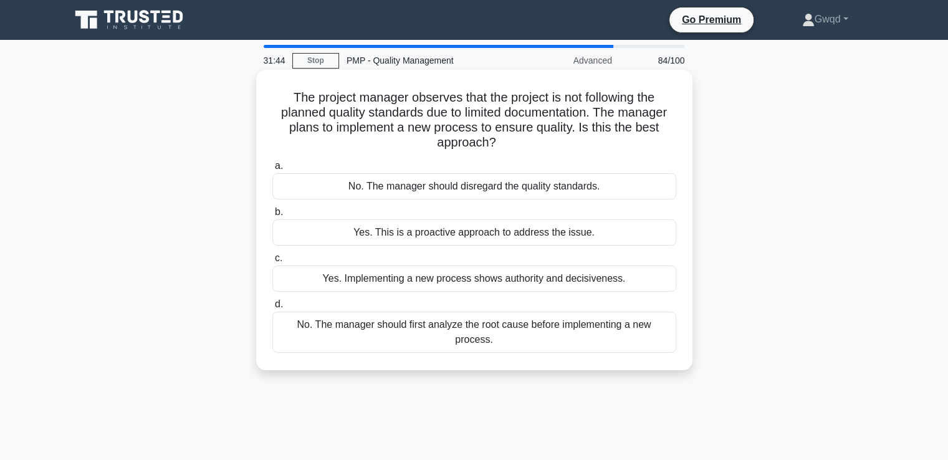
click at [433, 329] on div "No. The manager should first analyze the root cause before implementing a new p…" at bounding box center [474, 332] width 404 height 41
click at [272, 309] on input "d. No. The manager should first analyze the root cause before implementing a ne…" at bounding box center [272, 304] width 0 height 8
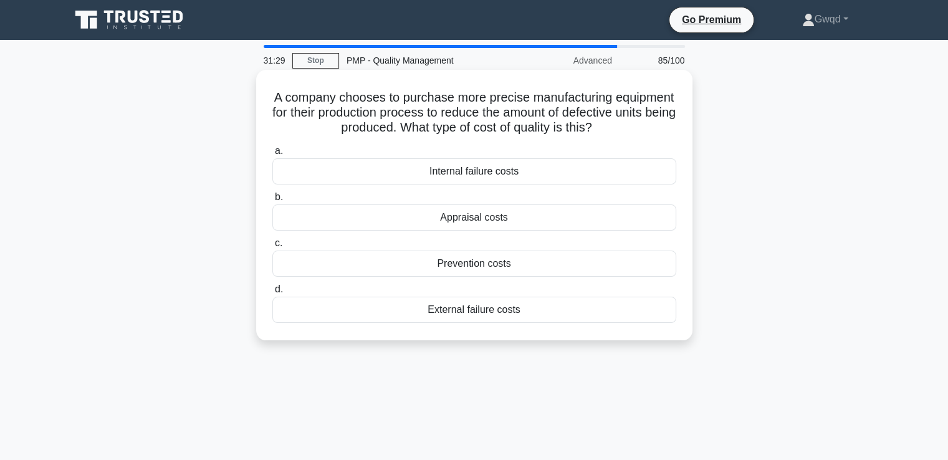
click at [489, 260] on div "Prevention costs" at bounding box center [474, 264] width 404 height 26
click at [272, 247] on input "c. Prevention costs" at bounding box center [272, 243] width 0 height 8
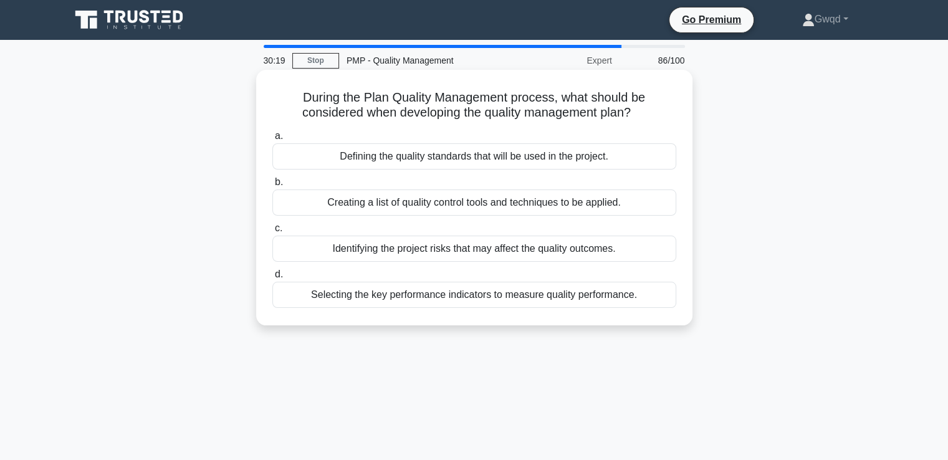
click at [451, 256] on div "Identifying the project risks that may affect the quality outcomes." at bounding box center [474, 249] width 404 height 26
click at [272, 232] on input "c. Identifying the project risks that may affect the quality outcomes." at bounding box center [272, 228] width 0 height 8
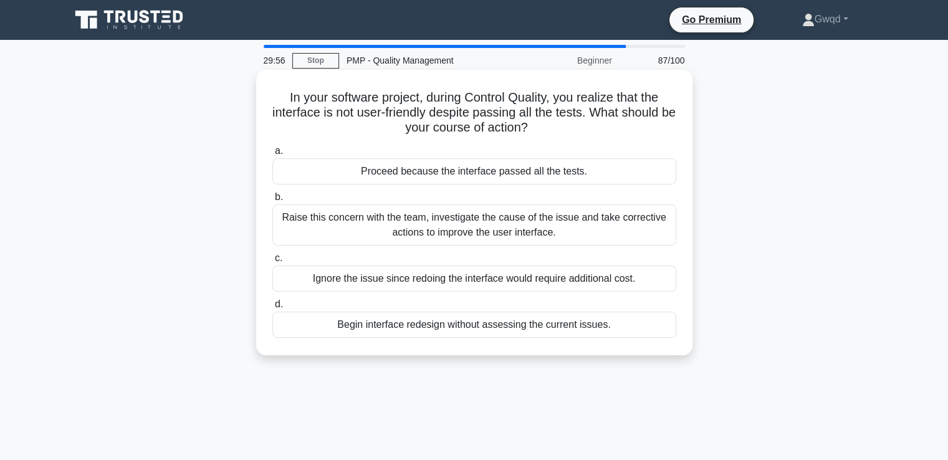
click at [476, 233] on div "Raise this concern with the team, investigate the cause of the issue and take c…" at bounding box center [474, 224] width 404 height 41
click at [272, 201] on input "b. Raise this concern with the team, investigate the cause of the issue and tak…" at bounding box center [272, 197] width 0 height 8
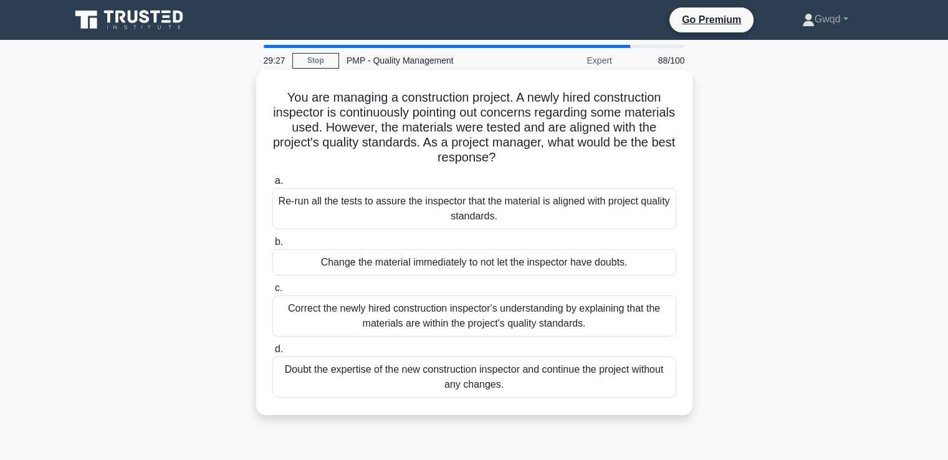
click at [390, 206] on div "Re-run all the tests to assure the inspector that the material is aligned with …" at bounding box center [474, 208] width 404 height 41
click at [272, 185] on input "a. Re-run all the tests to assure the inspector that the material is aligned wi…" at bounding box center [272, 181] width 0 height 8
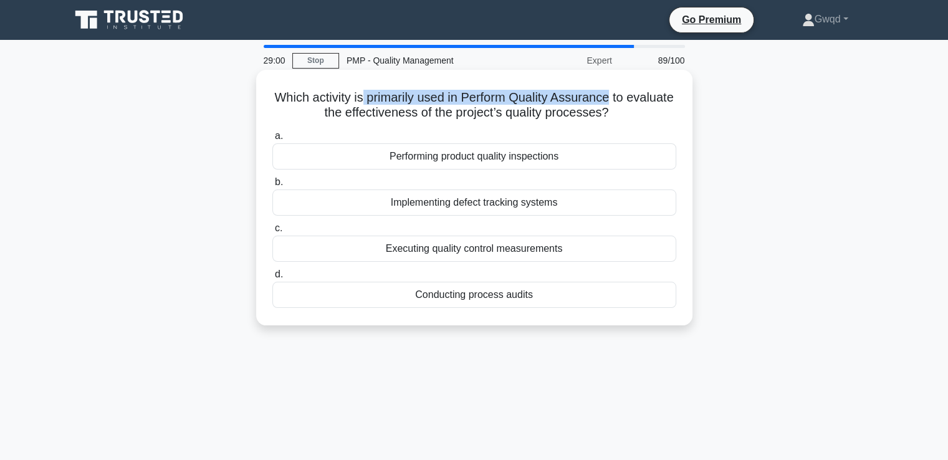
drag, startPoint x: 387, startPoint y: 97, endPoint x: 638, endPoint y: 96, distance: 250.6
click at [638, 96] on h5 "Which activity is primarily used in Perform Quality Assurance to evaluate the e…" at bounding box center [474, 105] width 406 height 31
copy h5 "primarily used in Perform Quality Assurance"
click at [485, 93] on h5 "Which activity is primarily used in Perform Quality Assurance to evaluate the e…" at bounding box center [474, 105] width 406 height 31
drag, startPoint x: 492, startPoint y: 97, endPoint x: 566, endPoint y: 98, distance: 74.2
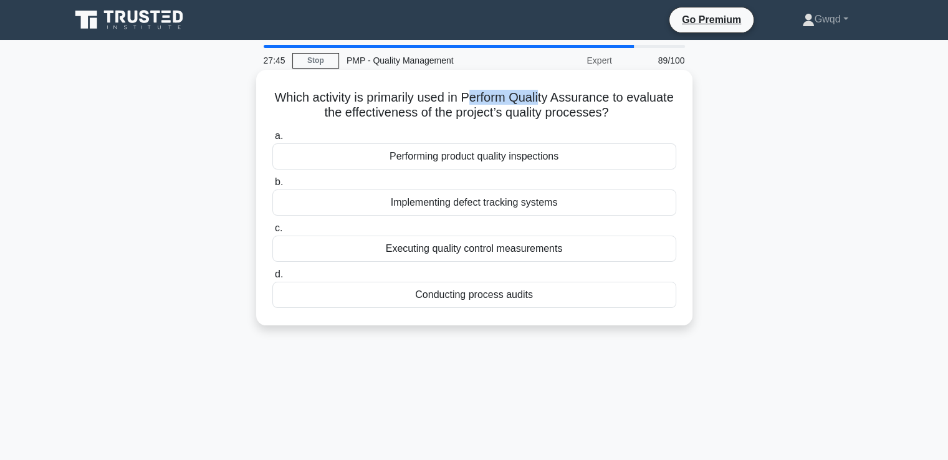
click at [566, 98] on h5 "Which activity is primarily used in Perform Quality Assurance to evaluate the e…" at bounding box center [474, 105] width 406 height 31
click at [507, 98] on h5 "Which activity is primarily used in Perform Quality Assurance to evaluate the e…" at bounding box center [474, 105] width 406 height 31
drag, startPoint x: 486, startPoint y: 100, endPoint x: 638, endPoint y: 95, distance: 152.2
click at [638, 95] on h5 "Which activity is primarily used in Perform Quality Assurance to evaluate the e…" at bounding box center [474, 105] width 406 height 31
copy h5 "Perform Quality Assurance"
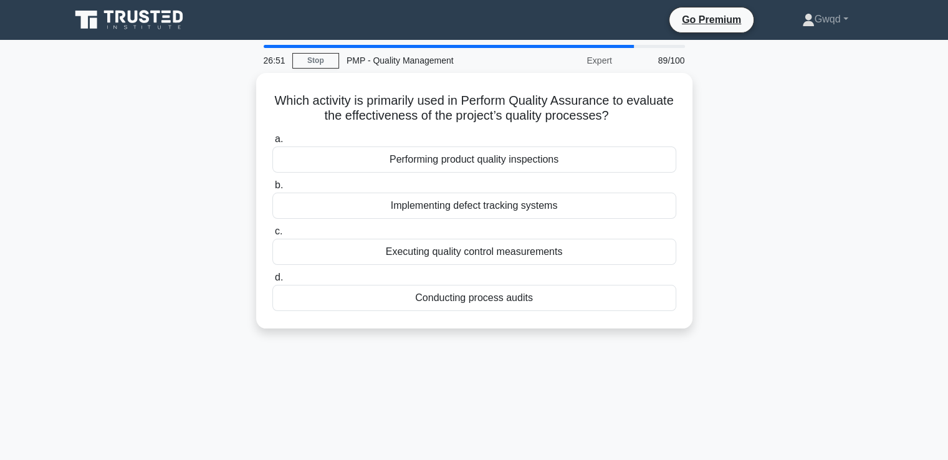
click at [751, 125] on div "Which activity is primarily used in Perform Quality Assurance to evaluate the e…" at bounding box center [474, 208] width 823 height 271
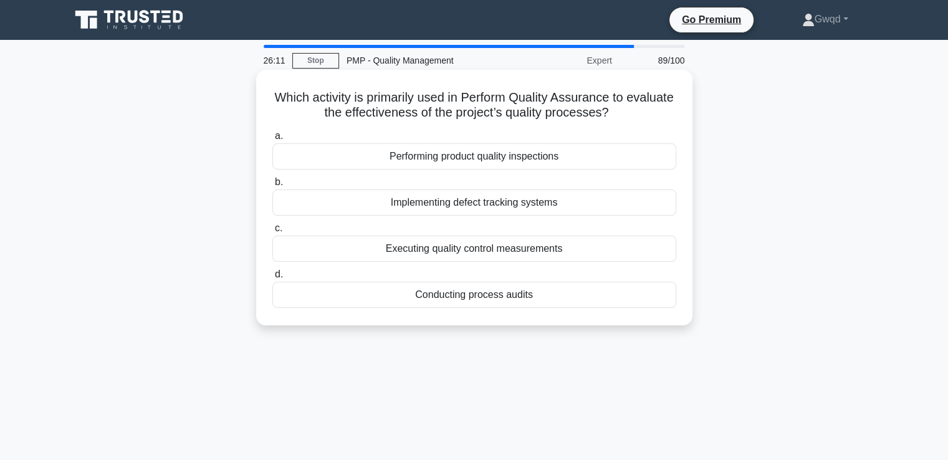
click at [477, 299] on div "Conducting process audits" at bounding box center [474, 295] width 404 height 26
click at [272, 279] on input "d. Conducting process audits" at bounding box center [272, 275] width 0 height 8
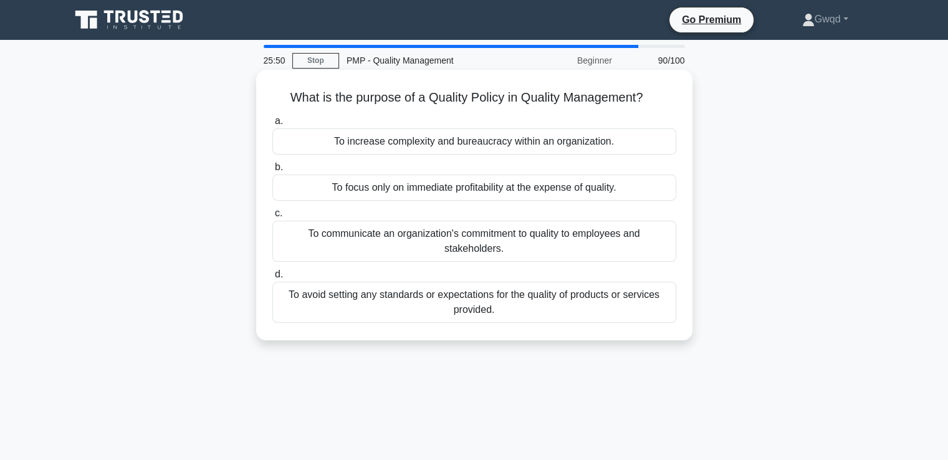
click at [539, 239] on div "To communicate an organization's commitment to quality to employees and stakeho…" at bounding box center [474, 241] width 404 height 41
click at [272, 218] on input "c. To communicate an organization's commitment to quality to employees and stak…" at bounding box center [272, 213] width 0 height 8
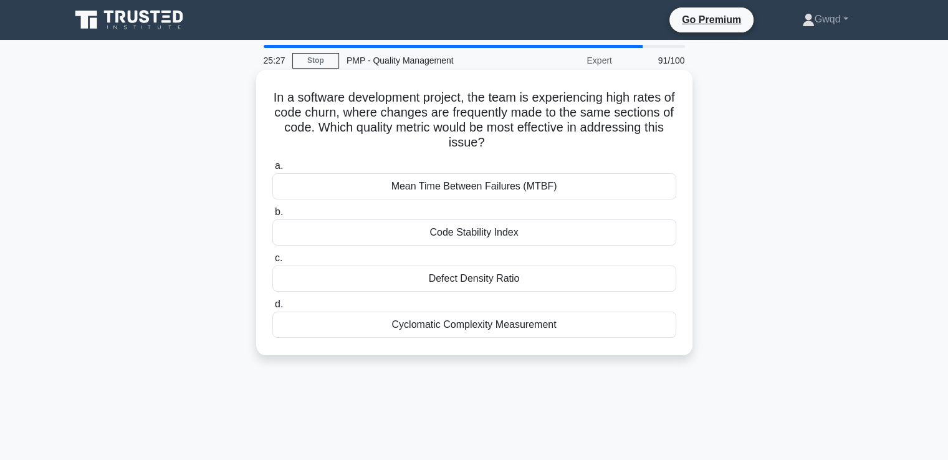
click at [504, 237] on div "Code Stability Index" at bounding box center [474, 232] width 404 height 26
click at [272, 216] on input "b. Code Stability Index" at bounding box center [272, 212] width 0 height 8
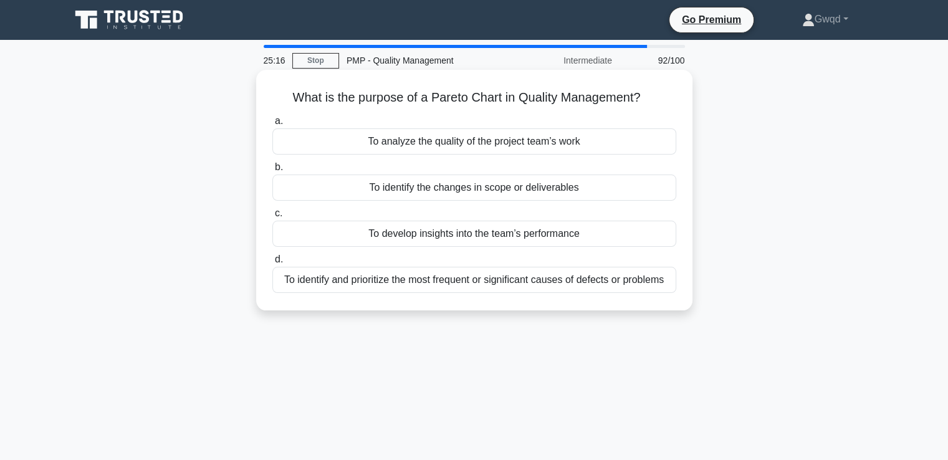
click at [457, 282] on div "To identify and prioritize the most frequent or significant causes of defects o…" at bounding box center [474, 280] width 404 height 26
click at [272, 264] on input "d. To identify and prioritize the most frequent or significant causes of defect…" at bounding box center [272, 260] width 0 height 8
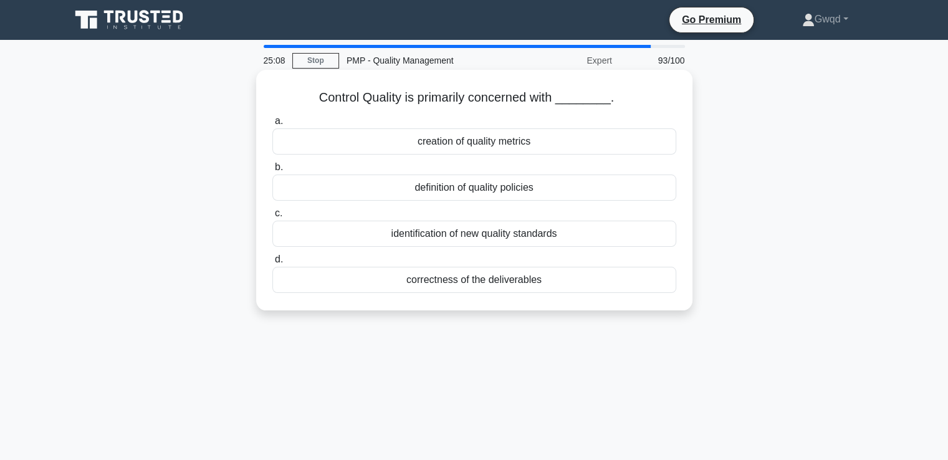
click at [469, 285] on div "correctness of the deliverables" at bounding box center [474, 280] width 404 height 26
click at [272, 264] on input "d. correctness of the deliverables" at bounding box center [272, 260] width 0 height 8
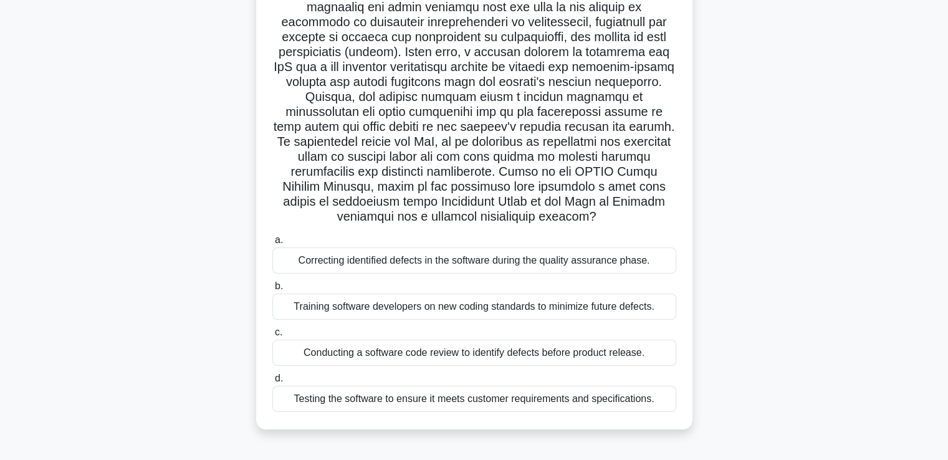
scroll to position [125, 0]
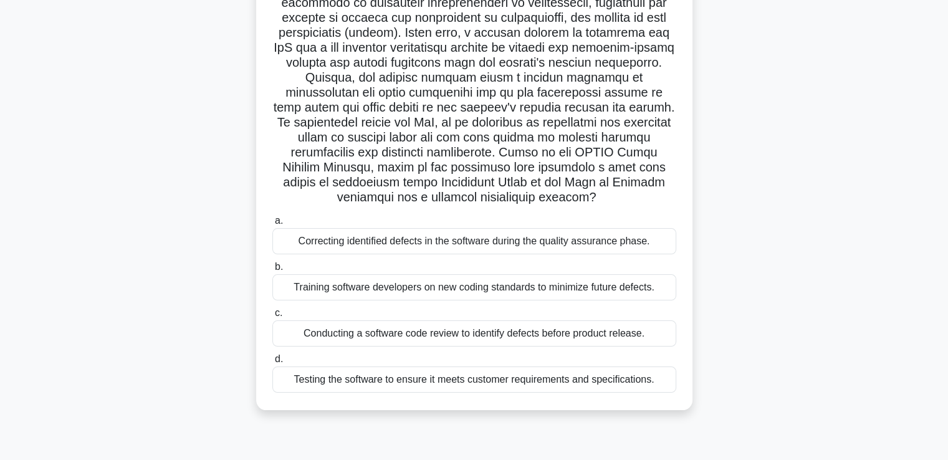
click at [520, 285] on div "Training software developers on new coding standards to minimize future defects." at bounding box center [474, 287] width 404 height 26
click at [272, 271] on input "b. Training software developers on new coding standards to minimize future defe…" at bounding box center [272, 267] width 0 height 8
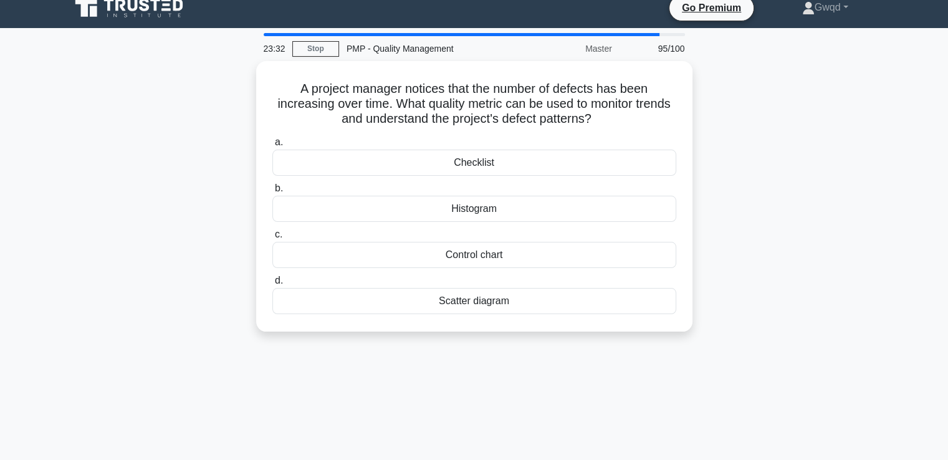
scroll to position [0, 0]
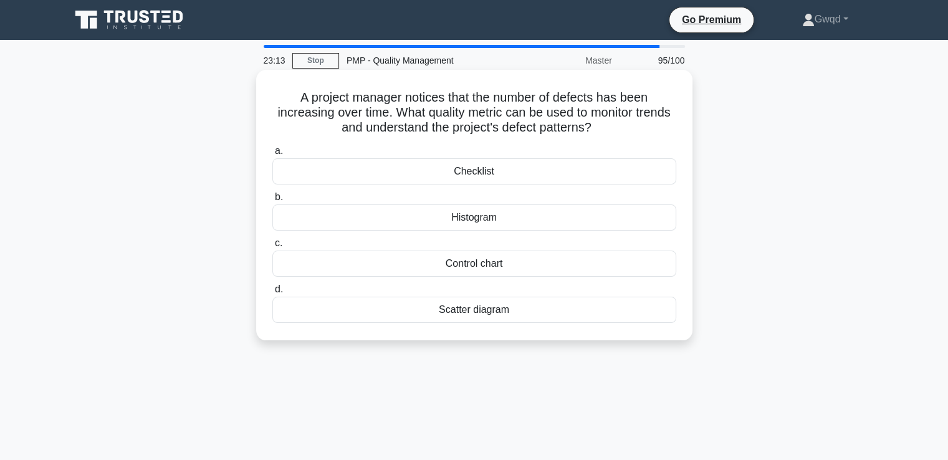
click at [514, 263] on div "Control chart" at bounding box center [474, 264] width 404 height 26
click at [272, 247] on input "c. Control chart" at bounding box center [272, 243] width 0 height 8
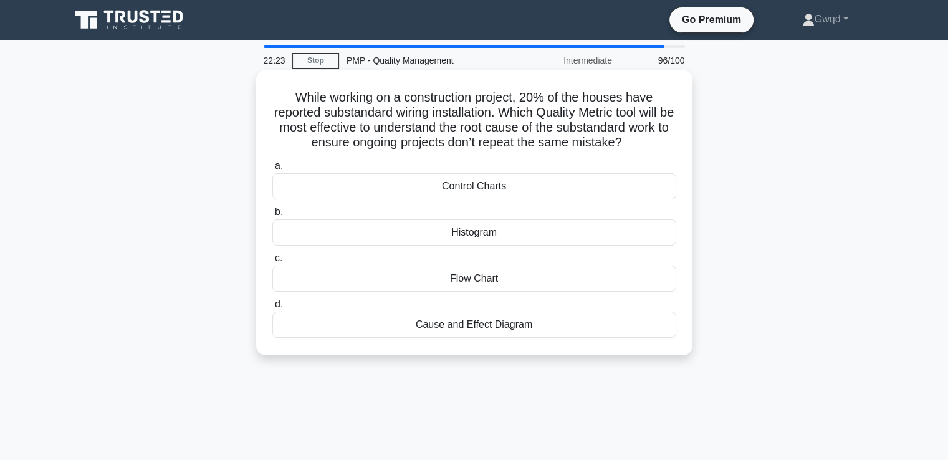
click at [493, 327] on div "Cause and Effect Diagram" at bounding box center [474, 325] width 404 height 26
click at [272, 309] on input "d. Cause and Effect Diagram" at bounding box center [272, 304] width 0 height 8
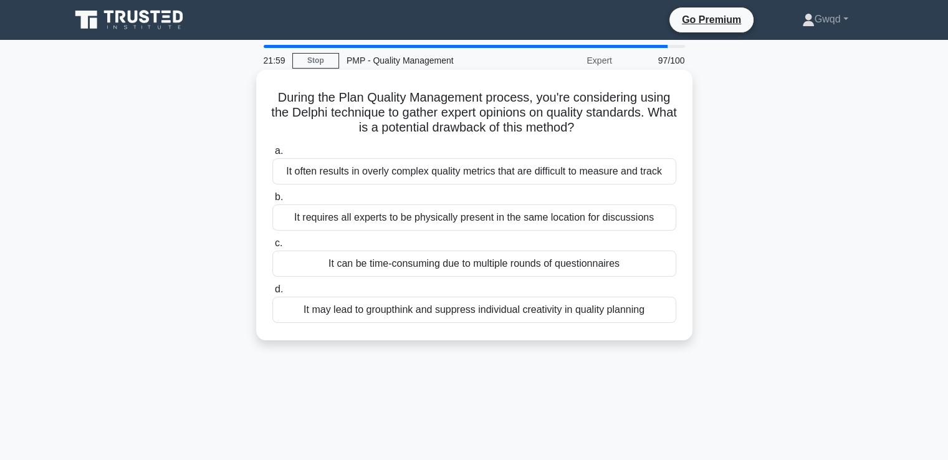
click at [373, 269] on div "It can be time-consuming due to multiple rounds of questionnaires" at bounding box center [474, 264] width 404 height 26
click at [272, 247] on input "c. It can be time-consuming due to multiple rounds of questionnaires" at bounding box center [272, 243] width 0 height 8
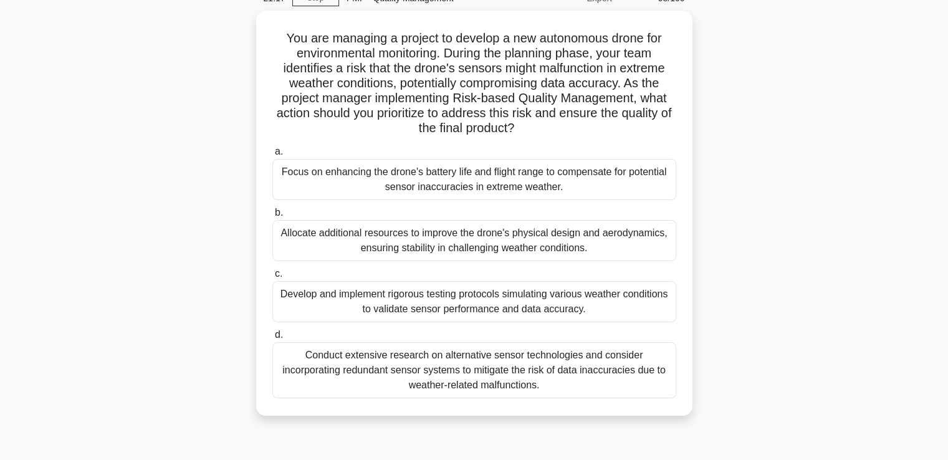
scroll to position [125, 0]
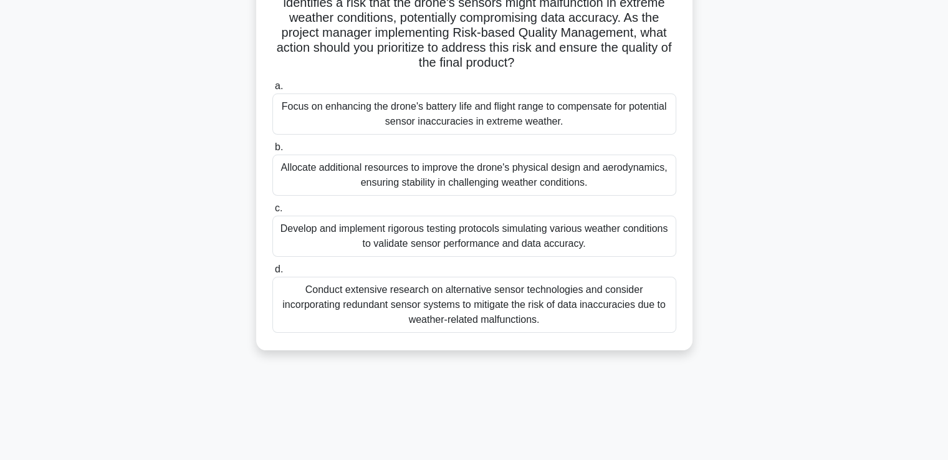
click at [401, 245] on div "Develop and implement rigorous testing protocols simulating various weather con…" at bounding box center [474, 236] width 404 height 41
click at [272, 213] on input "c. Develop and implement rigorous testing protocols simulating various weather …" at bounding box center [272, 208] width 0 height 8
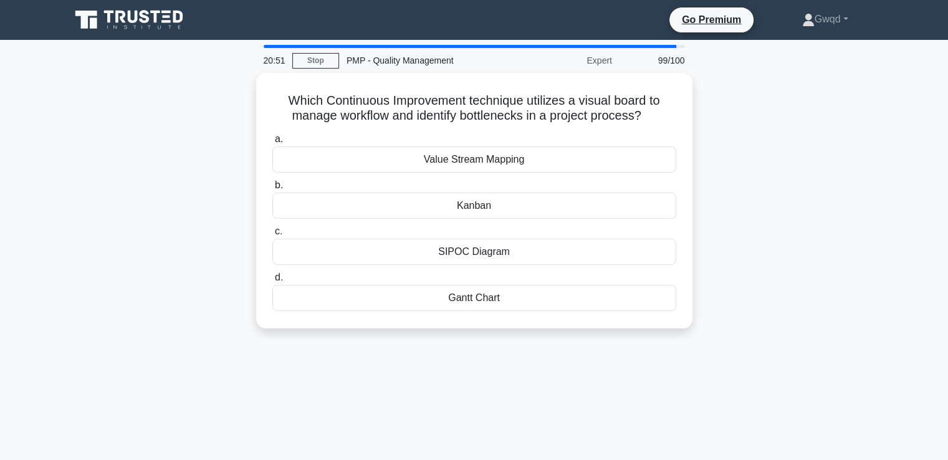
scroll to position [0, 0]
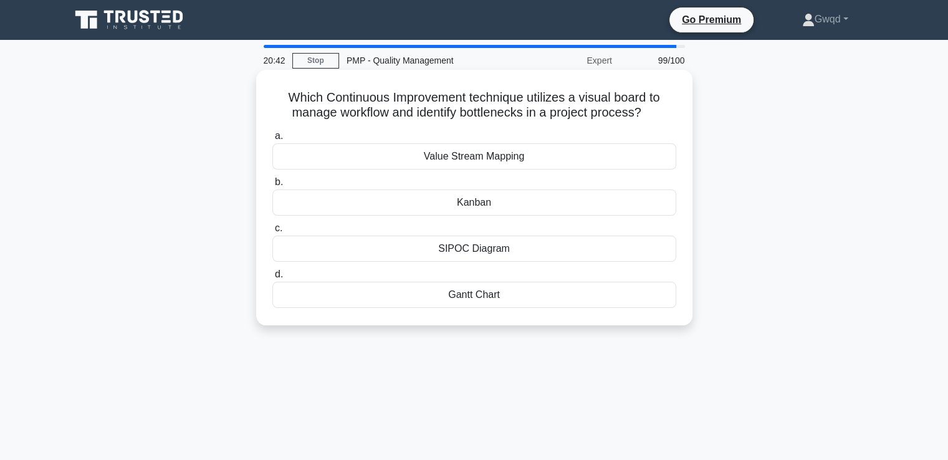
click at [474, 209] on div "Kanban" at bounding box center [474, 202] width 404 height 26
click at [272, 186] on input "b. Kanban" at bounding box center [272, 182] width 0 height 8
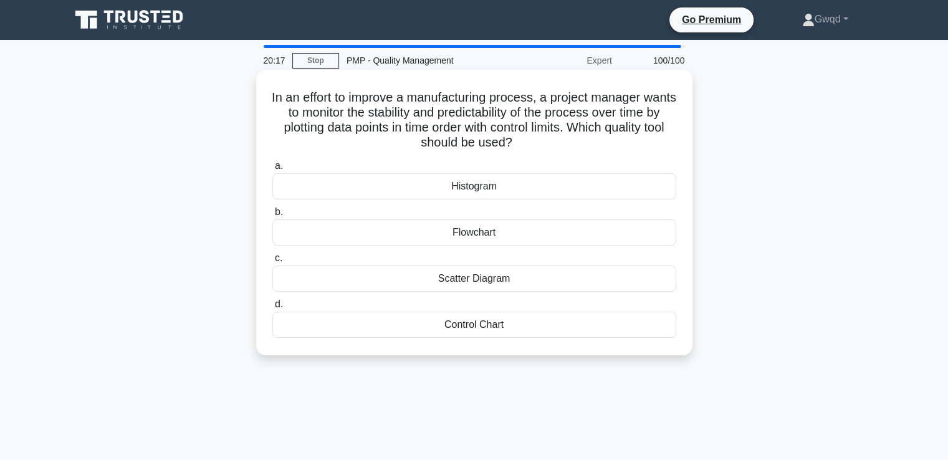
click at [486, 278] on div "Scatter Diagram" at bounding box center [474, 279] width 404 height 26
click at [272, 262] on input "c. Scatter Diagram" at bounding box center [272, 258] width 0 height 8
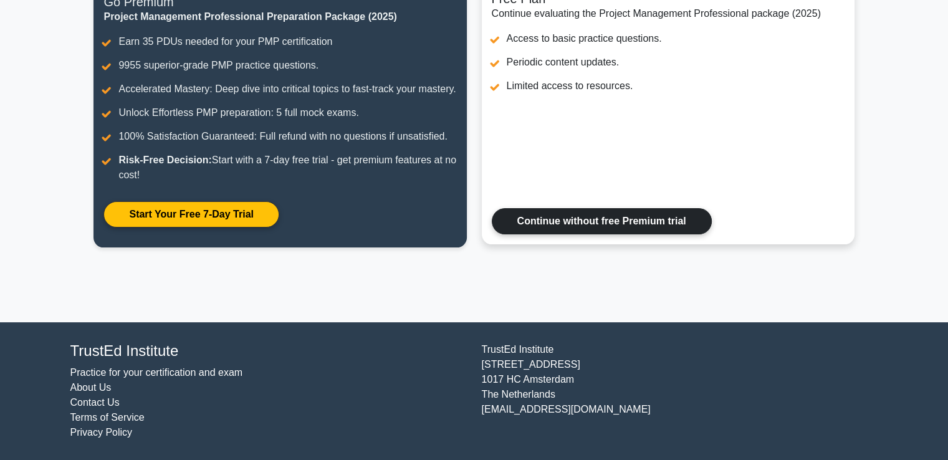
scroll to position [77, 0]
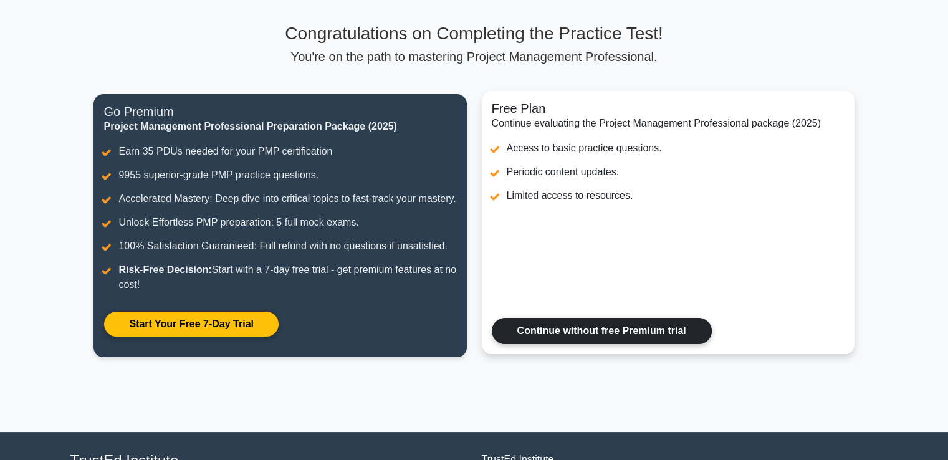
click at [588, 344] on link "Continue without free Premium trial" at bounding box center [602, 331] width 220 height 26
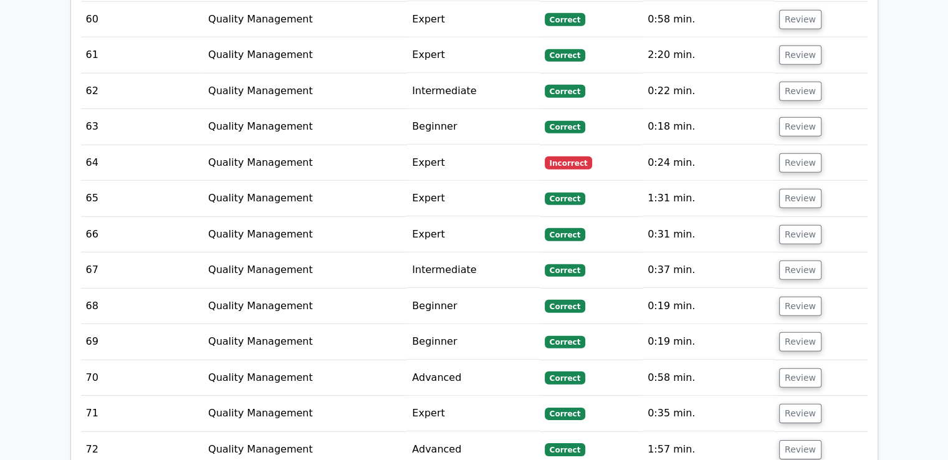
scroll to position [3677, 0]
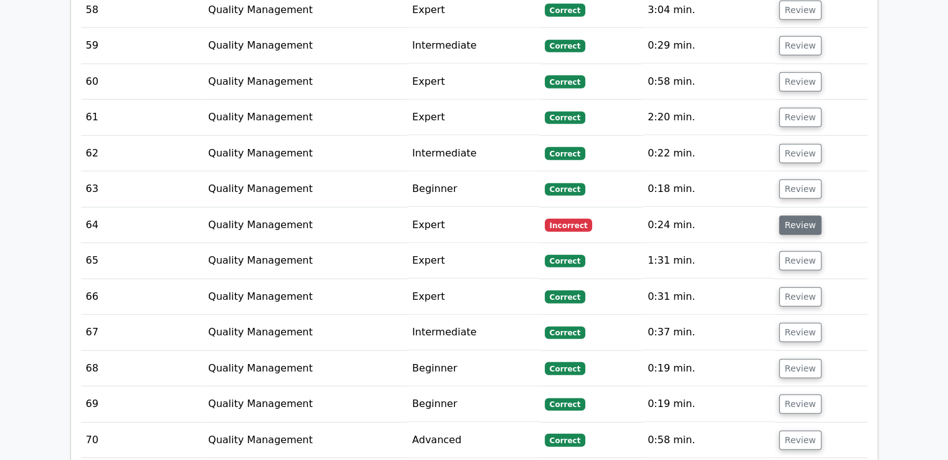
click at [798, 216] on button "Review" at bounding box center [800, 225] width 42 height 19
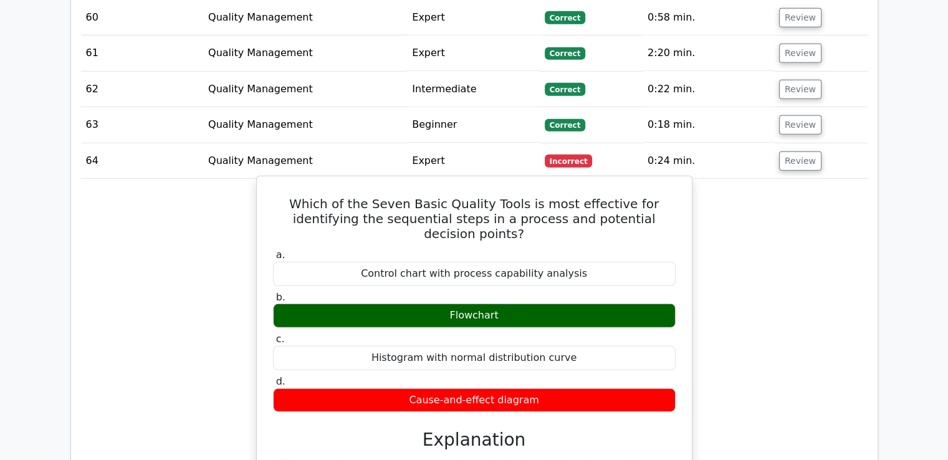
scroll to position [3740, 0]
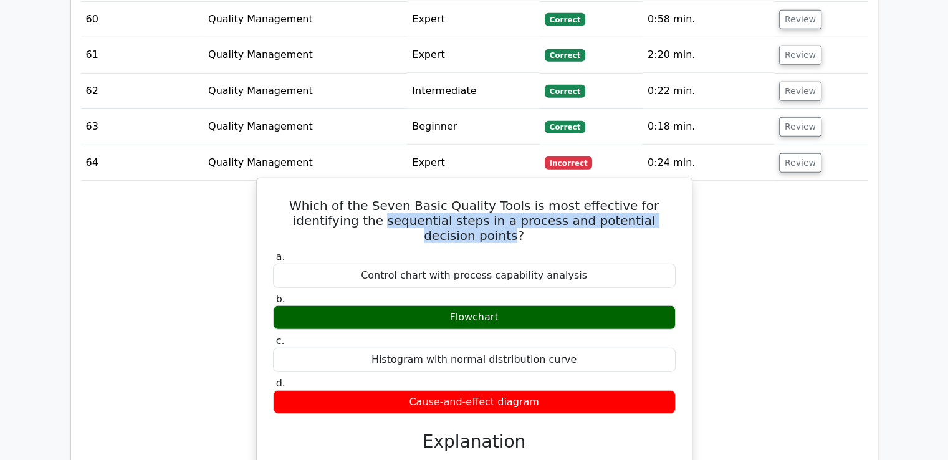
drag, startPoint x: 317, startPoint y: 155, endPoint x: 648, endPoint y: 153, distance: 331.6
click at [648, 198] on h5 "Which of the Seven Basic Quality Tools is most effective for identifying the se…" at bounding box center [474, 220] width 405 height 45
copy h5 "sequential steps in a process and potential decision points"
click at [380, 198] on h5 "Which of the Seven Basic Quality Tools is most effective for identifying the se…" at bounding box center [474, 220] width 405 height 45
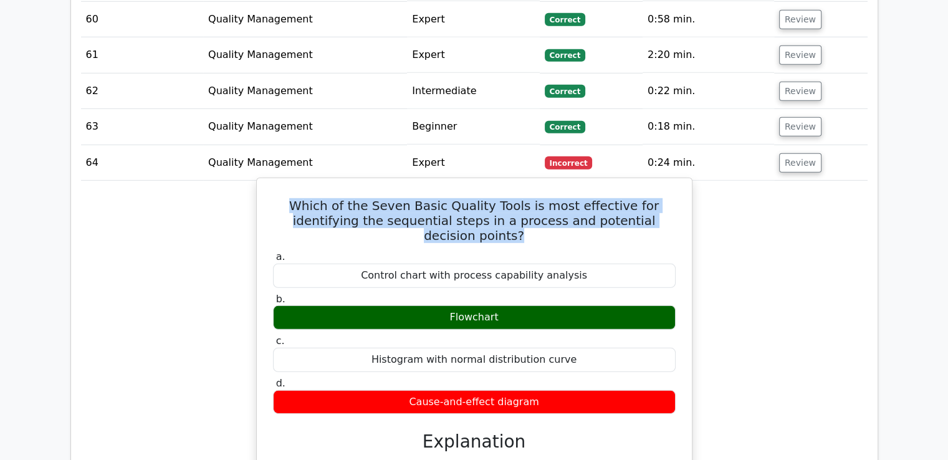
drag, startPoint x: 276, startPoint y: 138, endPoint x: 649, endPoint y: 155, distance: 373.7
click at [649, 198] on h5 "Which of the Seven Basic Quality Tools is most effective for identifying the se…" at bounding box center [474, 220] width 405 height 45
copy h5 "Which of the Seven Basic Quality Tools is most effective for identifying the se…"
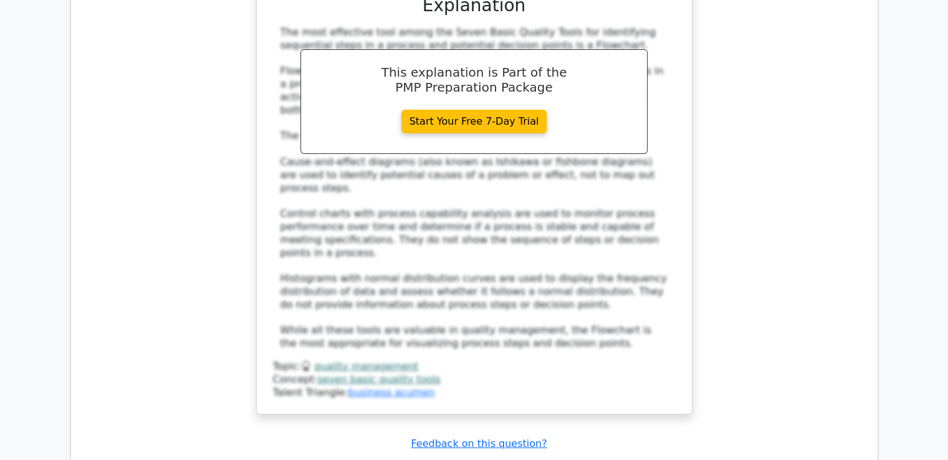
click at [462, 216] on div "The most effective tool among the Seven Basic Quality Tools for identifying seq…" at bounding box center [474, 188] width 388 height 324
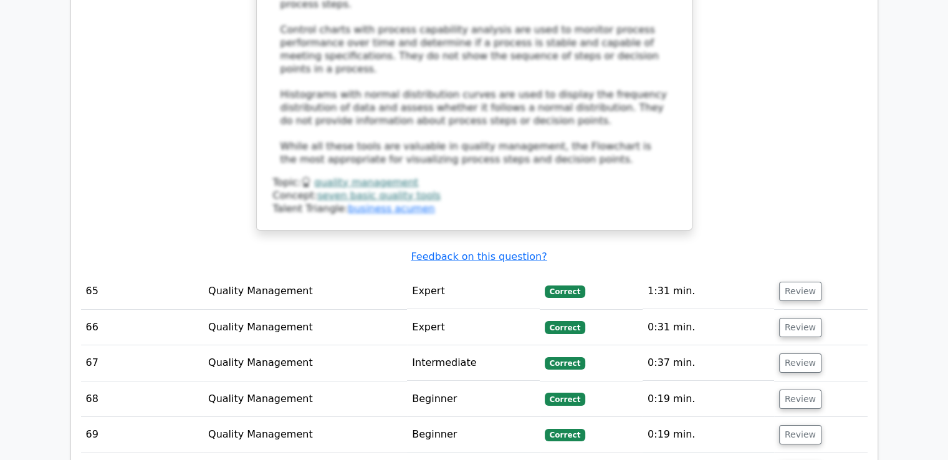
scroll to position [4675, 0]
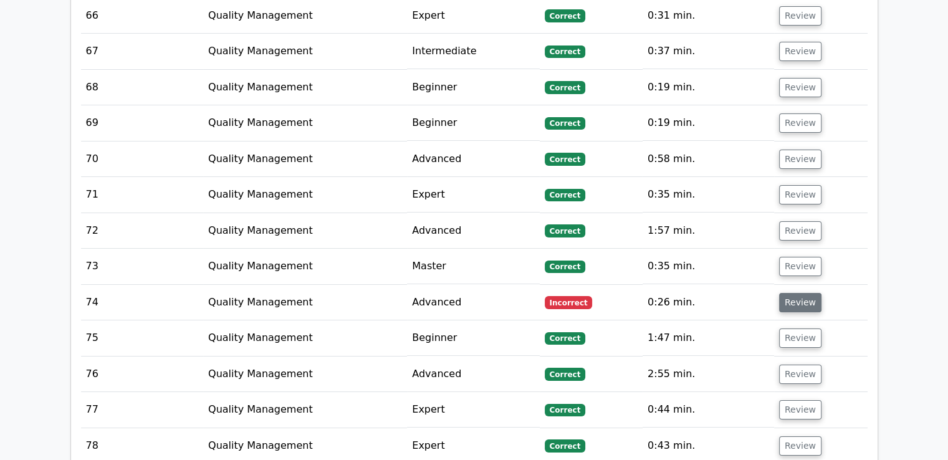
click at [796, 293] on button "Review" at bounding box center [800, 302] width 42 height 19
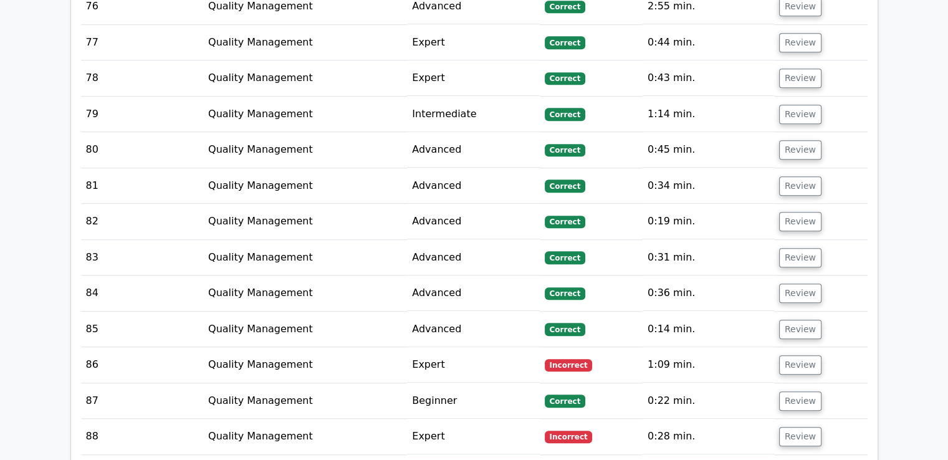
scroll to position [5672, 0]
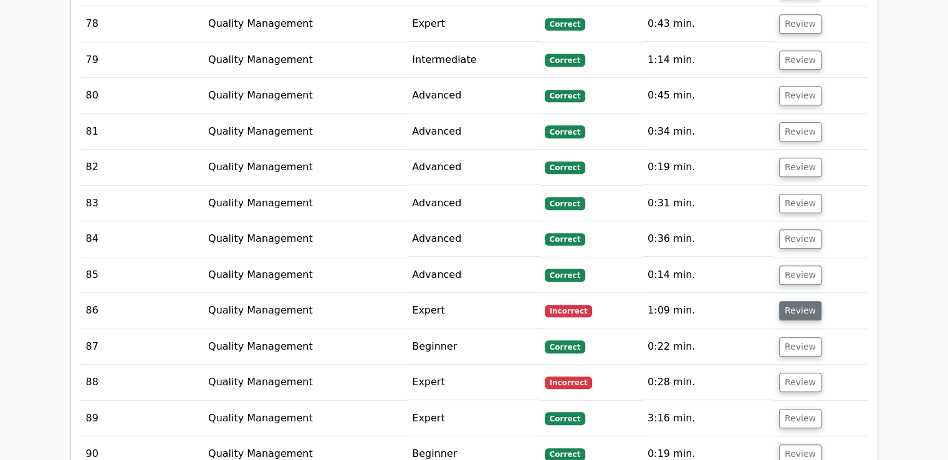
click at [795, 301] on button "Review" at bounding box center [800, 310] width 42 height 19
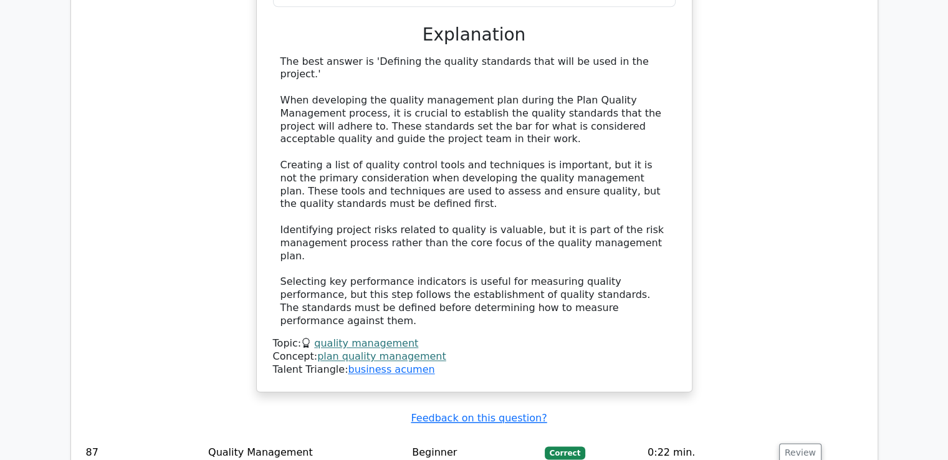
scroll to position [6233, 0]
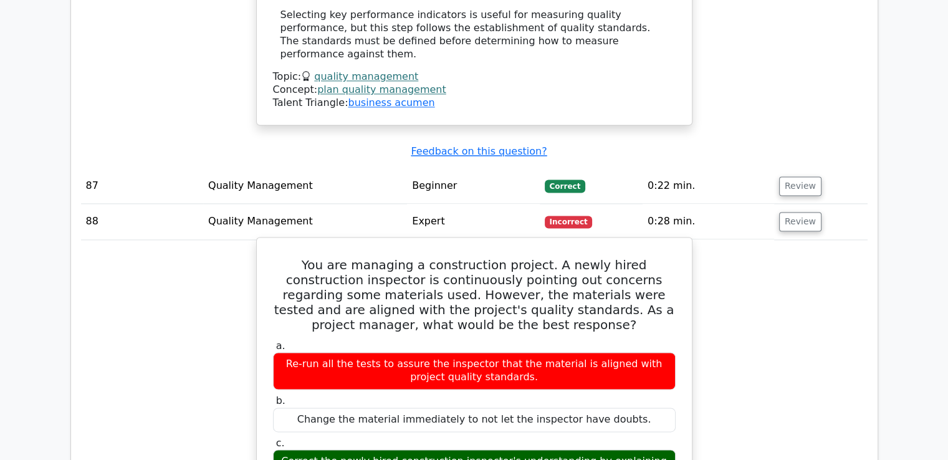
scroll to position [6482, 0]
click at [428, 257] on h5 "You are managing a construction project. A newly hired construction inspector i…" at bounding box center [474, 294] width 405 height 75
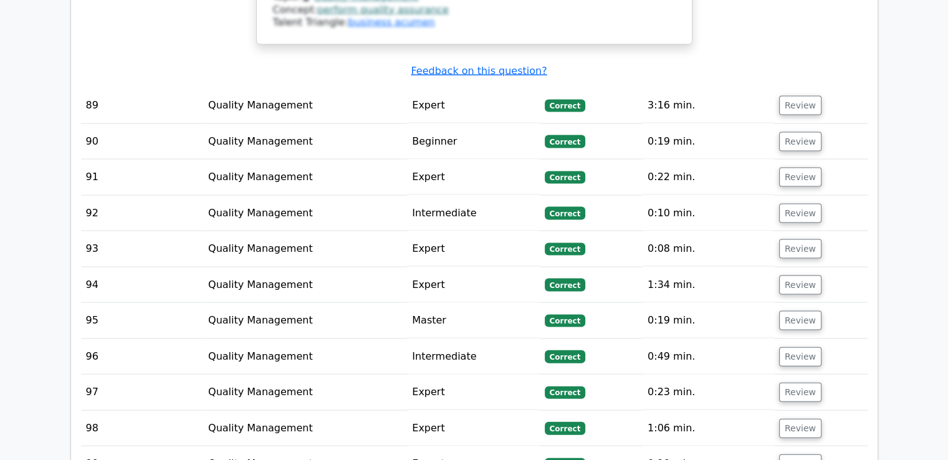
scroll to position [7355, 0]
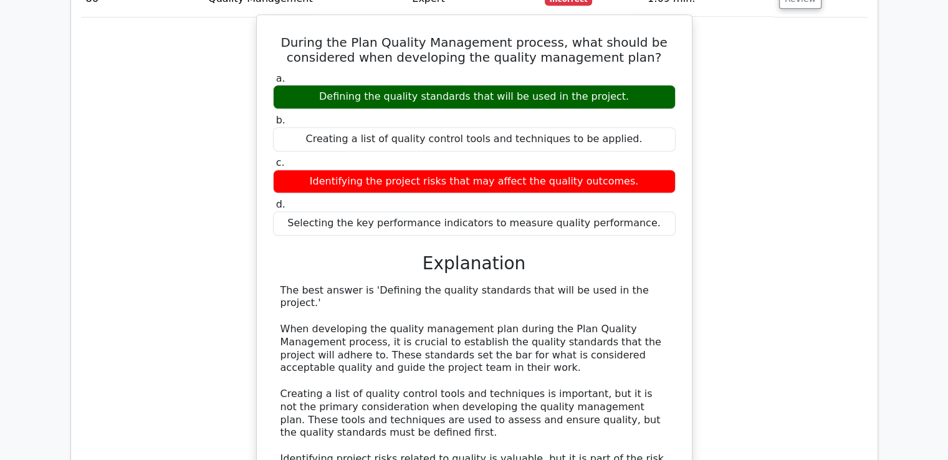
scroll to position [5734, 0]
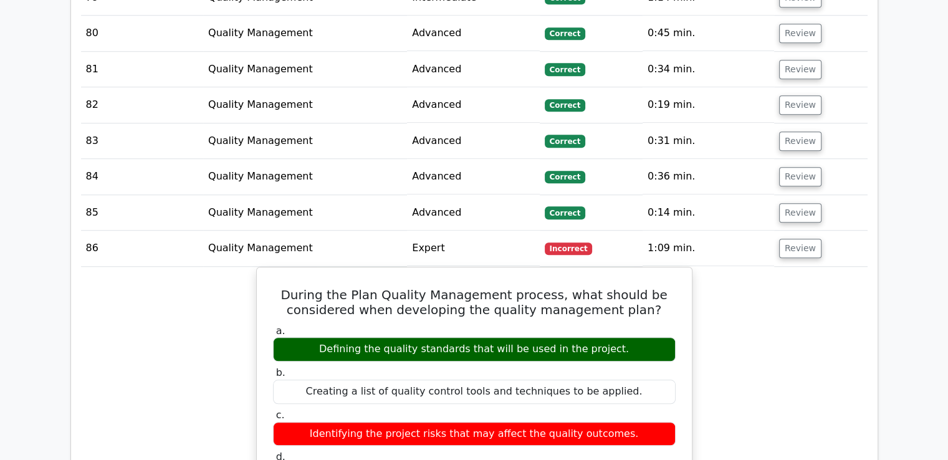
click at [568, 242] on span "Incorrect" at bounding box center [569, 248] width 48 height 12
click at [790, 239] on button "Review" at bounding box center [800, 248] width 42 height 19
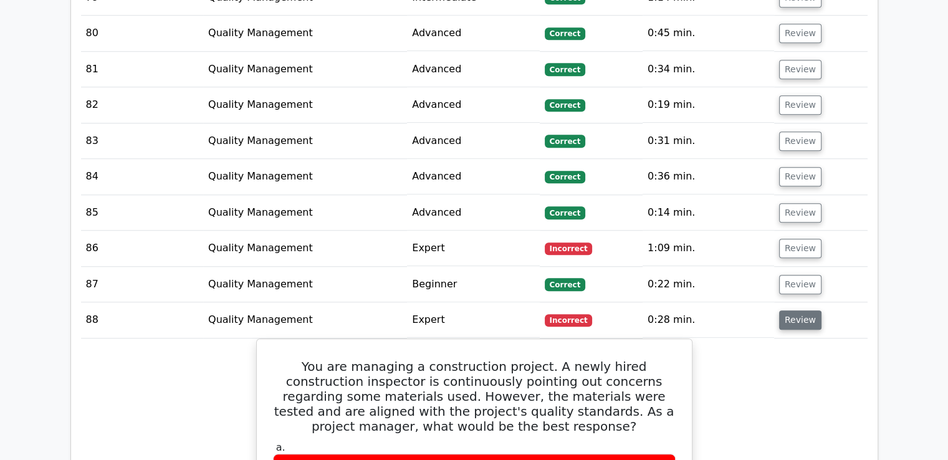
click at [781, 310] on button "Review" at bounding box center [800, 319] width 42 height 19
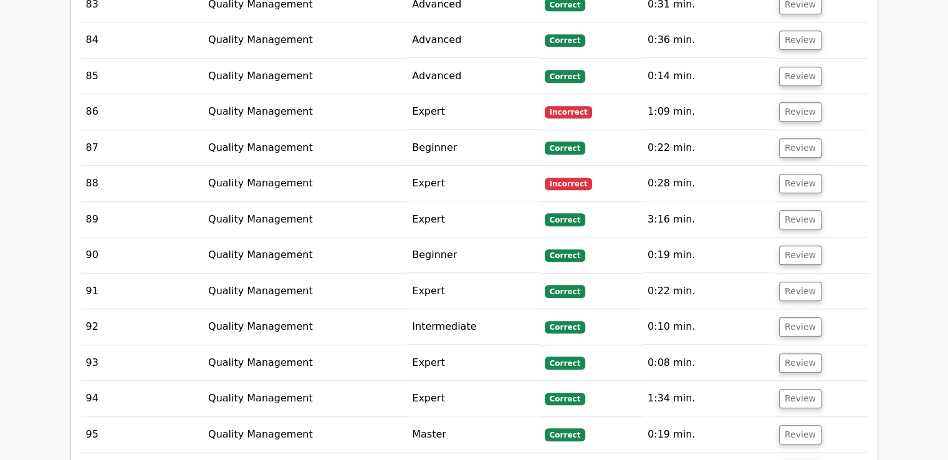
scroll to position [5921, 0]
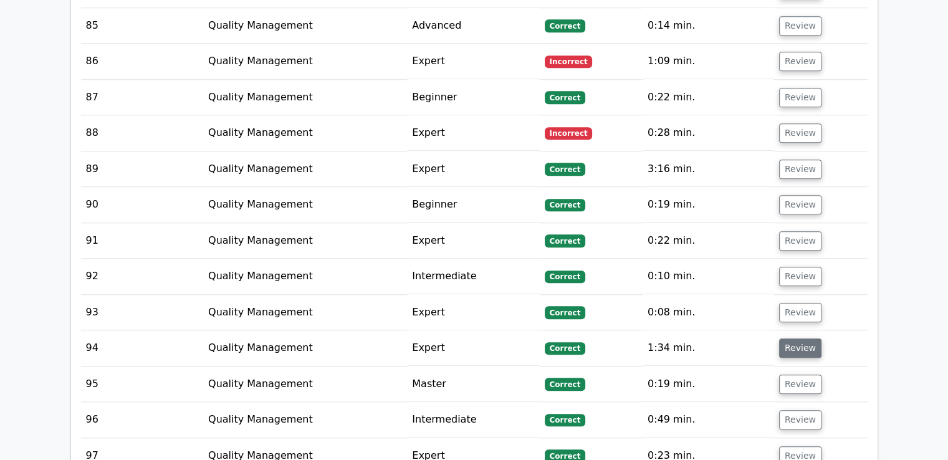
click at [805, 338] on button "Review" at bounding box center [800, 347] width 42 height 19
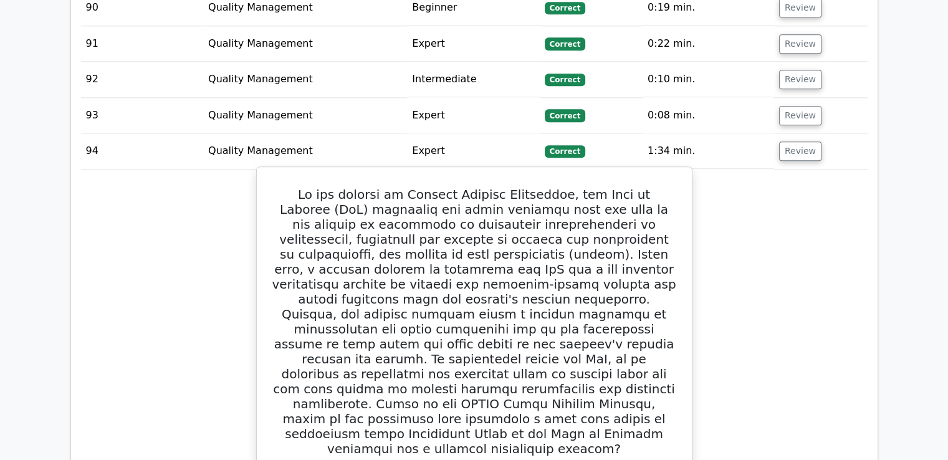
scroll to position [5984, 0]
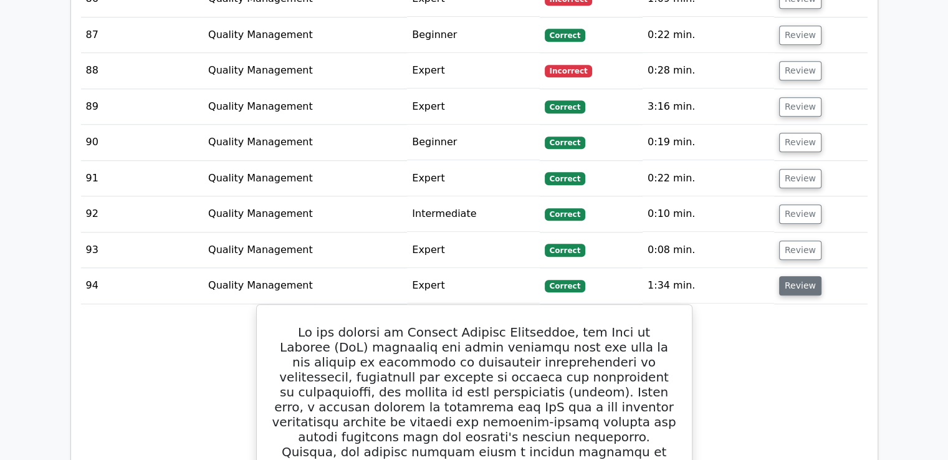
click at [782, 276] on button "Review" at bounding box center [800, 285] width 42 height 19
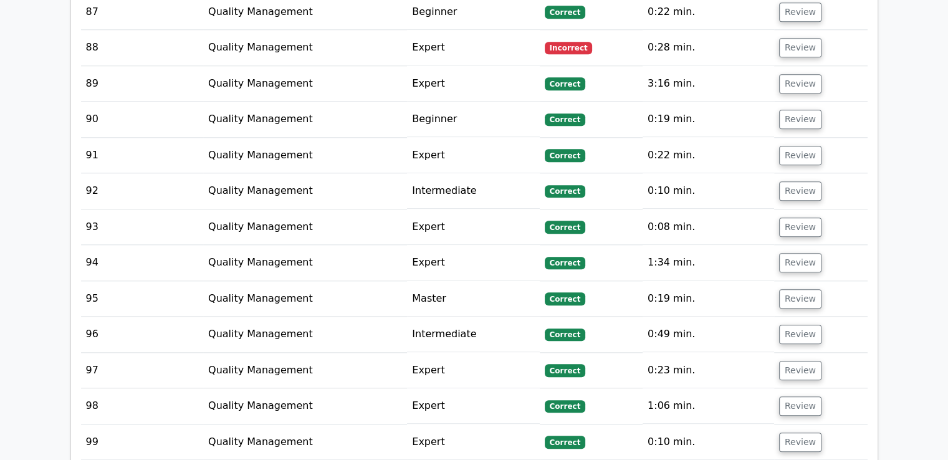
scroll to position [6046, 0]
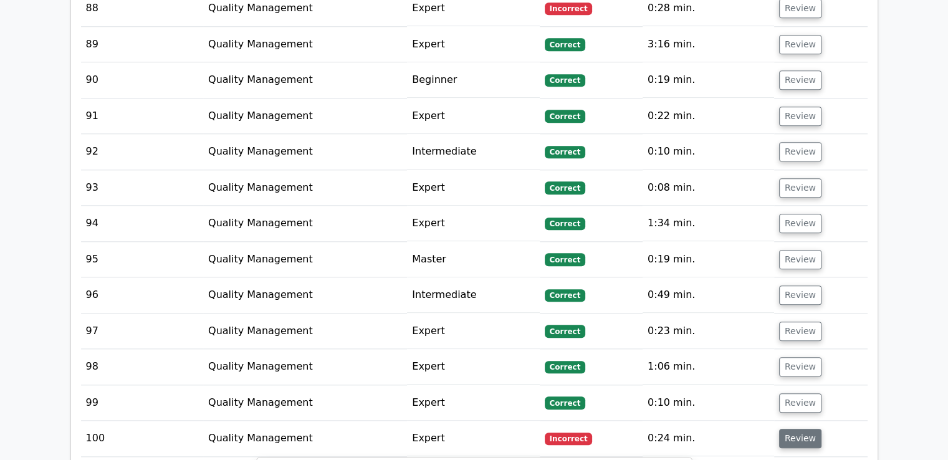
click at [798, 429] on button "Review" at bounding box center [800, 438] width 42 height 19
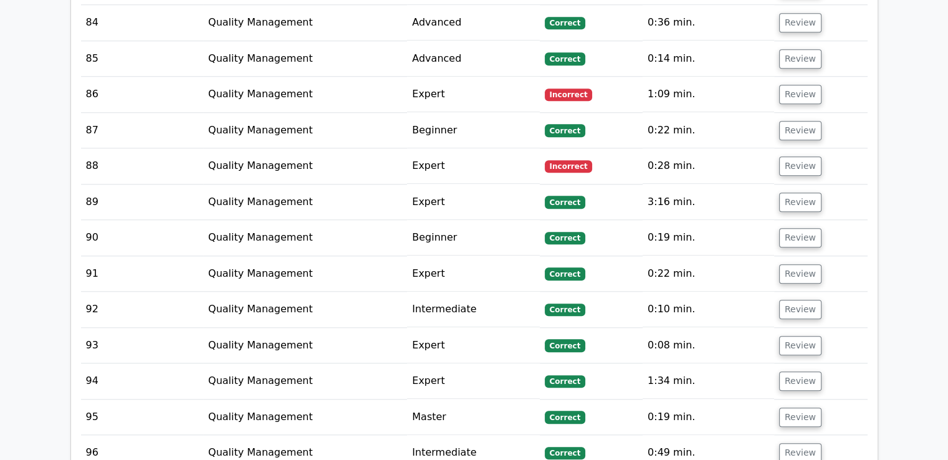
scroll to position [5859, 0]
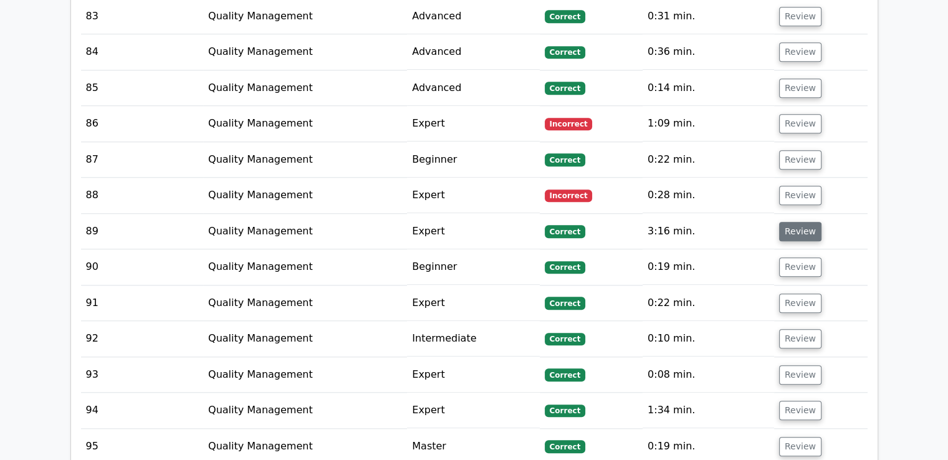
click at [794, 222] on button "Review" at bounding box center [800, 231] width 42 height 19
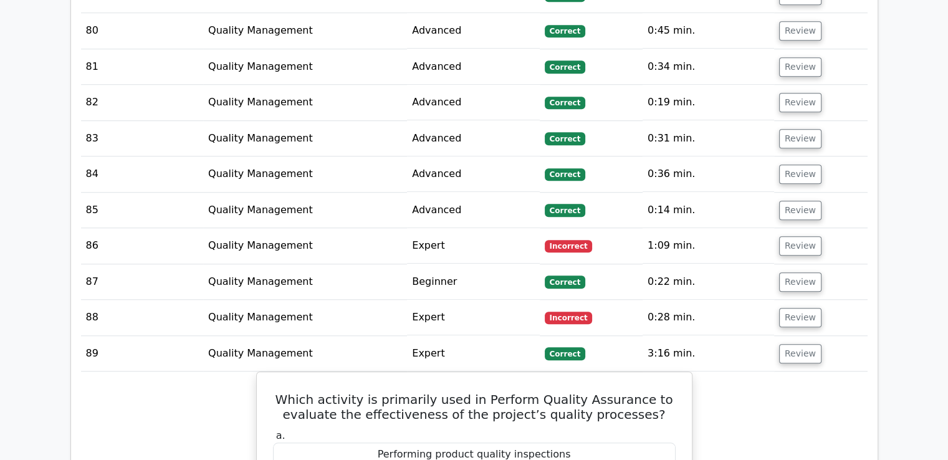
scroll to position [5734, 0]
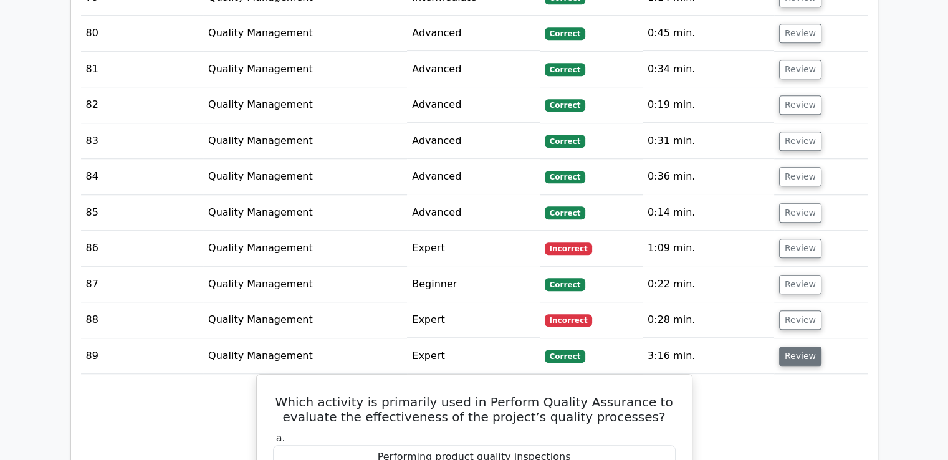
click at [802, 347] on button "Review" at bounding box center [800, 356] width 42 height 19
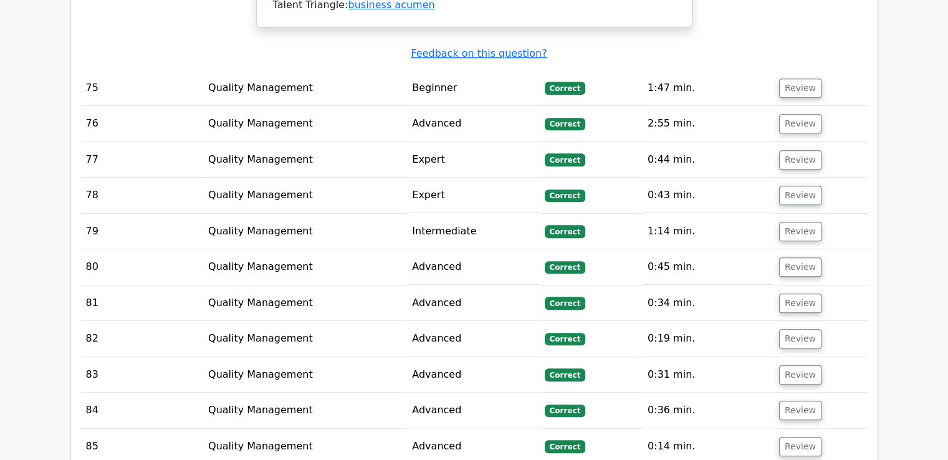
scroll to position [5485, 0]
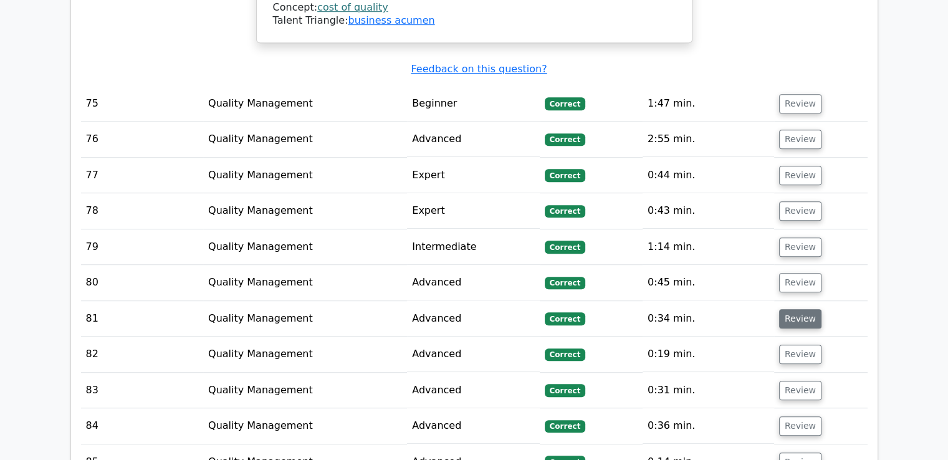
click at [788, 309] on button "Review" at bounding box center [800, 318] width 42 height 19
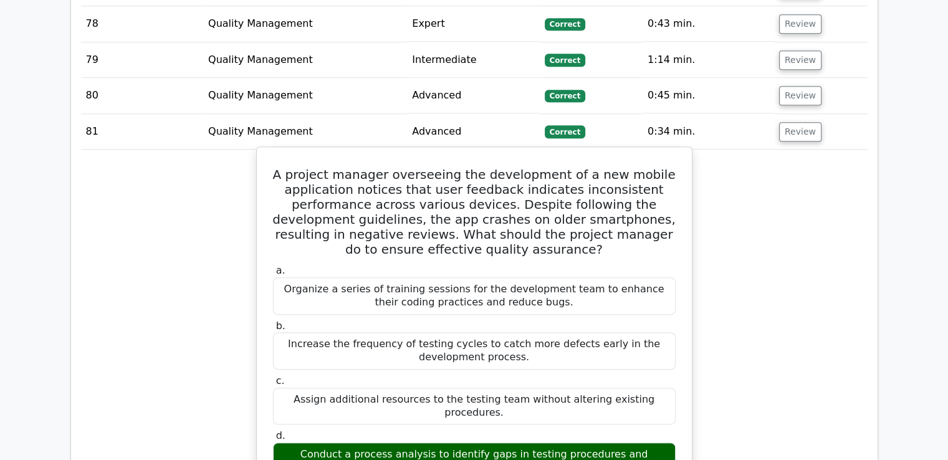
scroll to position [5547, 0]
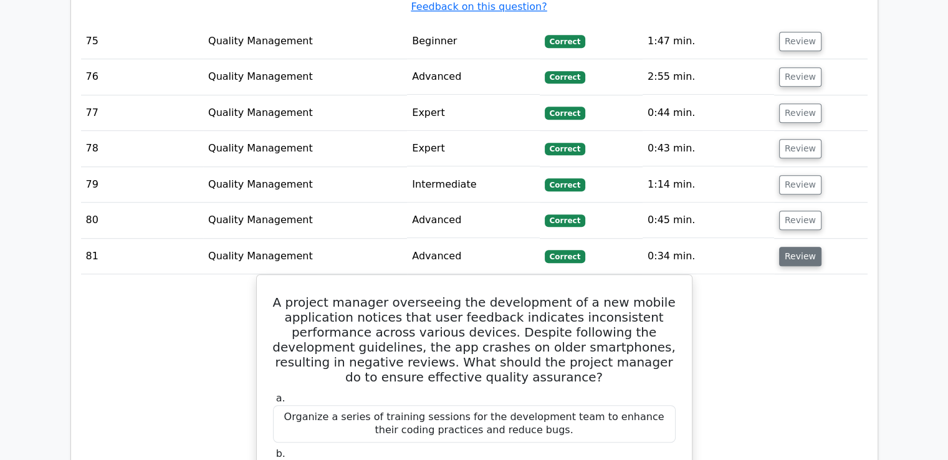
click at [780, 247] on button "Review" at bounding box center [800, 256] width 42 height 19
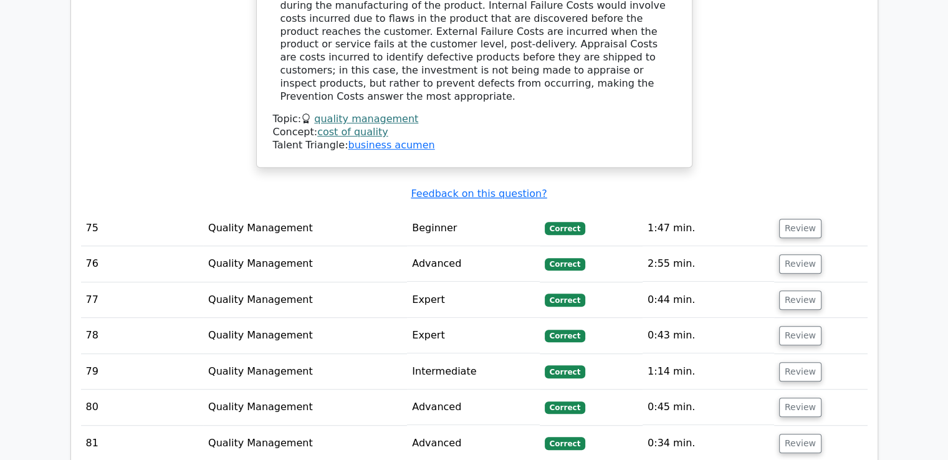
scroll to position [5360, 0]
click at [797, 326] on button "Review" at bounding box center [800, 335] width 42 height 19
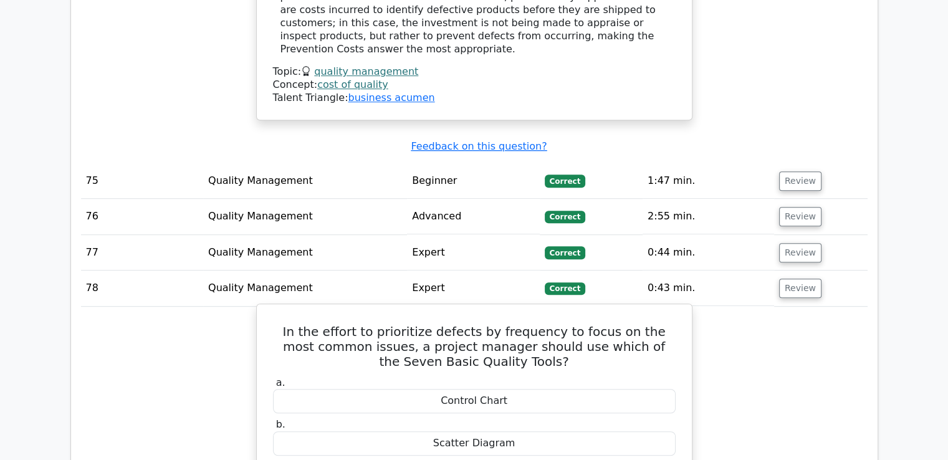
scroll to position [5485, 0]
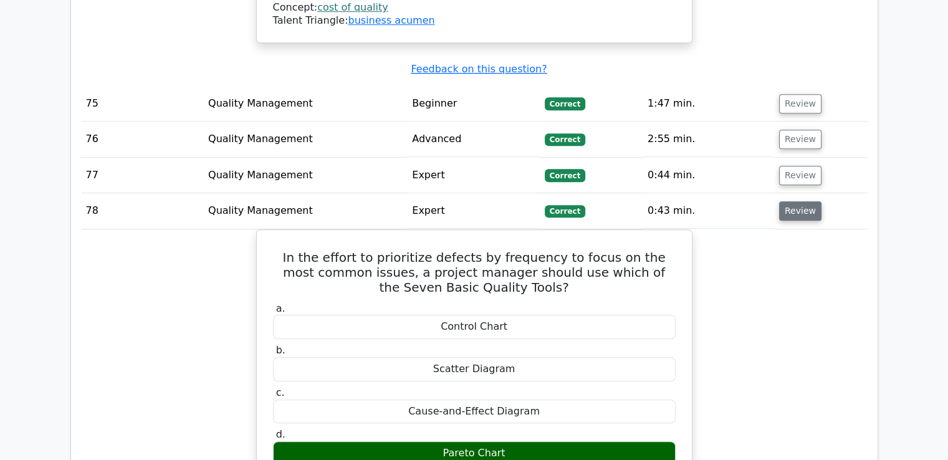
click at [805, 201] on button "Review" at bounding box center [800, 210] width 42 height 19
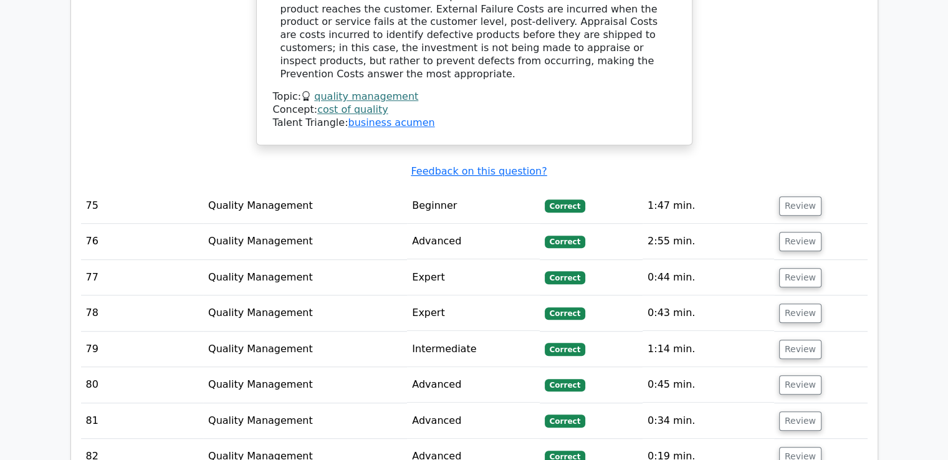
scroll to position [5360, 0]
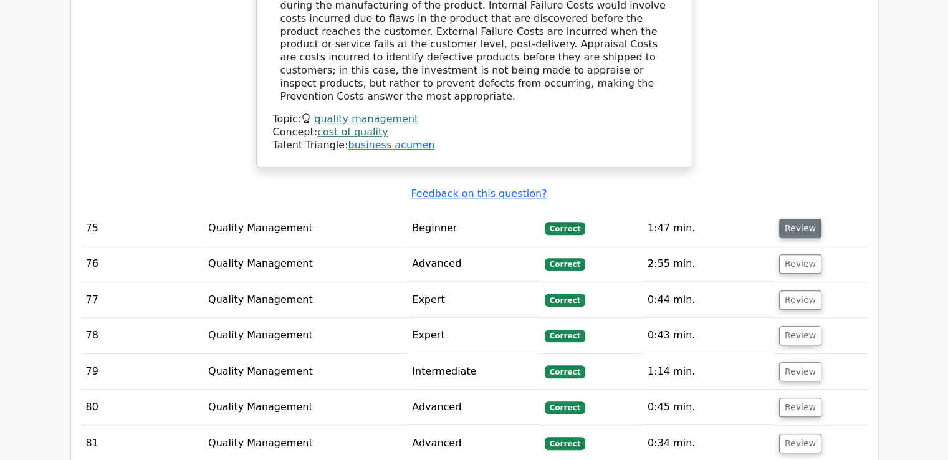
click at [789, 219] on button "Review" at bounding box center [800, 228] width 42 height 19
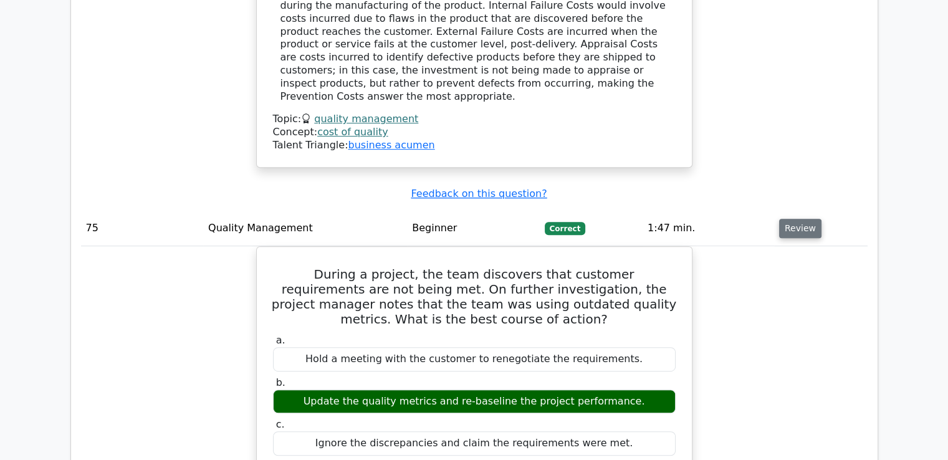
click at [779, 219] on button "Review" at bounding box center [800, 228] width 42 height 19
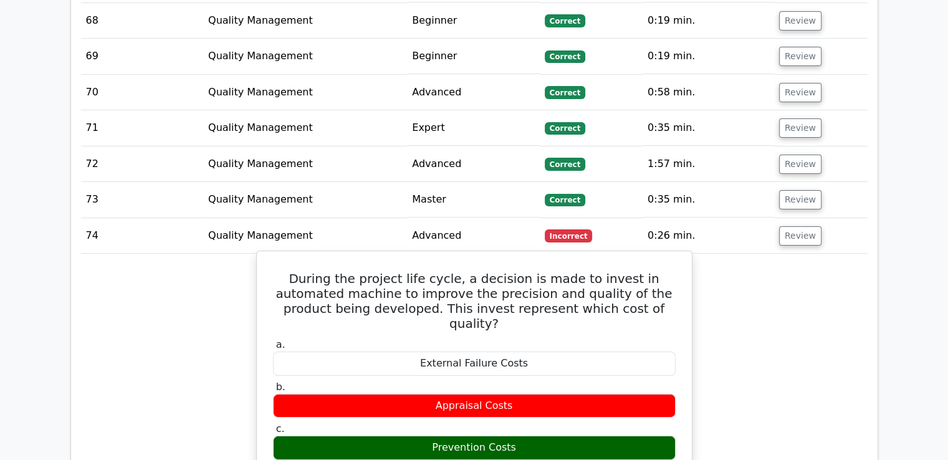
scroll to position [4675, 0]
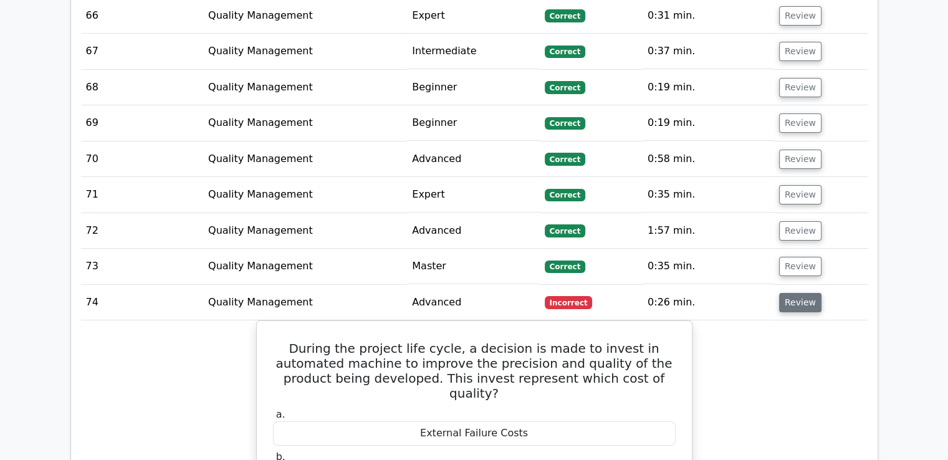
click at [796, 293] on button "Review" at bounding box center [800, 302] width 42 height 19
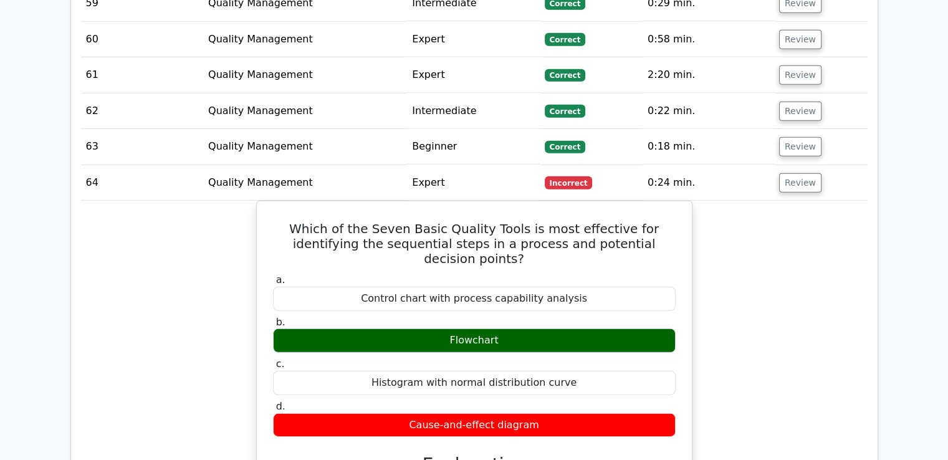
scroll to position [3615, 0]
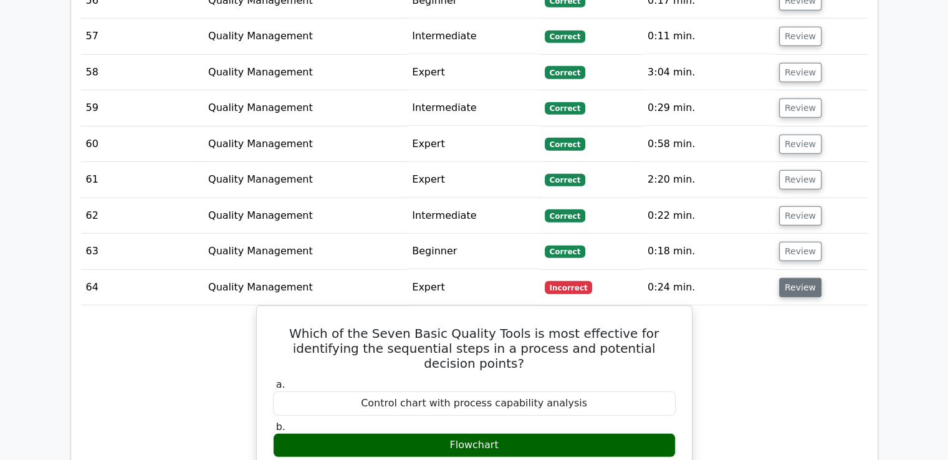
click at [806, 278] on button "Review" at bounding box center [800, 287] width 42 height 19
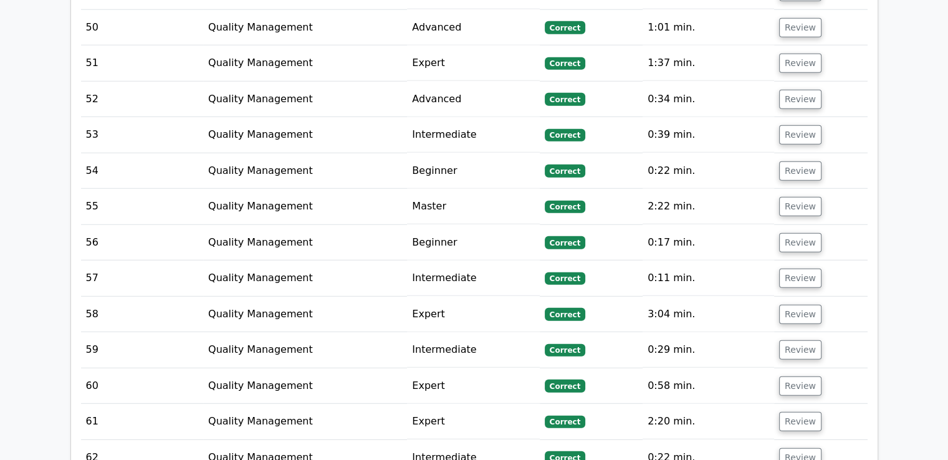
scroll to position [3366, 0]
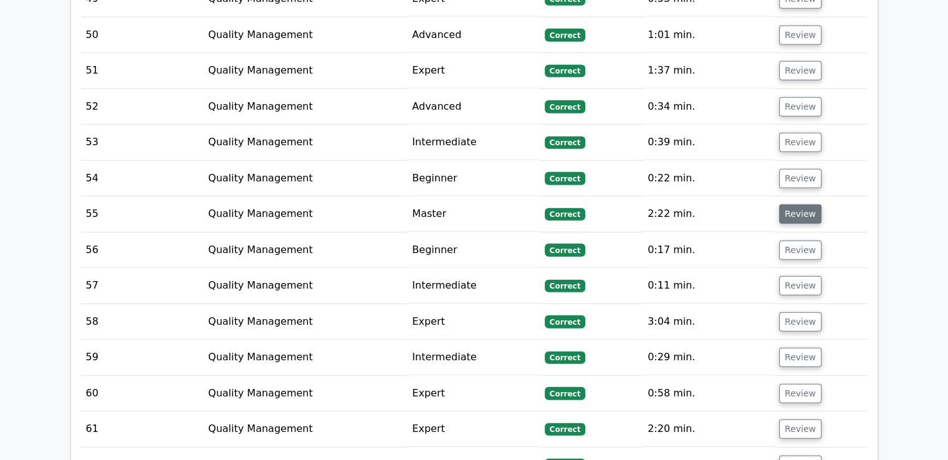
click at [796, 204] on button "Review" at bounding box center [800, 213] width 42 height 19
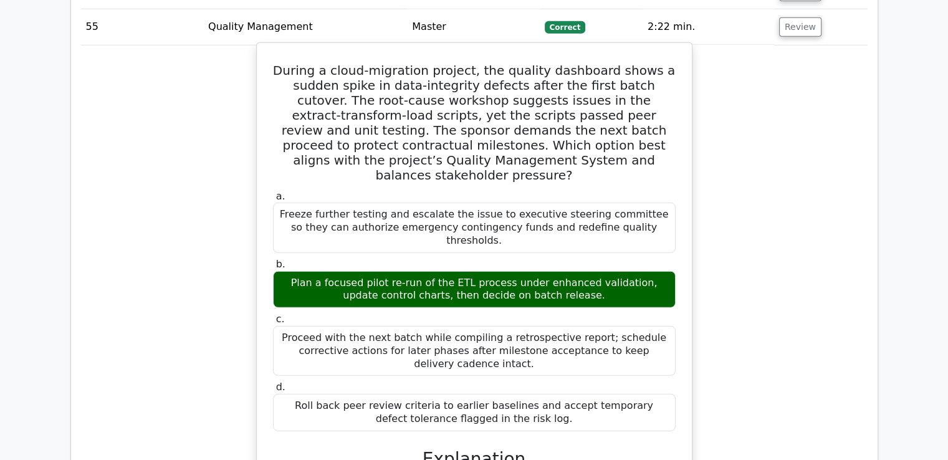
scroll to position [3241, 0]
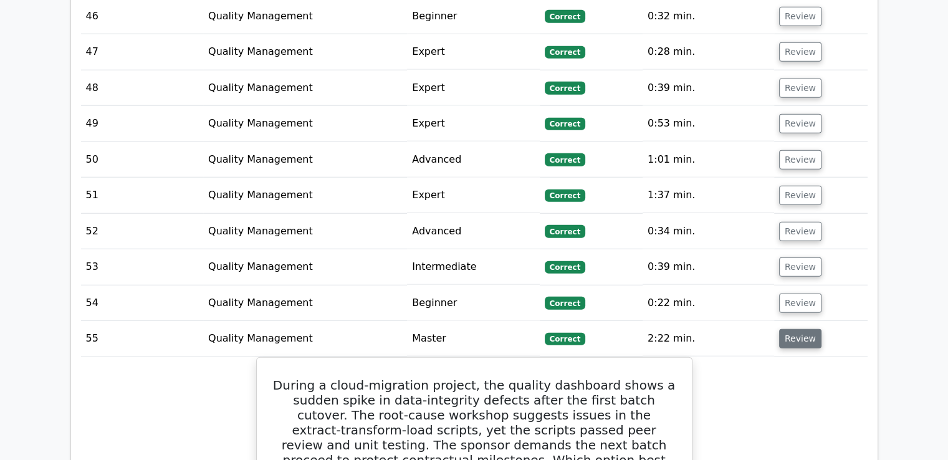
click at [779, 329] on button "Review" at bounding box center [800, 338] width 42 height 19
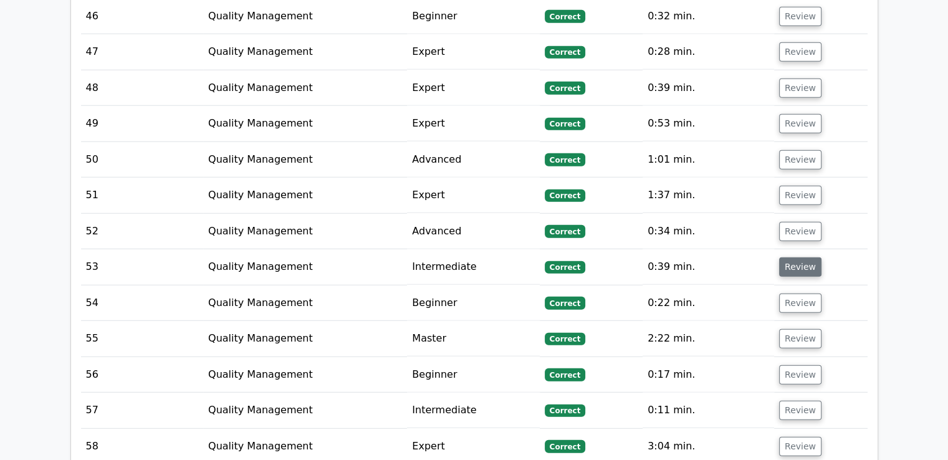
click at [785, 257] on button "Review" at bounding box center [800, 266] width 42 height 19
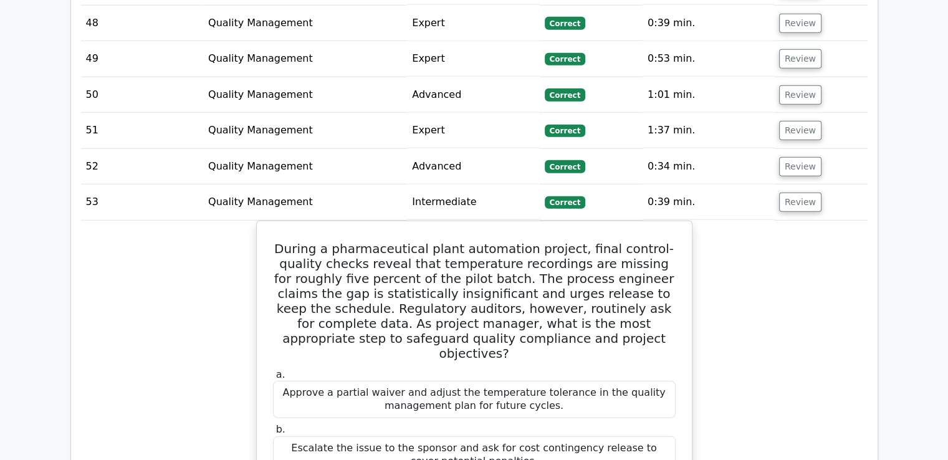
scroll to position [3303, 0]
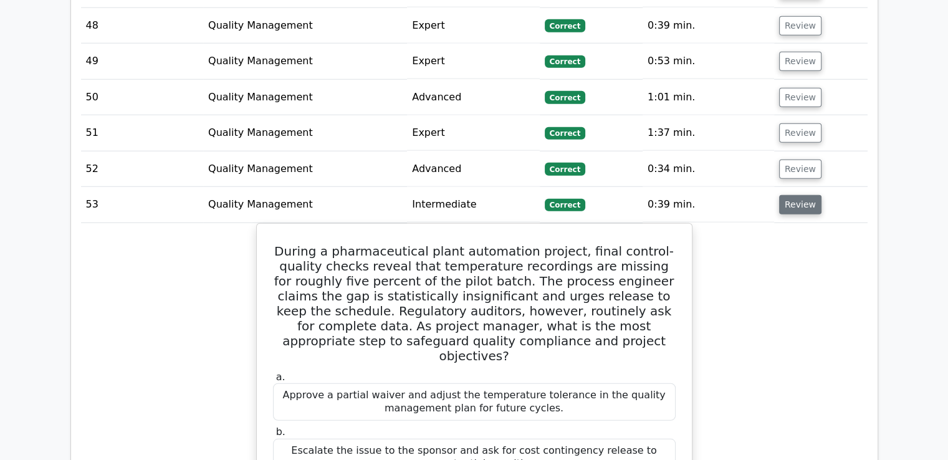
click at [799, 195] on button "Review" at bounding box center [800, 204] width 42 height 19
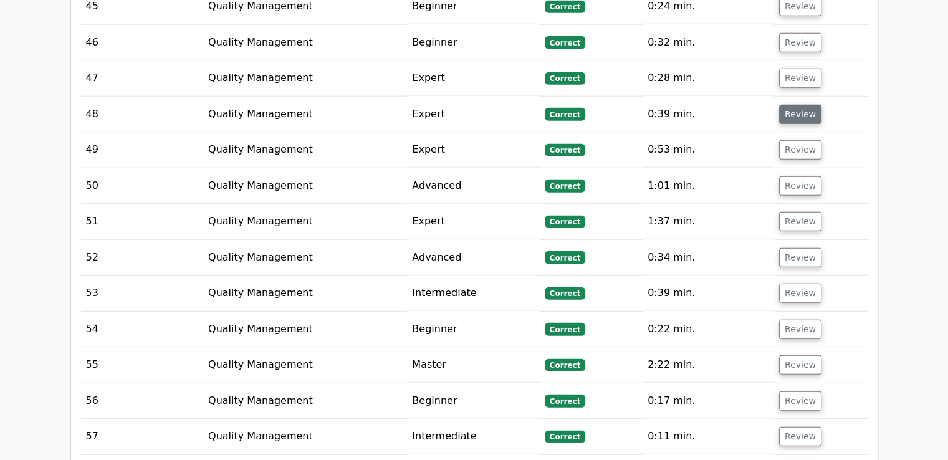
scroll to position [3116, 0]
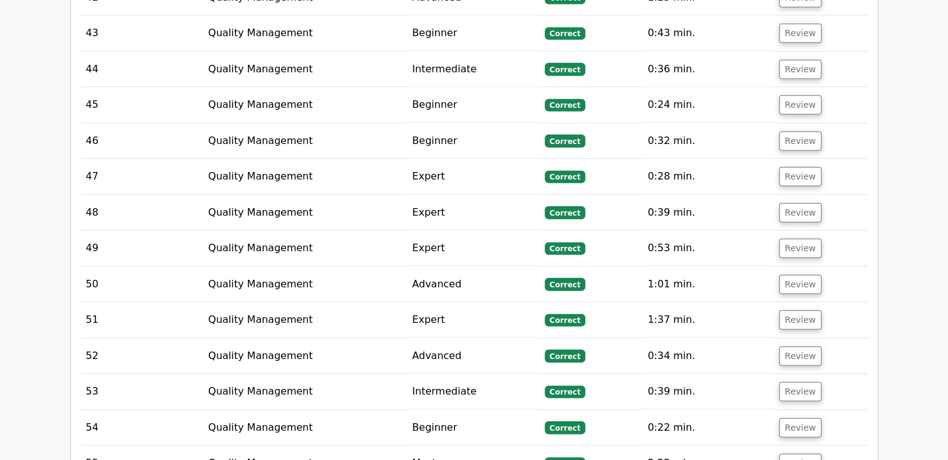
click at [513, 159] on td "Expert" at bounding box center [473, 177] width 132 height 36
click at [803, 132] on button "Review" at bounding box center [800, 141] width 42 height 19
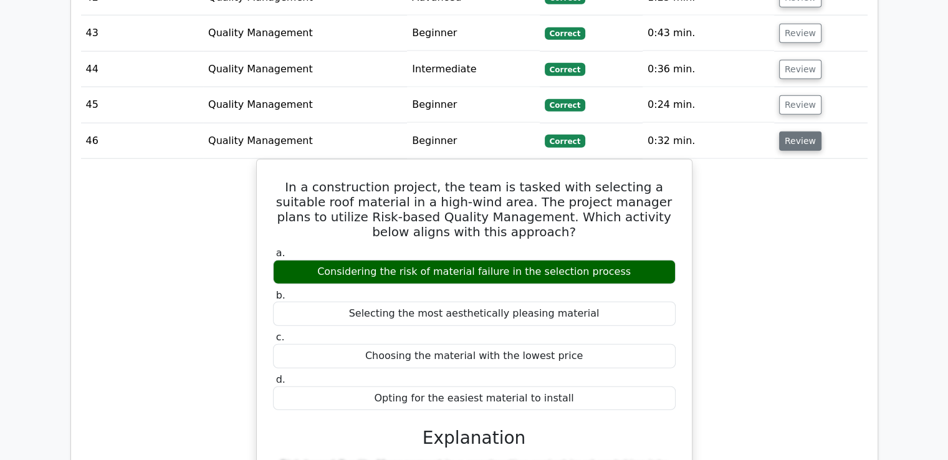
click at [806, 132] on button "Review" at bounding box center [800, 141] width 42 height 19
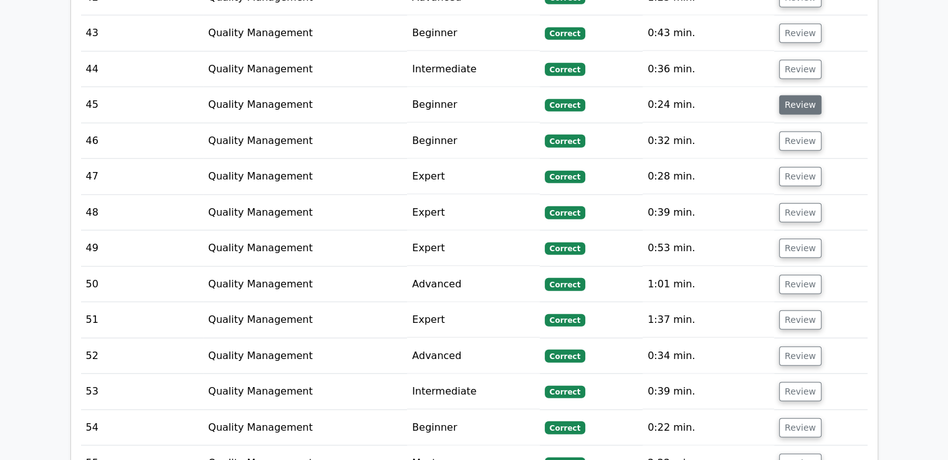
click at [796, 95] on button "Review" at bounding box center [800, 104] width 42 height 19
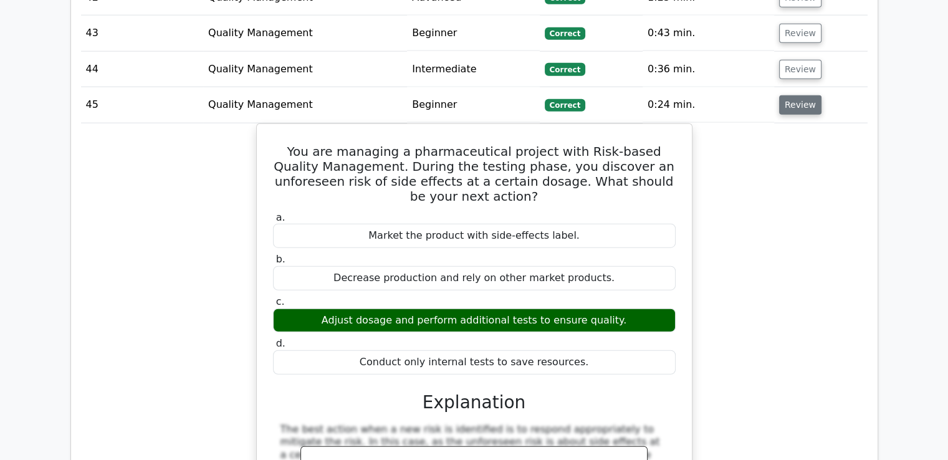
click at [796, 95] on button "Review" at bounding box center [800, 104] width 42 height 19
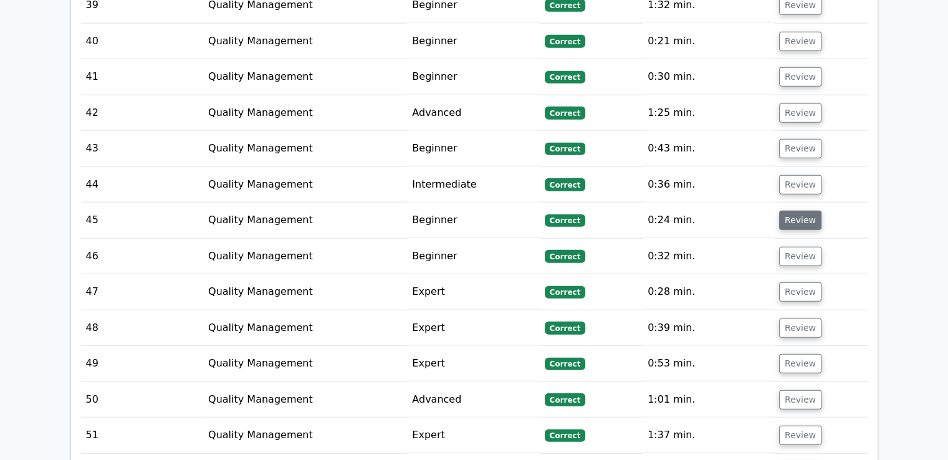
scroll to position [2992, 0]
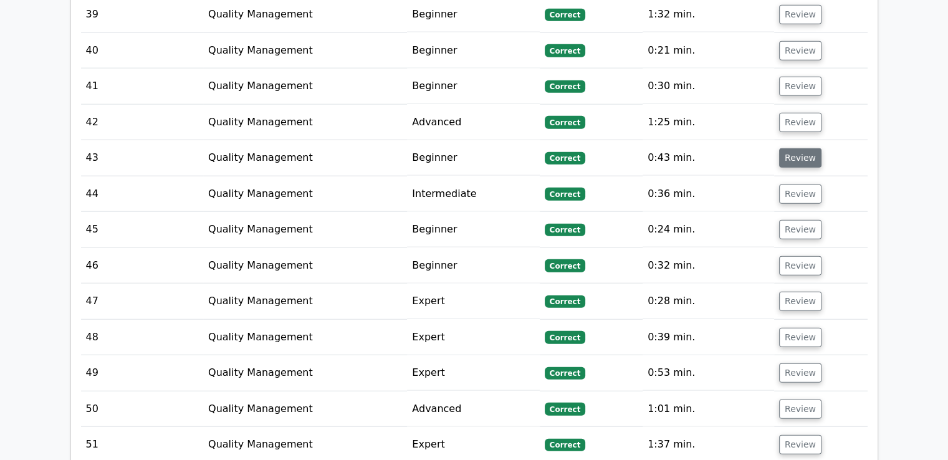
click at [783, 148] on button "Review" at bounding box center [800, 157] width 42 height 19
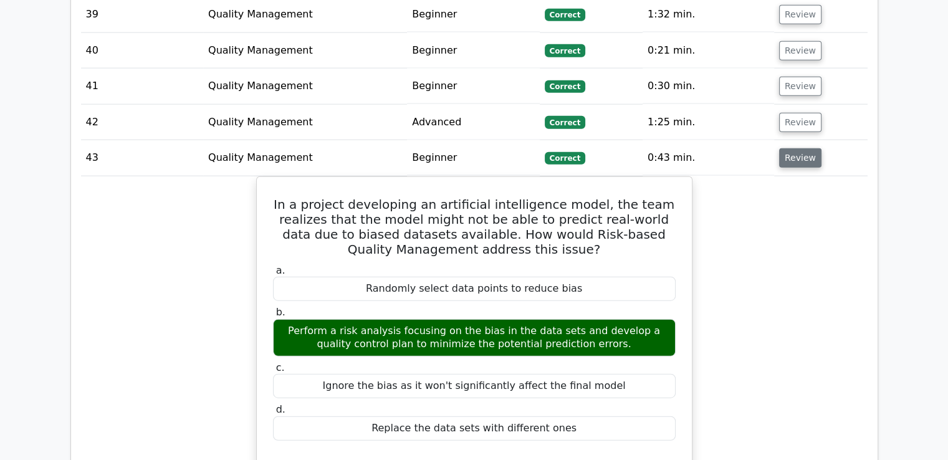
click at [783, 148] on button "Review" at bounding box center [800, 157] width 42 height 19
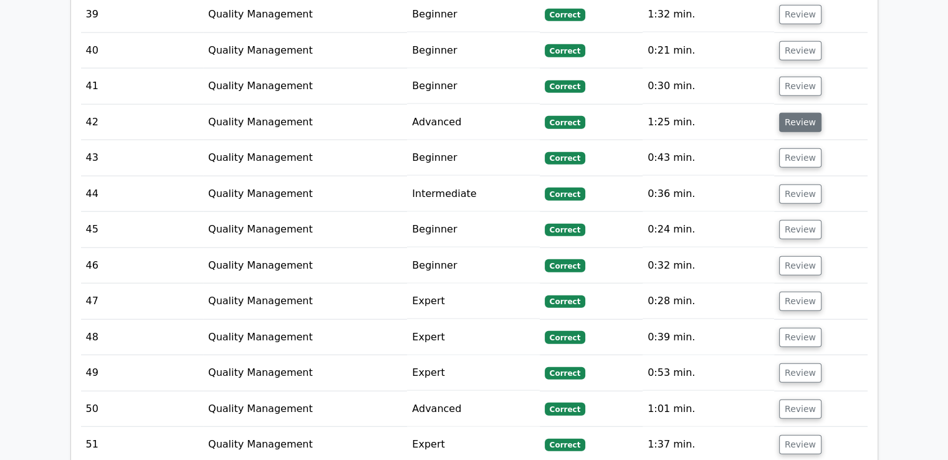
click at [800, 113] on button "Review" at bounding box center [800, 122] width 42 height 19
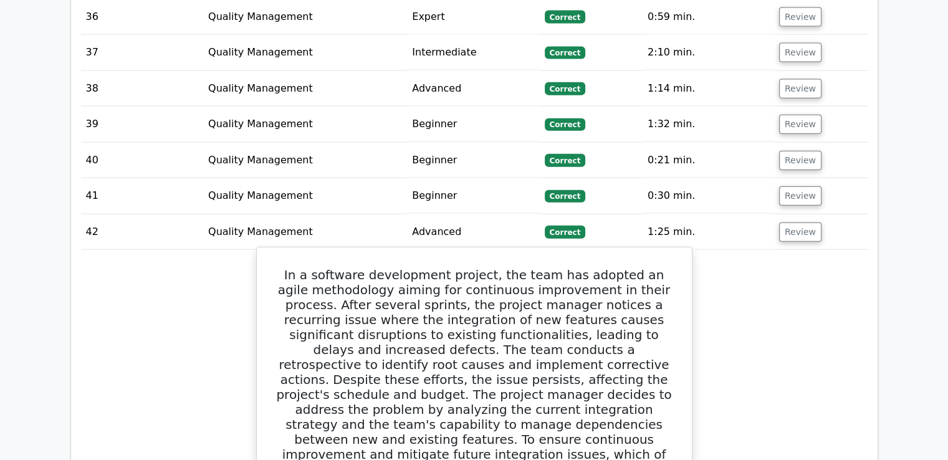
scroll to position [2867, 0]
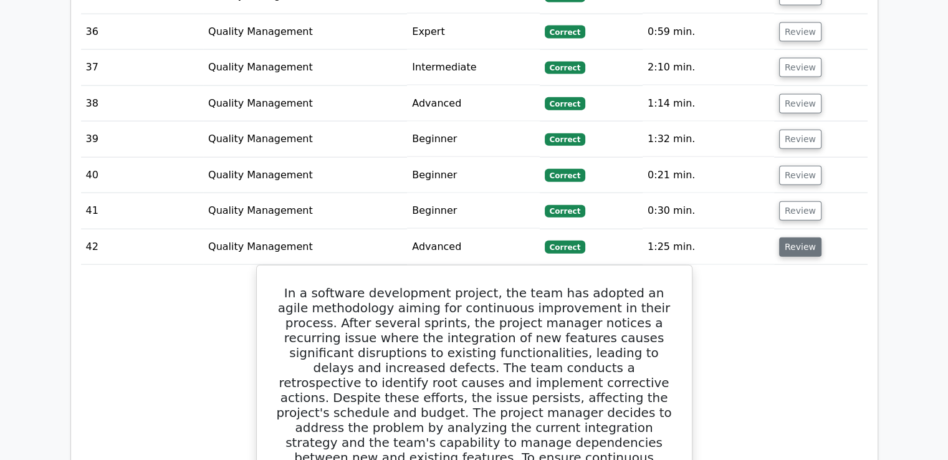
click at [793, 237] on button "Review" at bounding box center [800, 246] width 42 height 19
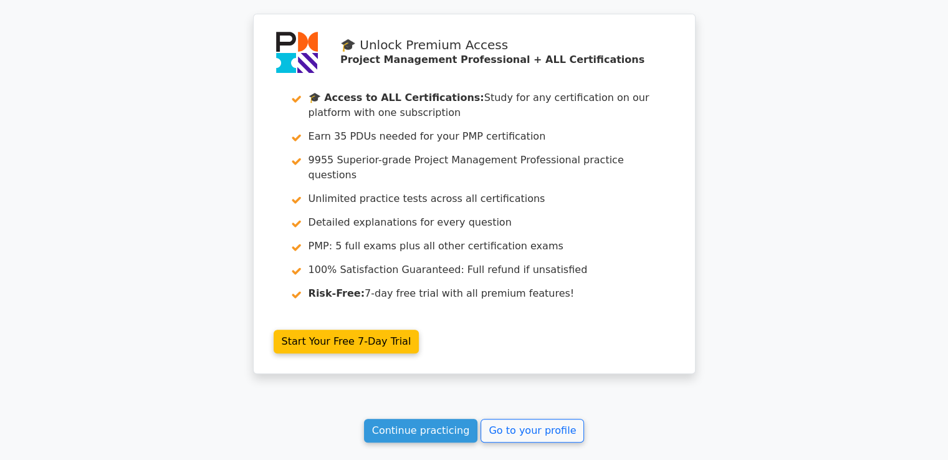
scroll to position [5343, 0]
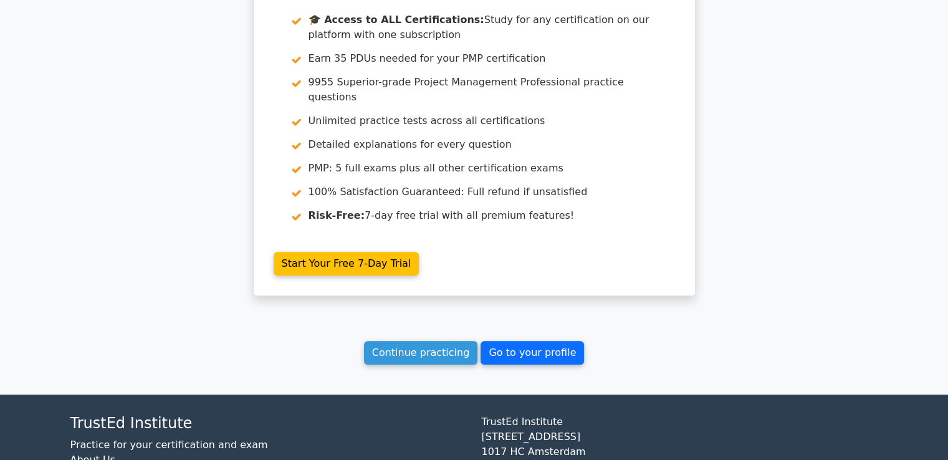
click at [537, 341] on link "Go to your profile" at bounding box center [532, 353] width 103 height 24
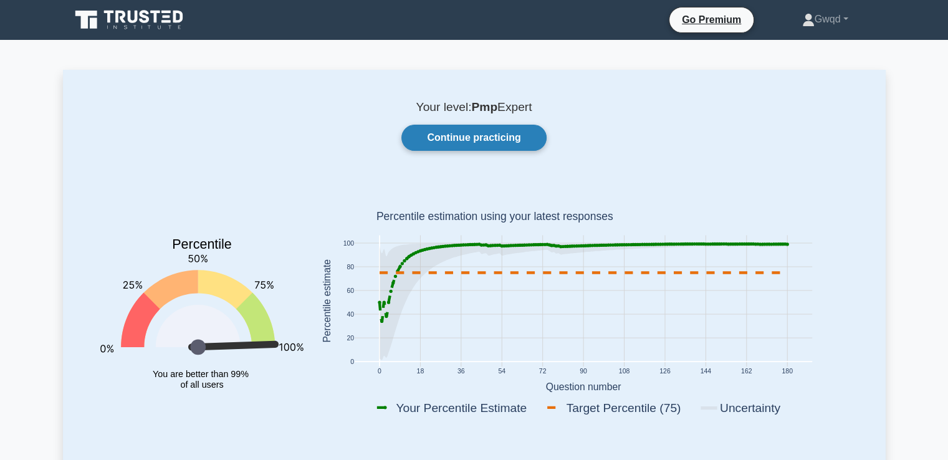
click at [497, 135] on link "Continue practicing" at bounding box center [473, 138] width 145 height 26
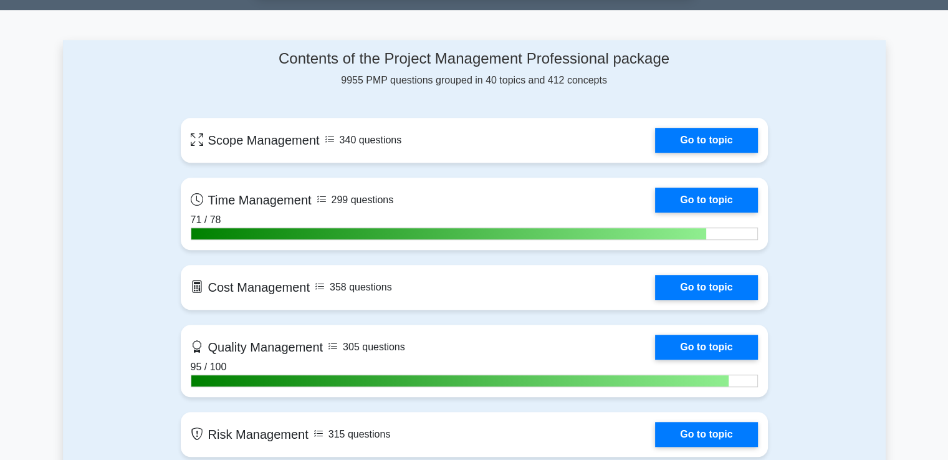
scroll to position [1247, 0]
